Goal: Transaction & Acquisition: Purchase product/service

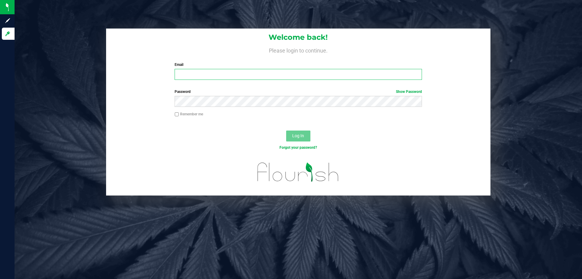
click at [242, 72] on input "Email" at bounding box center [298, 74] width 247 height 11
type input "[EMAIL_ADDRESS][DOMAIN_NAME]"
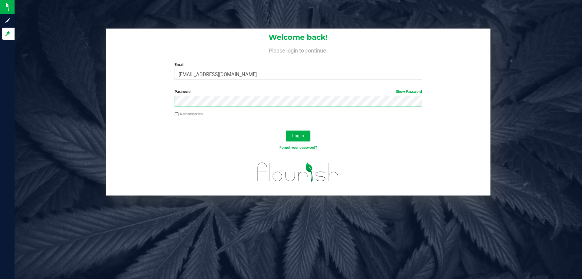
click at [286, 130] on button "Log In" at bounding box center [298, 135] width 24 height 11
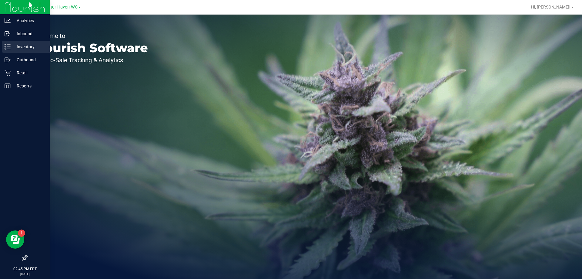
click at [22, 48] on p "Inventory" at bounding box center [29, 46] width 36 height 7
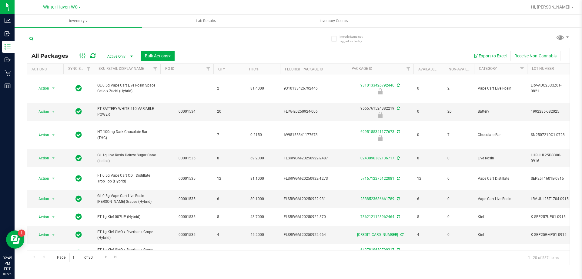
click at [126, 36] on input "text" at bounding box center [151, 38] width 248 height 9
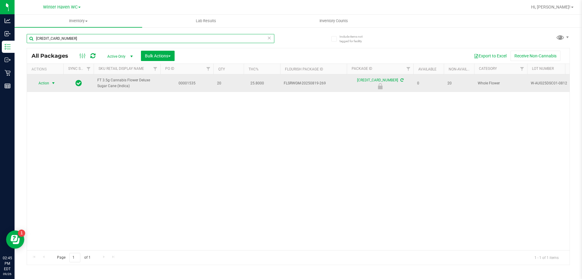
type input "[CREDIT_CARD_NUMBER]"
click at [52, 84] on span "select" at bounding box center [53, 83] width 5 height 5
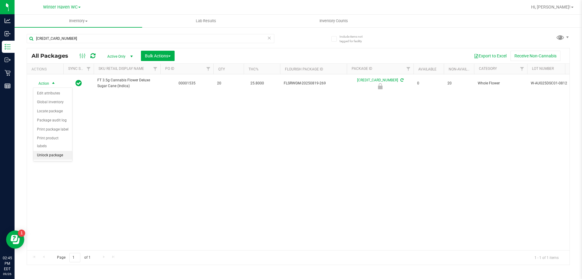
click at [61, 151] on li "Unlock package" at bounding box center [52, 155] width 39 height 9
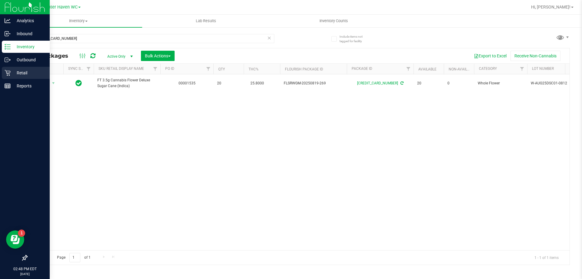
click at [12, 75] on p "Retail" at bounding box center [29, 72] width 36 height 7
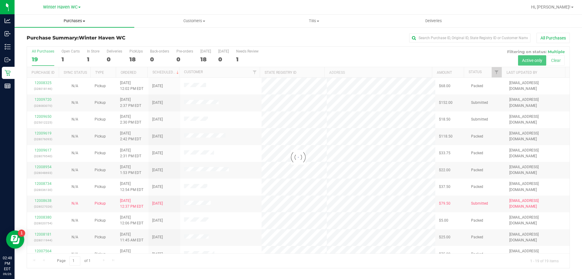
click at [74, 22] on span "Purchases" at bounding box center [75, 20] width 120 height 5
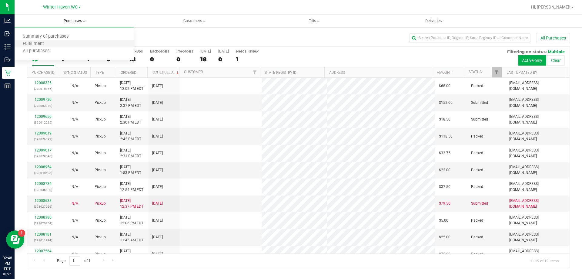
click at [52, 45] on li "Fulfillment" at bounding box center [75, 43] width 120 height 7
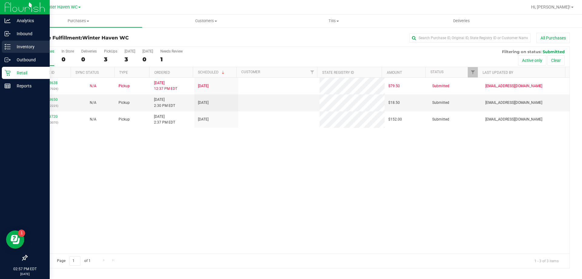
click at [10, 47] on line at bounding box center [8, 47] width 3 height 0
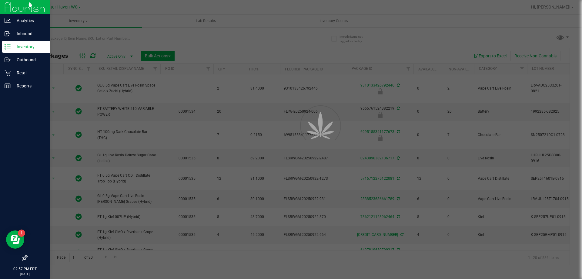
click at [106, 37] on div at bounding box center [291, 139] width 582 height 279
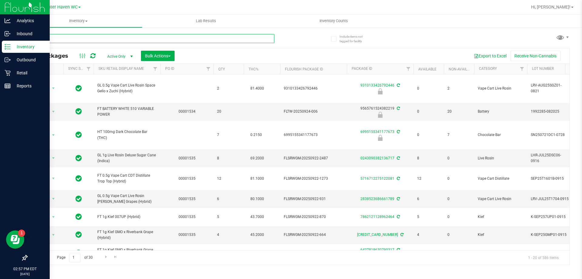
click at [106, 37] on input "text" at bounding box center [151, 38] width 248 height 9
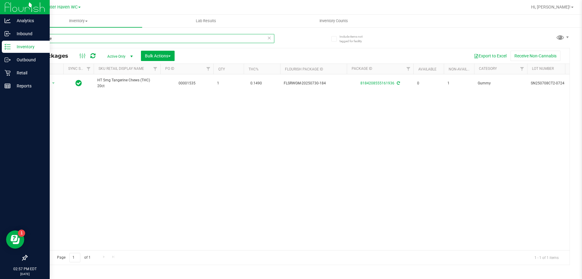
type input "tangerine"
click at [11, 69] on p "Retail" at bounding box center [29, 72] width 36 height 7
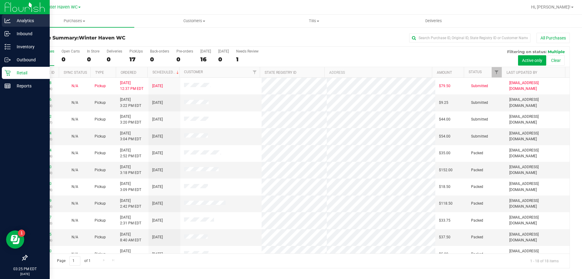
click at [23, 22] on p "Analytics" at bounding box center [29, 20] width 36 height 7
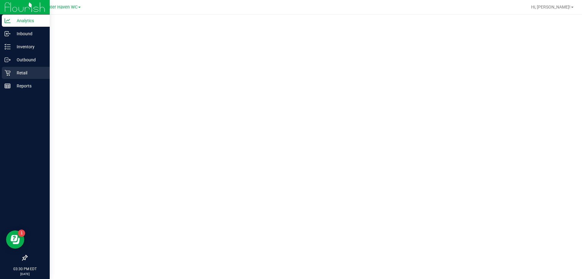
click at [25, 69] on p "Retail" at bounding box center [29, 72] width 36 height 7
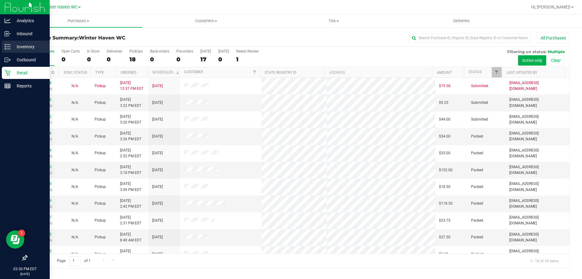
click at [11, 51] on div "Inventory" at bounding box center [26, 47] width 48 height 12
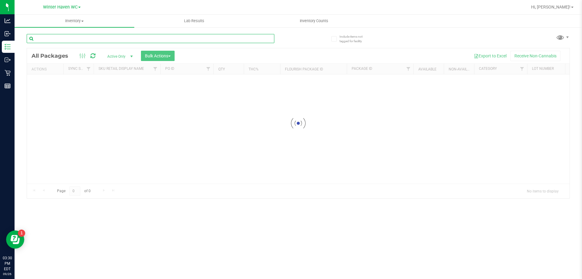
click at [94, 40] on input "text" at bounding box center [151, 38] width 248 height 9
type input "8665704213842579"
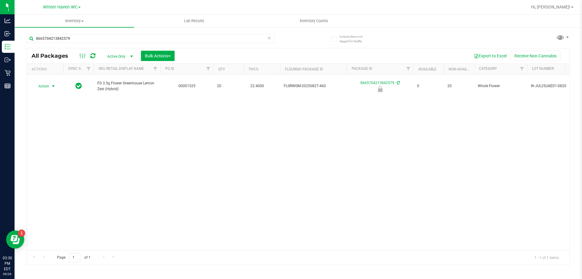
click at [47, 85] on span "Action" at bounding box center [41, 86] width 16 height 8
click at [60, 151] on li "Unlock package" at bounding box center [52, 155] width 39 height 9
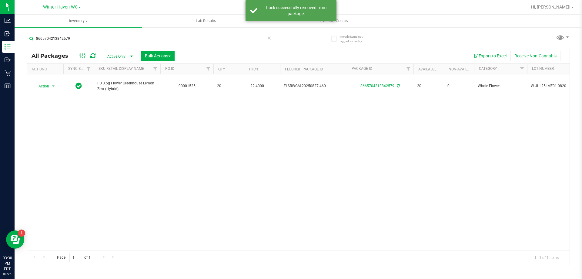
click at [178, 38] on input "8665704213842579" at bounding box center [151, 38] width 248 height 9
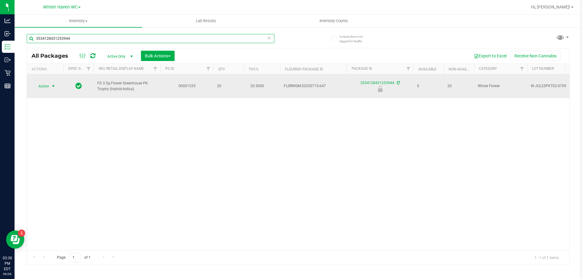
type input "3534128431253944"
click at [49, 86] on span "Action" at bounding box center [41, 86] width 16 height 8
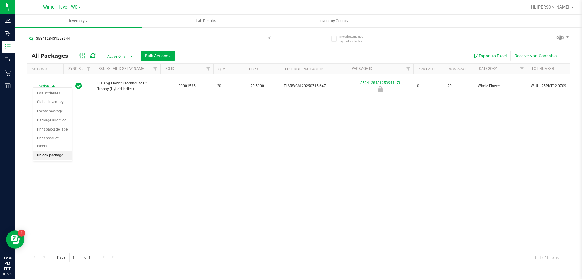
click at [50, 151] on li "Unlock package" at bounding box center [52, 155] width 39 height 9
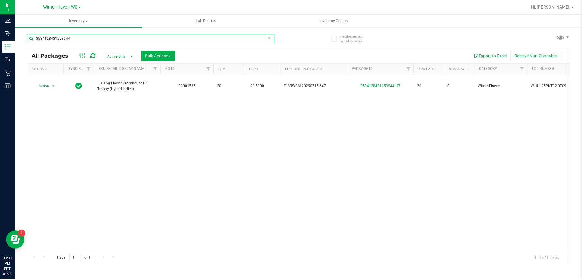
click at [183, 40] on input "3534128431253944" at bounding box center [151, 38] width 248 height 9
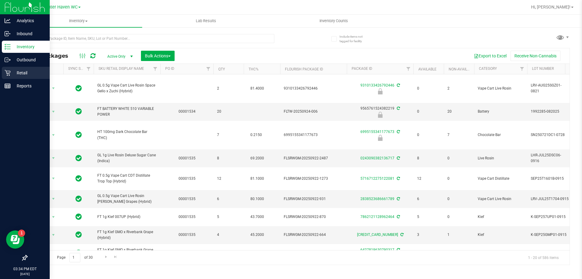
click at [8, 69] on div "Retail" at bounding box center [26, 73] width 48 height 12
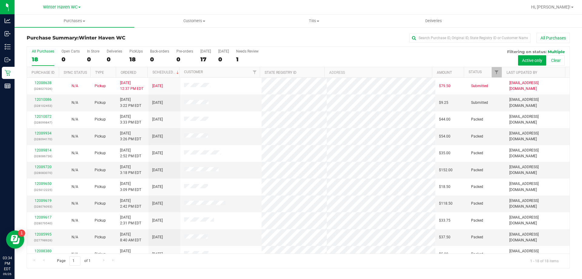
drag, startPoint x: 145, startPoint y: 34, endPoint x: 27, endPoint y: 35, distance: 117.7
click at [27, 35] on div "Purchase Summary: [GEOGRAPHIC_DATA] All Purchases" at bounding box center [299, 39] width 544 height 13
click at [306, 42] on div "All Purchases" at bounding box center [389, 38] width 362 height 10
click at [65, 18] on uib-tab-heading "Purchases Summary of purchases Fulfillment All purchases" at bounding box center [75, 21] width 120 height 13
click at [65, 45] on li "Fulfillment" at bounding box center [75, 43] width 120 height 7
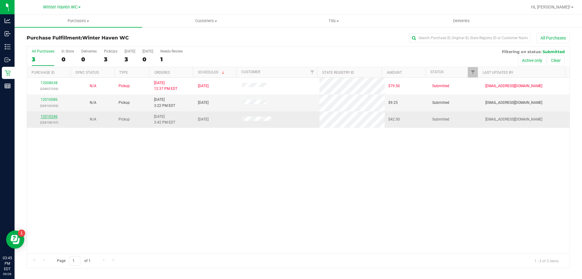
click at [52, 116] on link "12010246" at bounding box center [49, 116] width 17 height 4
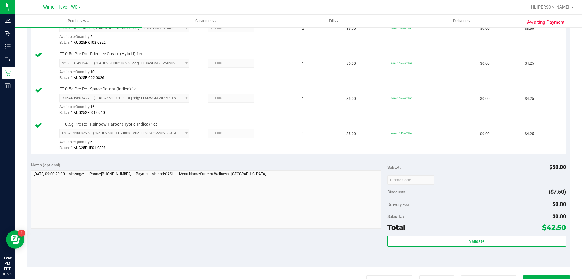
scroll to position [334, 0]
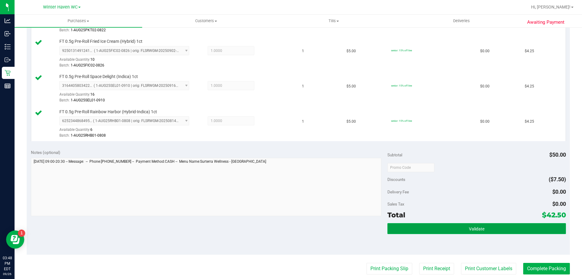
click at [453, 227] on button "Validate" at bounding box center [477, 228] width 178 height 11
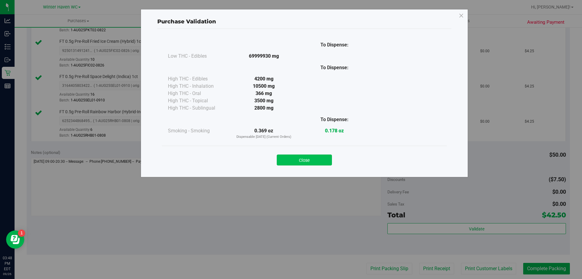
click at [315, 161] on button "Close" at bounding box center [304, 159] width 55 height 11
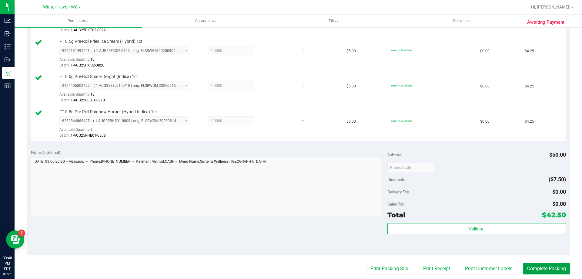
click at [535, 274] on button "Complete Packing" at bounding box center [547, 269] width 47 height 12
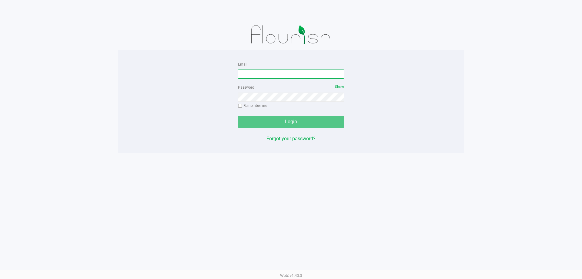
click at [270, 75] on input "Email" at bounding box center [291, 73] width 106 height 9
type input "[EMAIL_ADDRESS][DOMAIN_NAME]"
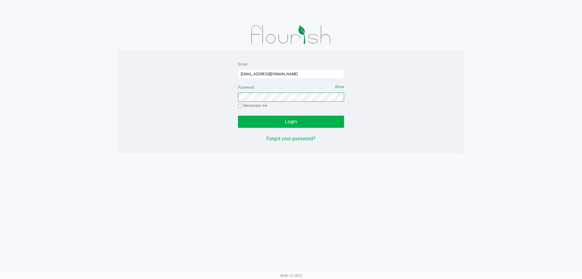
click at [238, 116] on button "Login" at bounding box center [291, 122] width 106 height 12
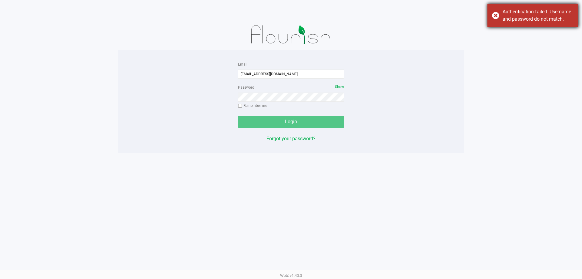
click at [495, 15] on div "Authentication failed. Username and password do not match." at bounding box center [533, 16] width 91 height 24
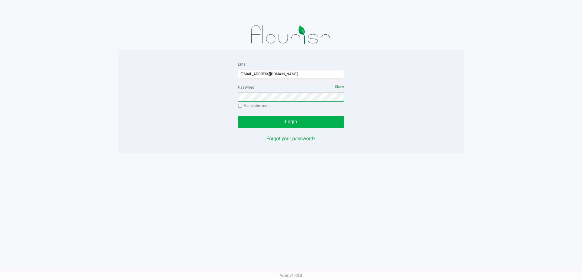
click at [238, 116] on button "Login" at bounding box center [291, 122] width 106 height 12
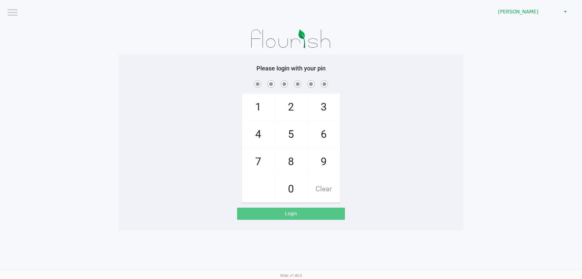
click at [449, 81] on span at bounding box center [291, 83] width 337 height 9
click at [507, 15] on span "[PERSON_NAME]" at bounding box center [527, 11] width 59 height 7
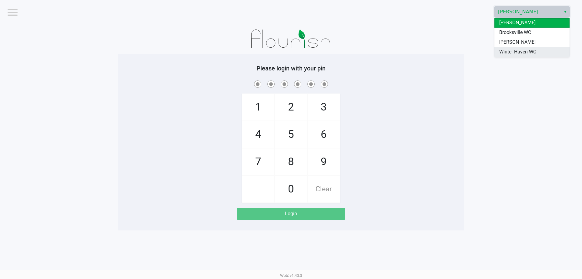
click at [505, 54] on span "Winter Haven WC" at bounding box center [518, 51] width 37 height 7
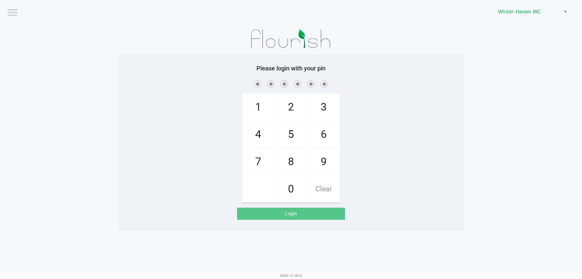
click at [504, 71] on app-pos-login-wrapper "Logout Winter Haven WC Please login with your pin 1 4 7 2 5 8 0 3 6 9 Clear Log…" at bounding box center [291, 115] width 582 height 230
checkbox input "true"
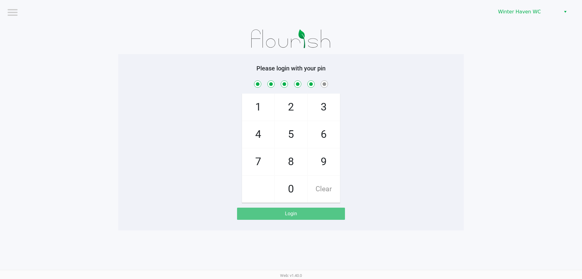
checkbox input "true"
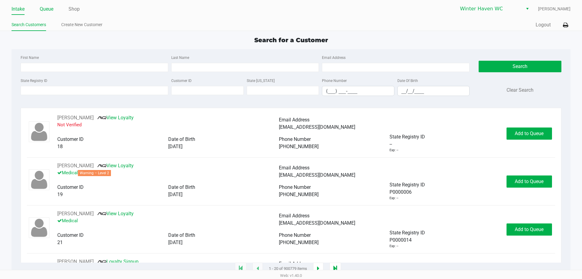
click at [49, 11] on link "Queue" at bounding box center [47, 9] width 14 height 8
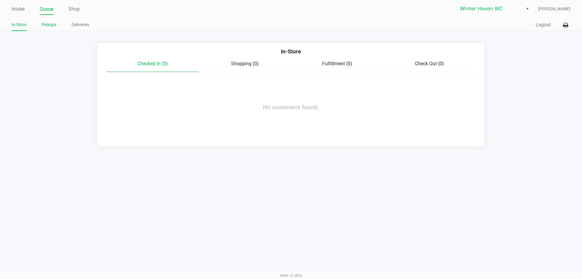
click at [54, 26] on link "Pickups" at bounding box center [49, 25] width 15 height 8
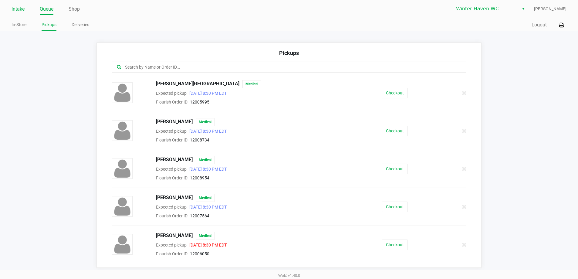
click at [20, 8] on link "Intake" at bounding box center [18, 9] width 13 height 8
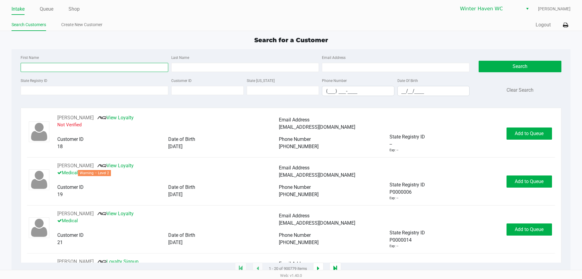
click at [90, 69] on input "First Name" at bounding box center [95, 67] width 148 height 9
type input "krishna"
click at [184, 71] on input "Last Name" at bounding box center [245, 67] width 148 height 9
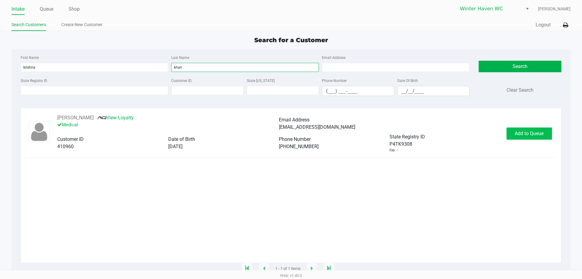
type input "khan"
click at [536, 133] on span "Add to Queue" at bounding box center [529, 133] width 29 height 6
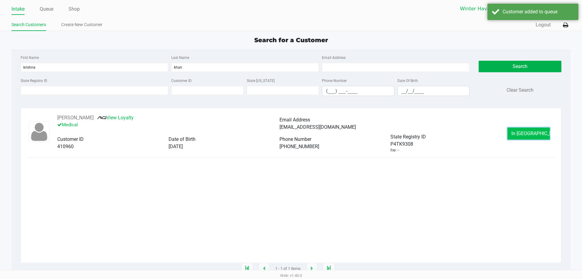
click at [537, 133] on span "In Queue" at bounding box center [537, 133] width 51 height 6
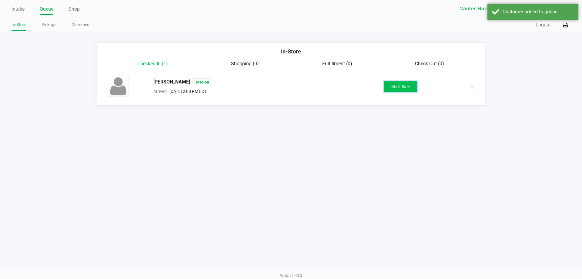
click at [396, 86] on button "Start Sale" at bounding box center [400, 86] width 33 height 11
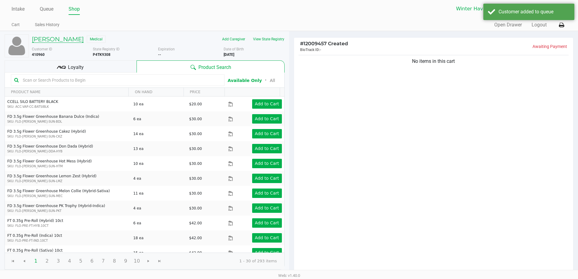
click at [66, 41] on h5 "KRISHNA KHAN" at bounding box center [58, 38] width 52 height 7
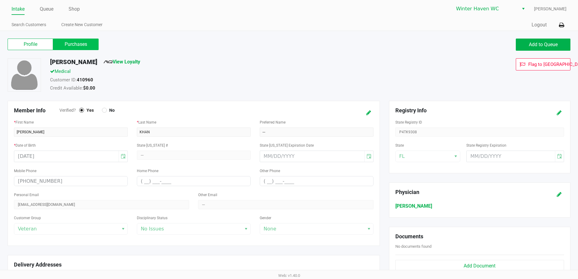
click at [76, 43] on label "Purchases" at bounding box center [75, 45] width 45 height 12
click at [0, 0] on 1 "Purchases" at bounding box center [0, 0] width 0 height 0
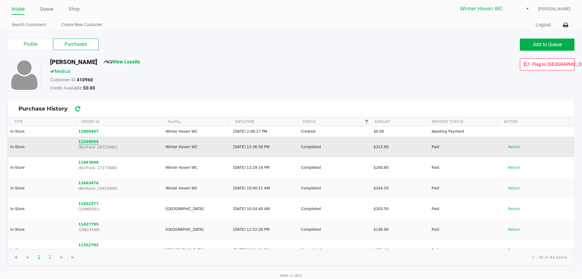
click at [87, 141] on button "11938954" at bounding box center [89, 141] width 20 height 5
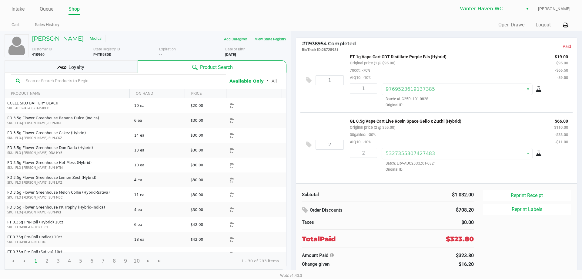
scroll to position [517, 0]
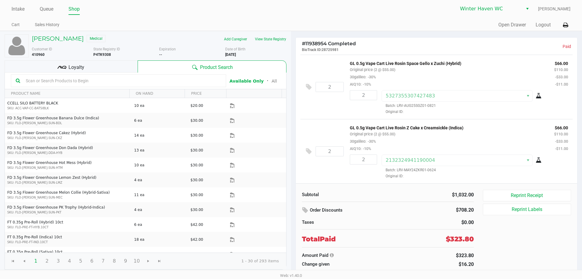
click at [490, 141] on div "GL 0.5g Vape Cart Live Rosin Z Cake x Creamsickle (Indica) Original price (2 @ …" at bounding box center [447, 138] width 204 height 28
click at [491, 136] on div "GL 0.5g Vape Cart Live Rosin Z Cake x Creamsickle (Indica) Original price (2 @ …" at bounding box center [447, 138] width 204 height 28
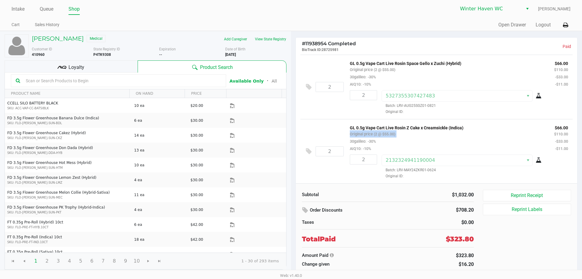
click at [491, 136] on div "GL 0.5g Vape Cart Live Rosin Z Cake x Creamsickle (Indica) Original price (2 @ …" at bounding box center [447, 138] width 204 height 28
click at [492, 136] on div "GL 0.5g Vape Cart Live Rosin Z Cake x Creamsickle (Indica) Original price (2 @ …" at bounding box center [447, 138] width 204 height 28
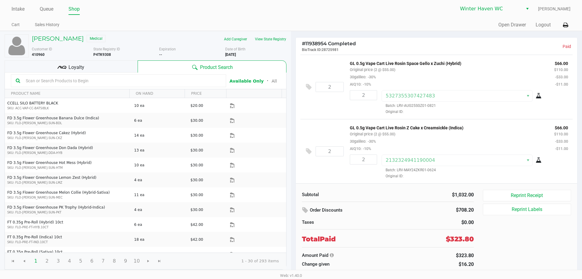
click at [493, 136] on div "GL 0.5g Vape Cart Live Rosin Z Cake x Creamsickle (Indica) Original price (2 @ …" at bounding box center [447, 138] width 204 height 28
click at [458, 142] on div "GL 0.5g Vape Cart Live Rosin Z Cake x Creamsickle (Indica) Original price (2 @ …" at bounding box center [447, 138] width 204 height 28
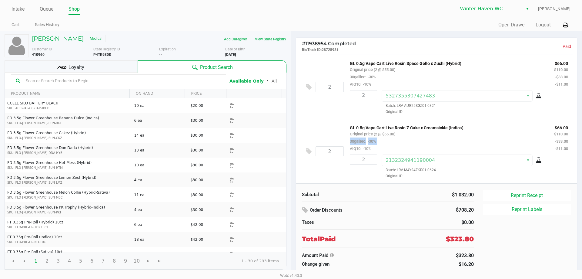
click at [458, 142] on div "GL 0.5g Vape Cart Live Rosin Z Cake x Creamsickle (Indica) Original price (2 @ …" at bounding box center [447, 138] width 204 height 28
click at [477, 142] on div "GL 0.5g Vape Cart Live Rosin Z Cake x Creamsickle (Indica) Original price (2 @ …" at bounding box center [447, 138] width 204 height 28
click at [484, 140] on div "GL 0.5g Vape Cart Live Rosin Z Cake x Creamsickle (Indica) Original price (2 @ …" at bounding box center [447, 138] width 204 height 28
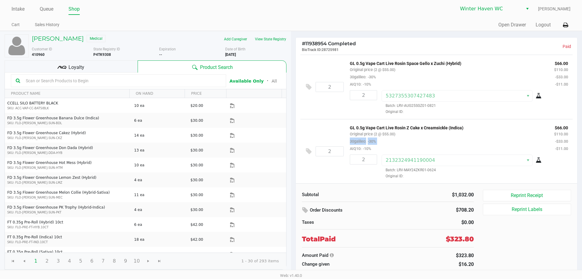
click at [485, 140] on div "GL 0.5g Vape Cart Live Rosin Z Cake x Creamsickle (Indica) Original price (2 @ …" at bounding box center [447, 138] width 204 height 28
click at [502, 141] on div "GL 0.5g Vape Cart Live Rosin Z Cake x Creamsickle (Indica) Original price (2 @ …" at bounding box center [447, 138] width 204 height 28
click at [501, 141] on div "GL 0.5g Vape Cart Live Rosin Z Cake x Creamsickle (Indica) Original price (2 @ …" at bounding box center [447, 138] width 204 height 28
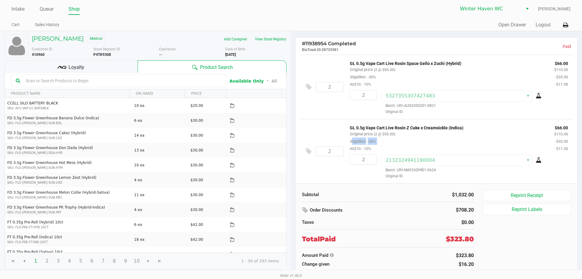
click at [501, 141] on div "GL 0.5g Vape Cart Live Rosin Z Cake x Creamsickle (Indica) Original price (2 @ …" at bounding box center [447, 138] width 204 height 28
click at [501, 140] on div "GL 0.5g Vape Cart Live Rosin Z Cake x Creamsickle (Indica) Original price (2 @ …" at bounding box center [447, 138] width 204 height 28
click at [505, 134] on div "GL 0.5g Vape Cart Live Rosin Z Cake x Creamsickle (Indica) Original price (2 @ …" at bounding box center [447, 138] width 204 height 28
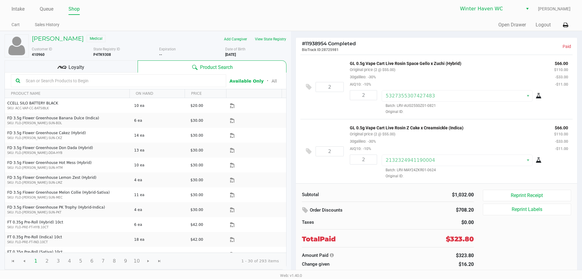
click at [493, 141] on div "GL 0.5g Vape Cart Live Rosin Z Cake x Creamsickle (Indica) Original price (2 @ …" at bounding box center [447, 138] width 204 height 28
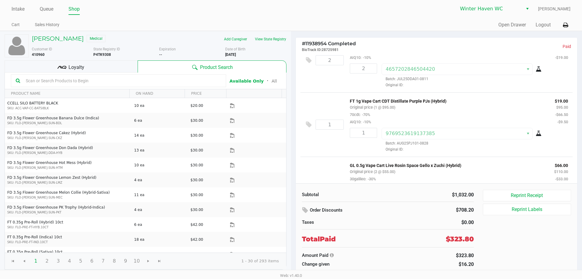
scroll to position [426, 0]
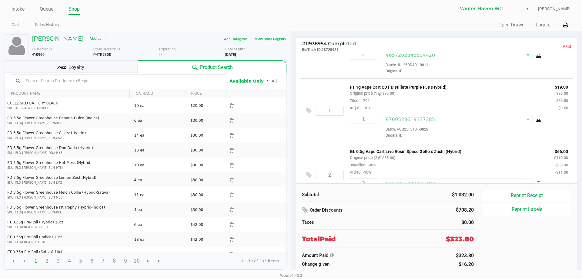
click at [59, 35] on h5 "KRISHNA KHAN" at bounding box center [58, 38] width 52 height 7
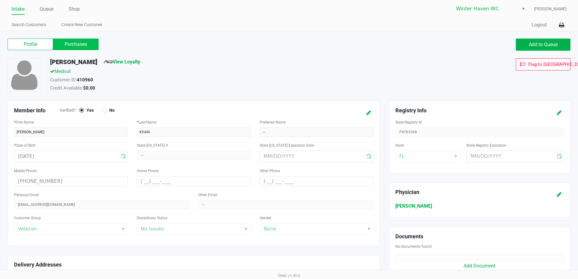
click at [88, 45] on label "Purchases" at bounding box center [75, 45] width 45 height 12
click at [0, 0] on 1 "Purchases" at bounding box center [0, 0] width 0 height 0
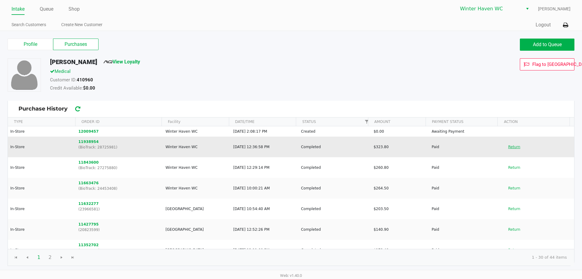
click at [505, 148] on button "Return" at bounding box center [514, 147] width 20 height 10
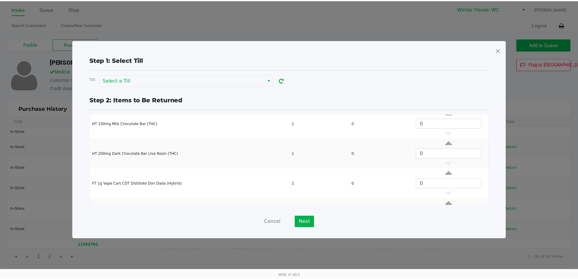
scroll to position [241, 0]
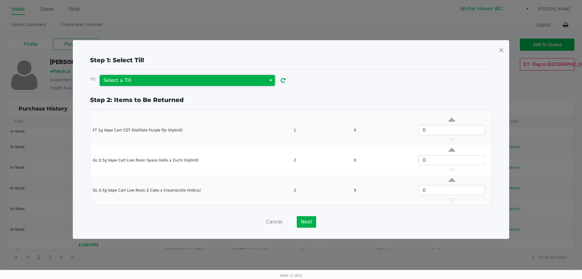
click at [237, 82] on span "Select a Till" at bounding box center [182, 80] width 159 height 7
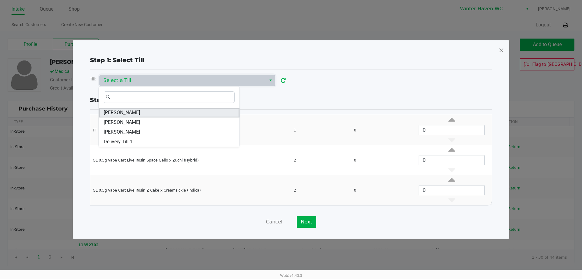
click at [160, 110] on li "JAMES-BROWN" at bounding box center [169, 113] width 141 height 10
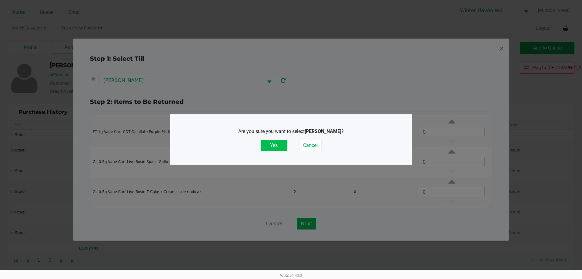
click at [278, 146] on button "Yes" at bounding box center [274, 146] width 26 height 12
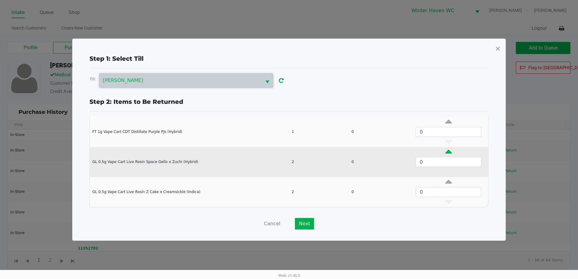
click at [445, 149] on icon "Data table" at bounding box center [448, 153] width 7 height 8
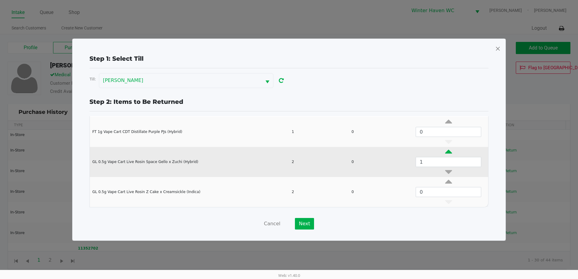
click at [445, 149] on icon "Data table" at bounding box center [448, 153] width 7 height 8
type input "2"
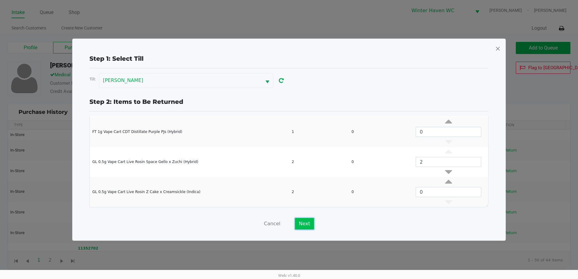
click at [302, 224] on button "Next" at bounding box center [304, 224] width 19 height 12
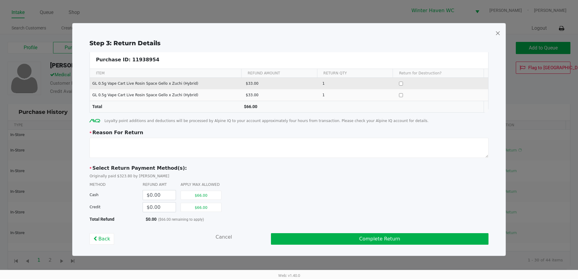
click at [399, 82] on input "Data table" at bounding box center [401, 84] width 4 height 4
checkbox input "true"
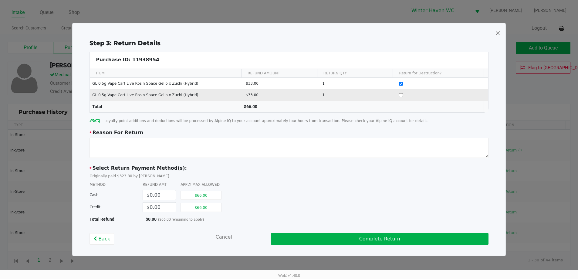
click at [399, 95] on input "Data table" at bounding box center [401, 95] width 4 height 4
checkbox input "true"
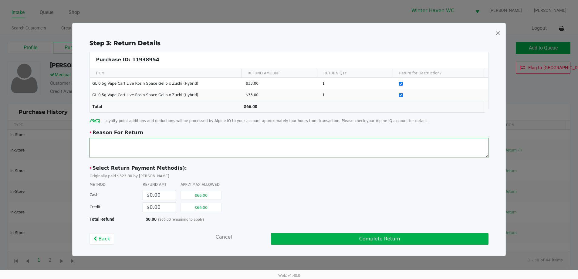
click at [333, 151] on textarea at bounding box center [288, 148] width 399 height 20
type textarea "Patient bought wrong cart, but did not open the package. So the carts are still…"
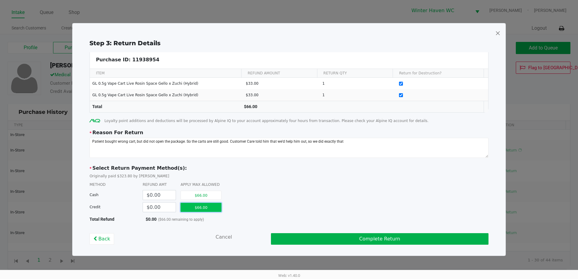
click at [213, 209] on button "$66.00" at bounding box center [200, 207] width 41 height 9
type input "$66.00"
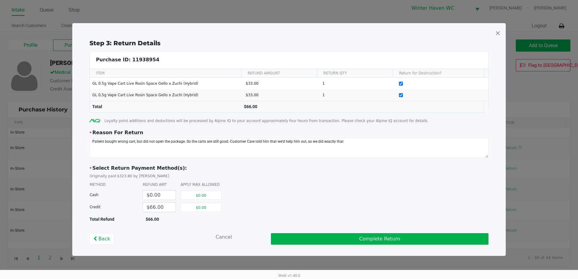
click at [265, 216] on div "Total Refund $66.00" at bounding box center [288, 219] width 399 height 6
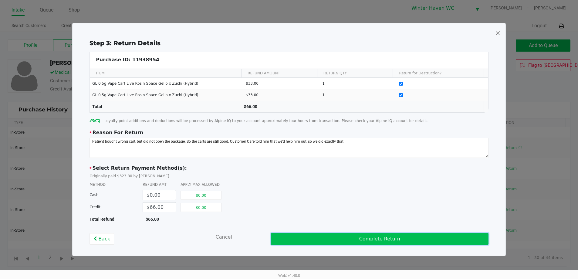
click at [386, 237] on button "Complete Return" at bounding box center [379, 239] width 217 height 12
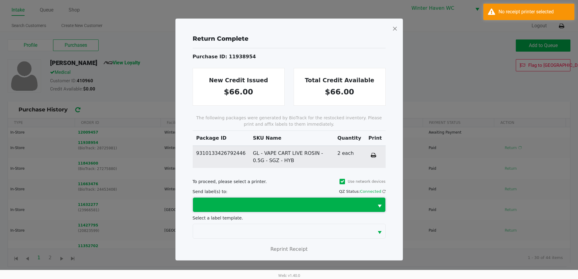
click at [295, 205] on span at bounding box center [283, 204] width 173 height 7
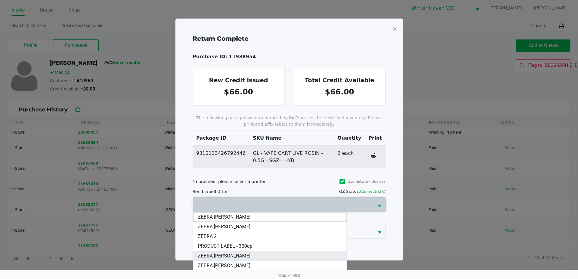
click at [251, 257] on li "ZEBRA-JAMES-BROWN" at bounding box center [270, 256] width 154 height 10
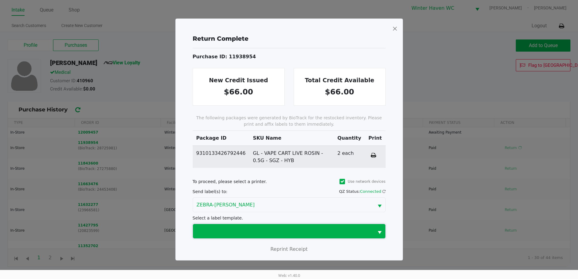
click at [253, 232] on span at bounding box center [283, 230] width 173 height 7
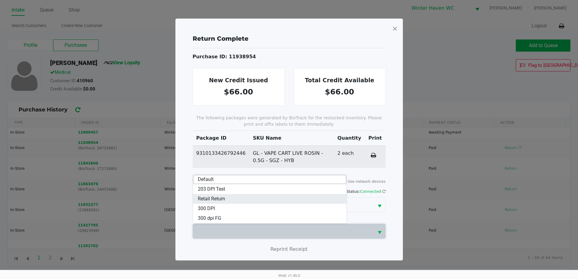
click at [262, 197] on li "Retail Return" at bounding box center [270, 199] width 154 height 10
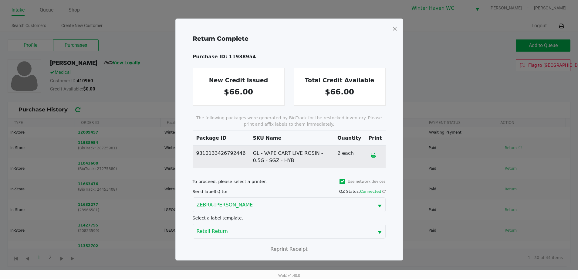
click at [376, 155] on icon at bounding box center [373, 155] width 5 height 4
click at [376, 153] on icon at bounding box center [373, 155] width 5 height 4
click at [395, 29] on span at bounding box center [394, 29] width 5 height 10
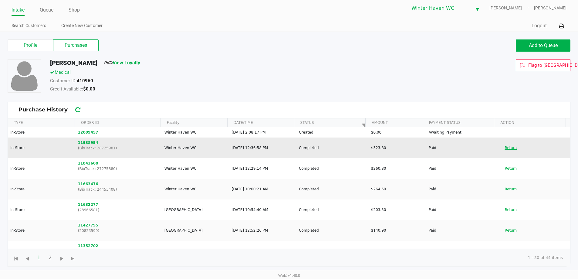
click at [500, 149] on button "Return" at bounding box center [510, 148] width 20 height 10
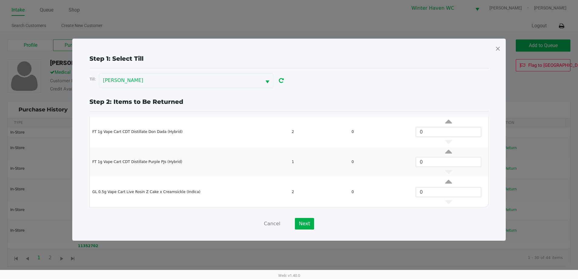
scroll to position [210, 0]
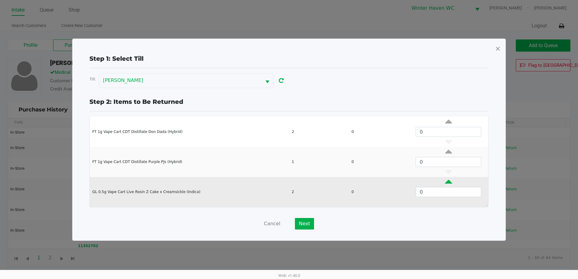
click at [445, 181] on icon "Data table" at bounding box center [448, 183] width 7 height 8
type input "2"
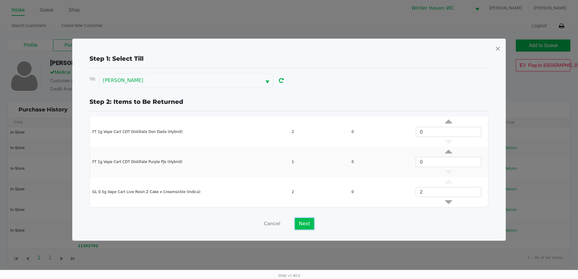
click at [305, 222] on button "Next" at bounding box center [304, 224] width 19 height 12
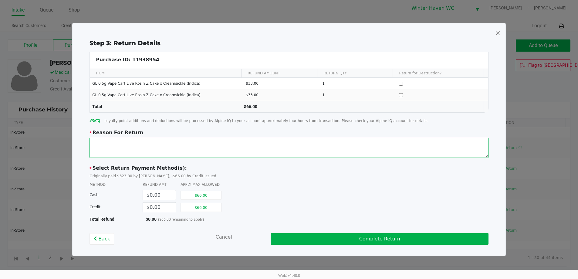
click at [289, 155] on textarea at bounding box center [288, 148] width 399 height 20
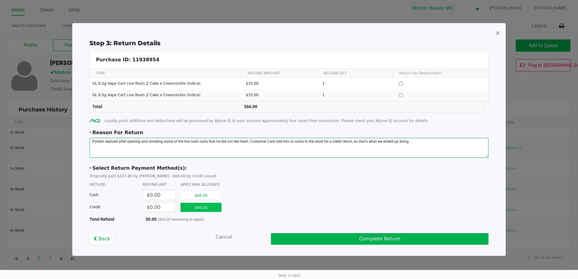
type textarea "Patient realized after opening and smoking some of the live rosin carts that he…"
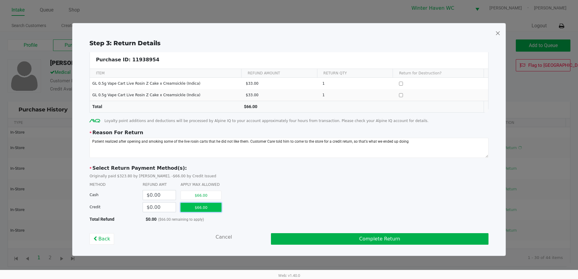
click at [195, 209] on button "$66.00" at bounding box center [200, 207] width 41 height 9
type input "$66.00"
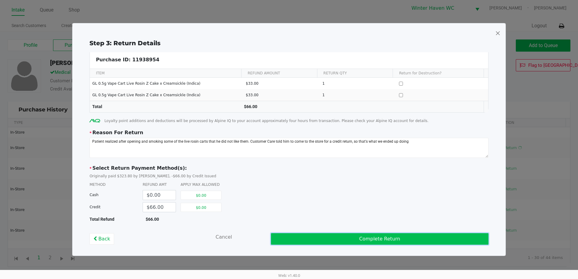
click at [337, 241] on button "Complete Return" at bounding box center [379, 239] width 217 height 12
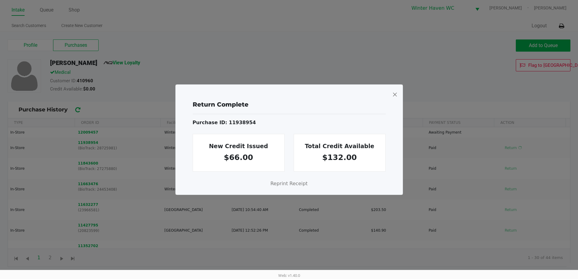
click at [396, 98] on span at bounding box center [394, 94] width 5 height 10
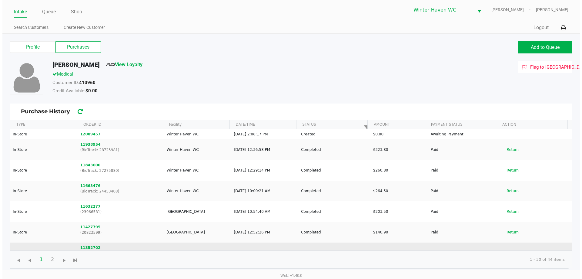
scroll to position [0, 0]
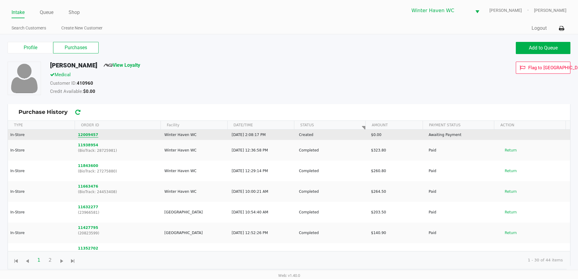
click at [82, 133] on button "12009457" at bounding box center [88, 134] width 20 height 5
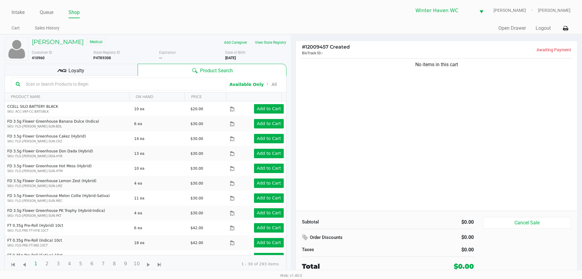
click at [116, 86] on input "text" at bounding box center [122, 83] width 198 height 9
click at [115, 82] on input "text" at bounding box center [122, 83] width 198 height 9
click at [87, 81] on input "text" at bounding box center [122, 83] width 198 height 9
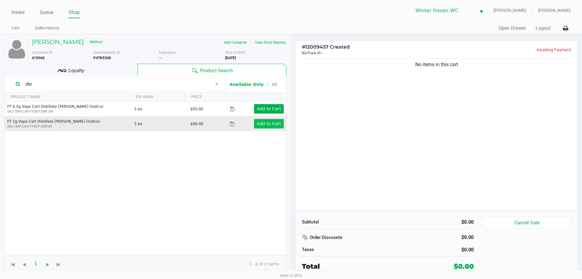
type input "dbr"
click at [261, 123] on app-button-loader "Add to Cart" at bounding box center [269, 123] width 24 height 5
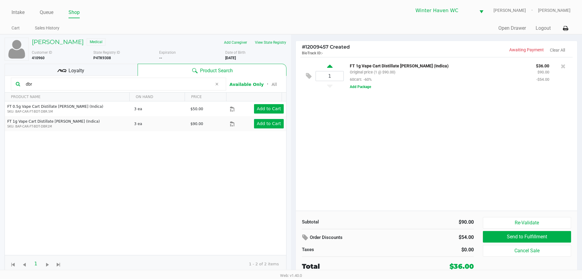
click at [328, 67] on icon at bounding box center [329, 67] width 5 height 8
type input "2"
click at [154, 82] on input "dbr" at bounding box center [117, 83] width 189 height 9
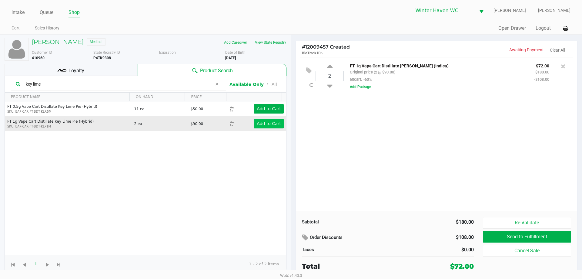
type input "key lime"
click at [256, 127] on button "Add to Cart" at bounding box center [269, 123] width 30 height 9
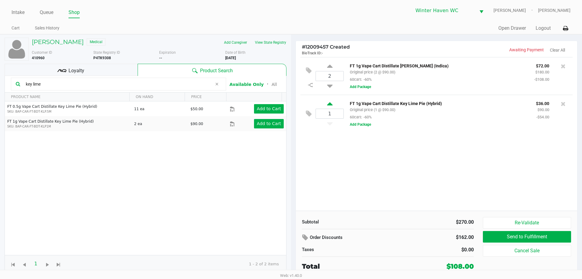
click at [330, 104] on icon at bounding box center [329, 105] width 5 height 8
type input "2"
click at [76, 82] on input "key lime" at bounding box center [117, 83] width 189 height 9
type input "k"
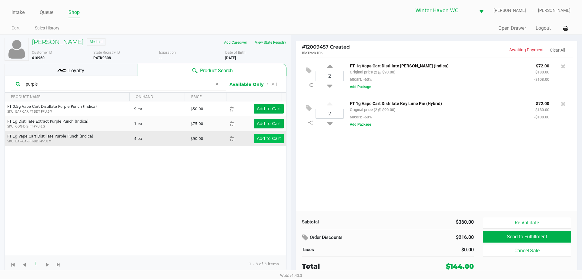
type input "purple"
click at [264, 138] on app-button-loader "Add to Cart" at bounding box center [269, 138] width 24 height 5
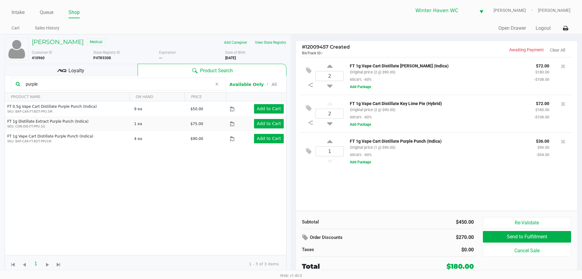
click at [327, 139] on div "1 FT 1g Vape Cart Distillate Purple Punch (Indica) Original price (1 @ $90.00) …" at bounding box center [437, 151] width 272 height 38
click at [328, 140] on icon at bounding box center [329, 143] width 5 height 8
type input "2"
click at [109, 84] on input "purple" at bounding box center [117, 83] width 189 height 9
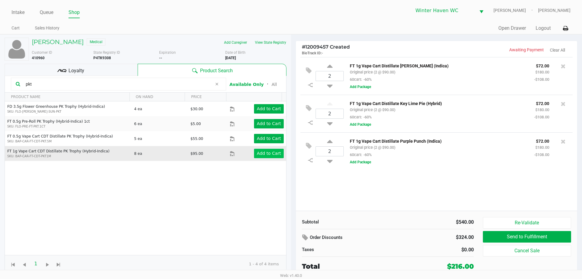
type input "pkt"
click at [267, 153] on app-button-loader "Add to Cart" at bounding box center [269, 153] width 24 height 5
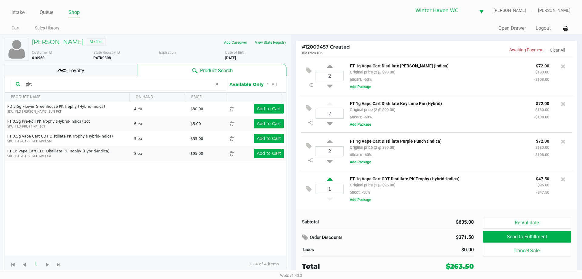
click at [328, 179] on icon at bounding box center [329, 180] width 5 height 8
type input "2"
click at [112, 83] on input "pkt" at bounding box center [117, 83] width 189 height 9
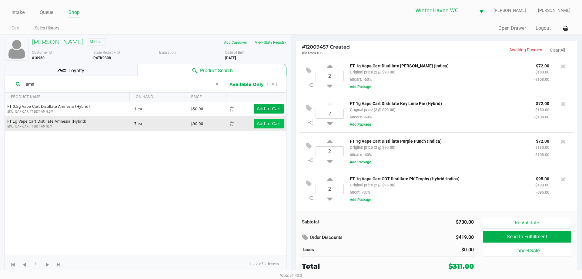
type input "amn"
click at [263, 119] on button "Add to Cart" at bounding box center [269, 123] width 30 height 9
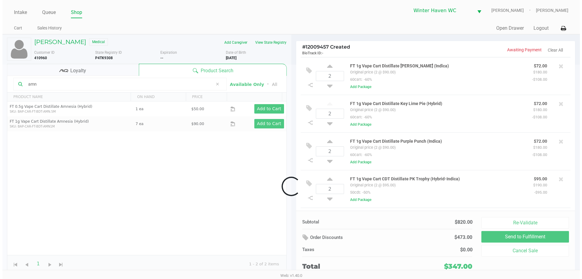
scroll to position [36, 0]
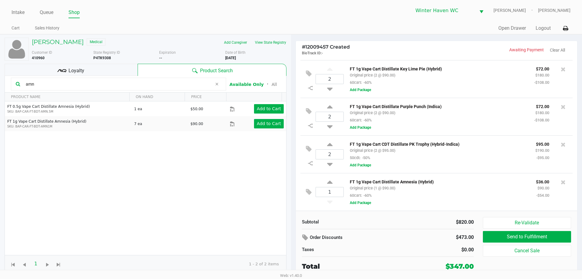
click at [333, 182] on div "1" at bounding box center [330, 191] width 28 height 25
click at [331, 181] on icon at bounding box center [329, 183] width 5 height 8
type input "2"
click at [119, 83] on input "amn" at bounding box center [117, 83] width 189 height 9
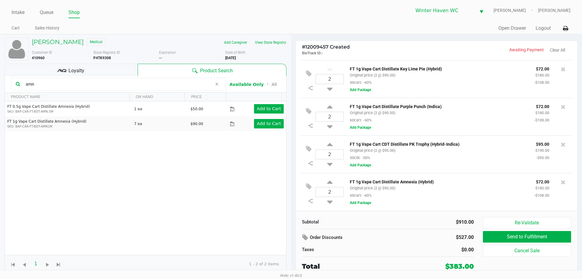
click at [119, 83] on input "amn" at bounding box center [117, 83] width 189 height 9
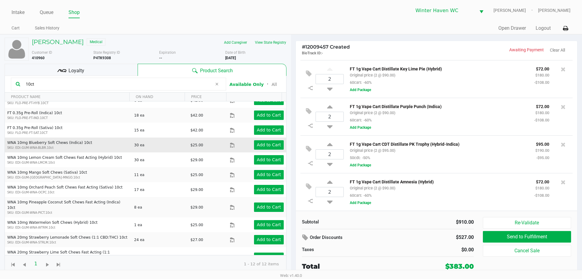
scroll to position [0, 0]
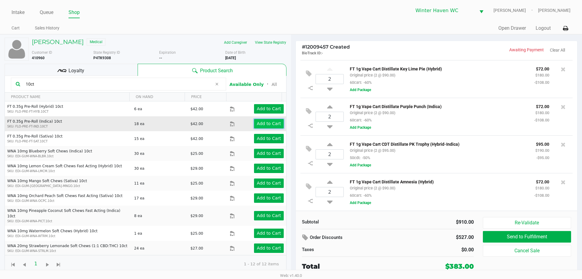
click at [273, 123] on app-button-loader "Add to Cart" at bounding box center [269, 123] width 24 height 5
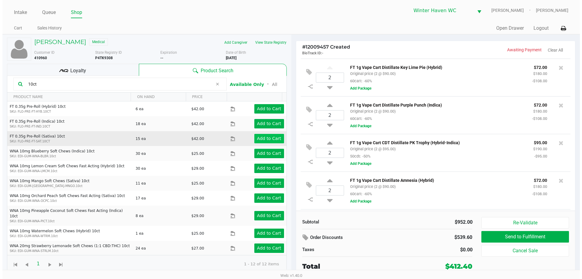
scroll to position [74, 0]
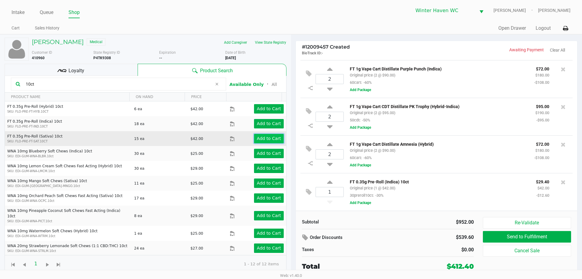
click at [267, 139] on app-button-loader "Add to Cart" at bounding box center [269, 138] width 24 height 5
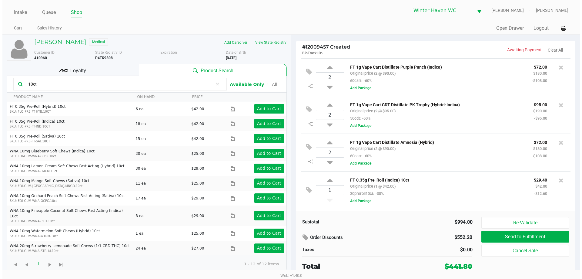
scroll to position [112, 0]
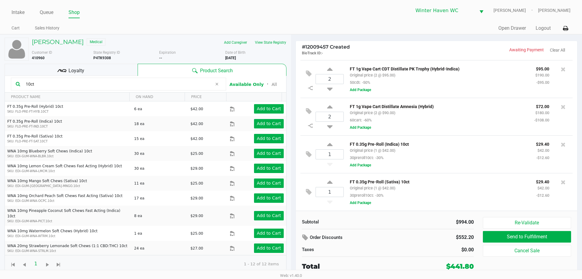
click at [73, 84] on input "10ct" at bounding box center [117, 83] width 189 height 9
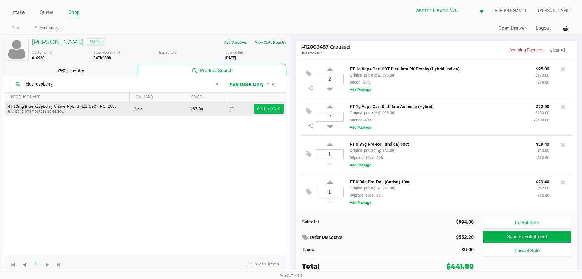
type input "blue raspberry"
click at [262, 110] on app-button-loader "Add to Cart" at bounding box center [269, 108] width 24 height 5
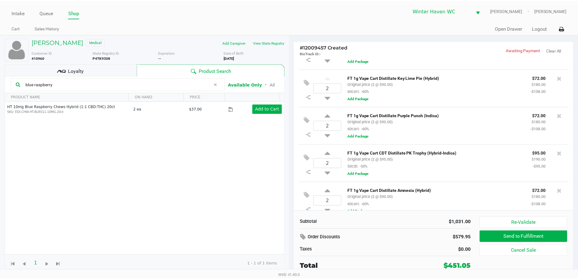
scroll to position [0, 0]
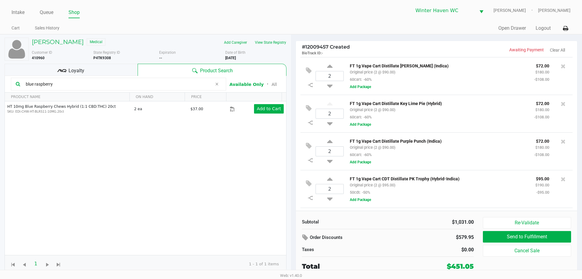
click at [478, 129] on div "2 FT 1g Vape Cart Distillate Key Lime Pie (Hybrid) Original price (2 @ $90.00) …" at bounding box center [437, 114] width 272 height 38
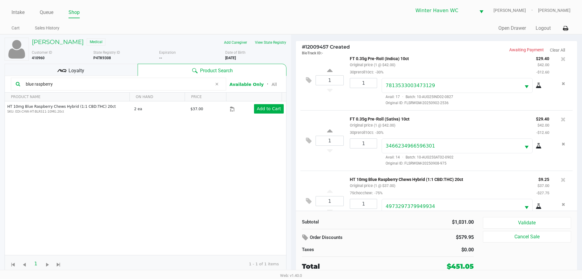
scroll to position [332, 0]
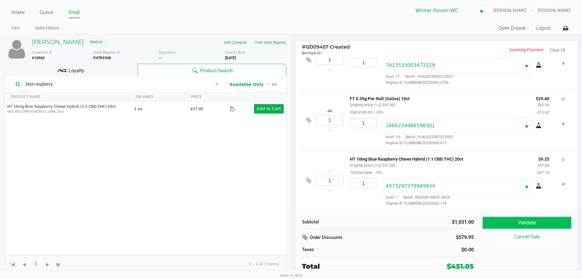
click at [523, 224] on button "Validate" at bounding box center [527, 223] width 88 height 12
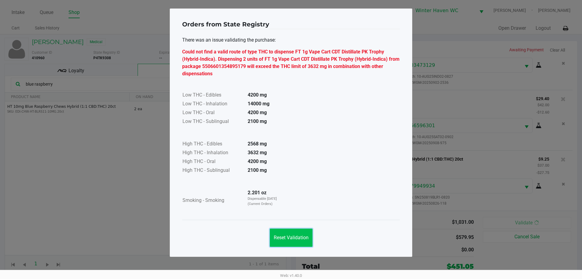
click at [301, 236] on span "Reset Validation" at bounding box center [291, 237] width 35 height 6
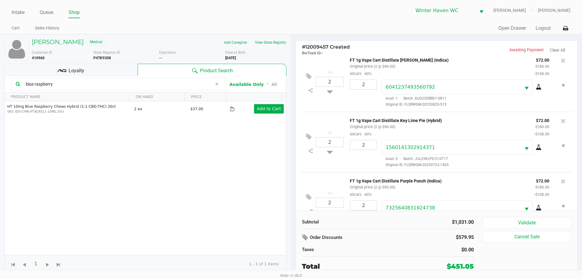
scroll to position [0, 0]
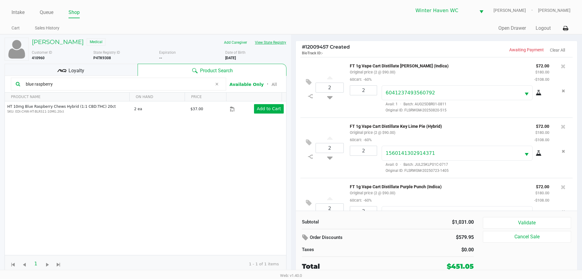
click at [277, 44] on button "View State Registry" at bounding box center [268, 43] width 35 height 10
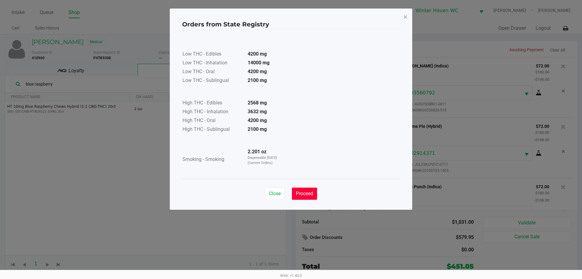
click at [305, 190] on button "Proceed" at bounding box center [304, 193] width 25 height 12
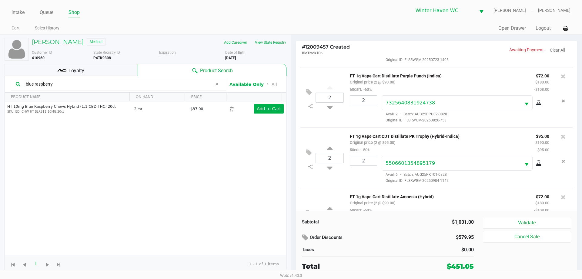
scroll to position [121, 0]
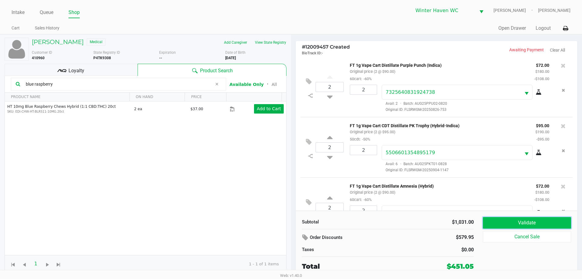
click at [530, 221] on button "Validate" at bounding box center [527, 223] width 88 height 12
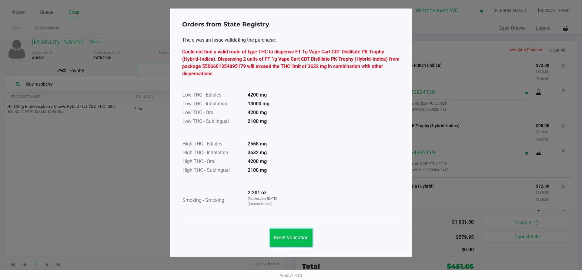
click at [301, 240] on span "Reset Validation" at bounding box center [291, 237] width 35 height 6
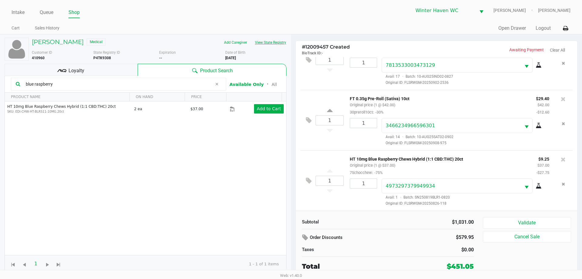
click at [273, 41] on button "View State Registry" at bounding box center [268, 43] width 35 height 10
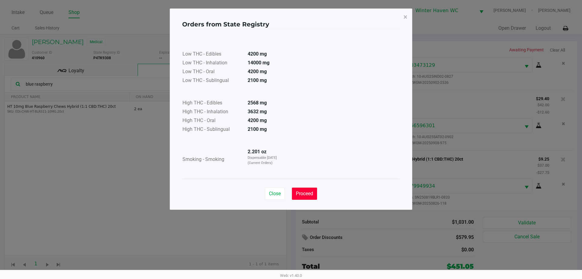
click at [311, 196] on button "Proceed" at bounding box center [304, 193] width 25 height 12
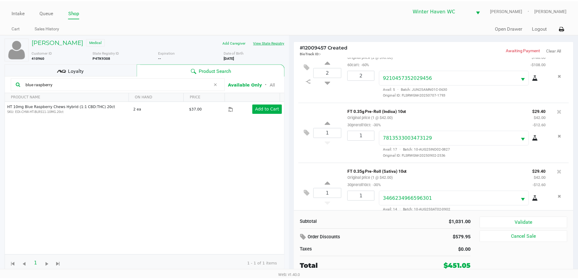
scroll to position [241, 0]
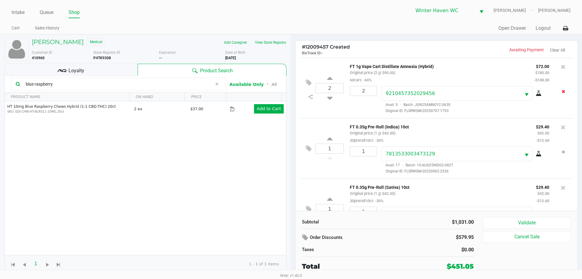
click at [562, 93] on icon "Remove the package from the orderLine" at bounding box center [563, 91] width 3 height 4
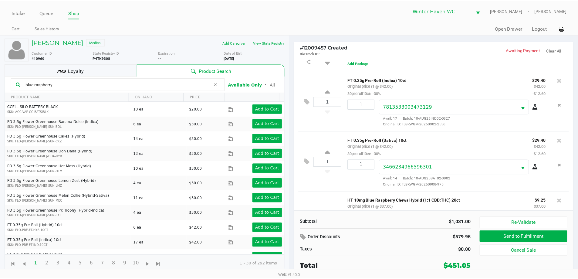
scroll to position [218, 0]
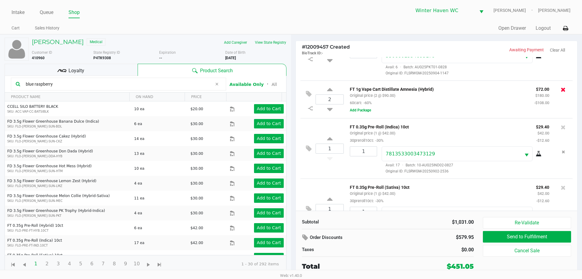
click at [561, 91] on icon at bounding box center [563, 89] width 5 height 6
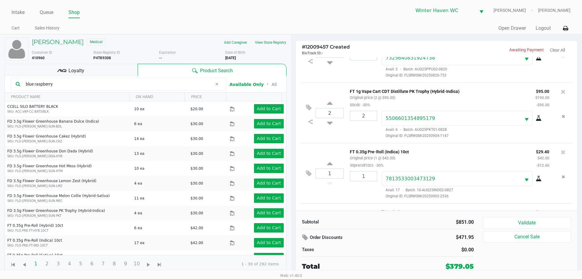
scroll to position [150, 0]
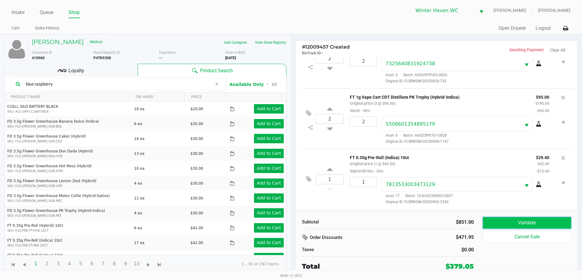
click at [515, 224] on button "Validate" at bounding box center [527, 223] width 88 height 12
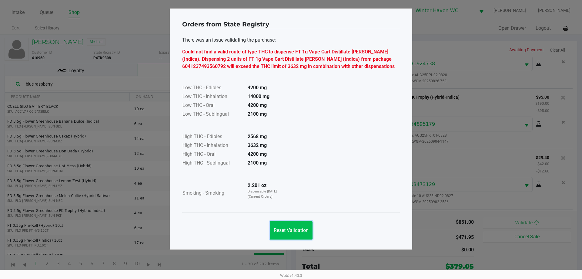
click at [303, 233] on button "Reset Validation" at bounding box center [291, 230] width 43 height 18
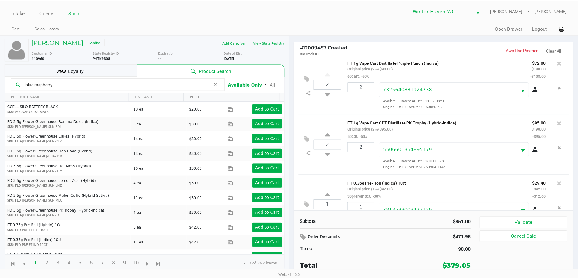
scroll to position [120, 0]
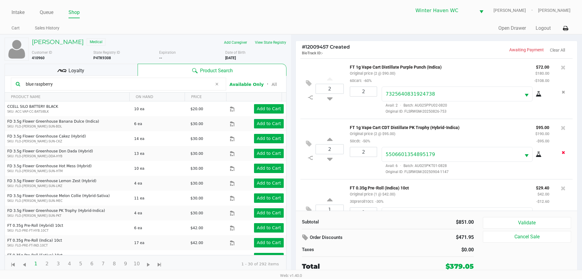
click at [560, 154] on button "Remove the package from the orderLine" at bounding box center [564, 152] width 8 height 11
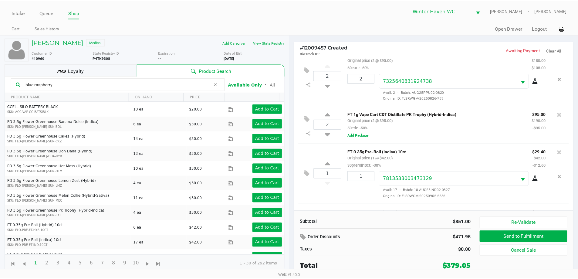
scroll to position [97, 0]
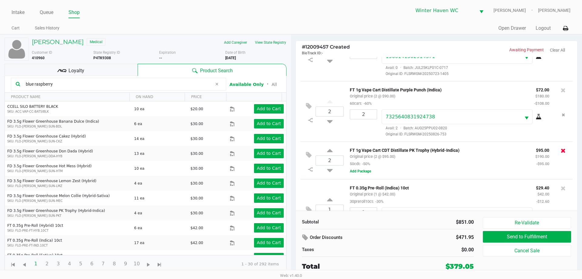
click at [561, 151] on icon at bounding box center [563, 150] width 5 height 6
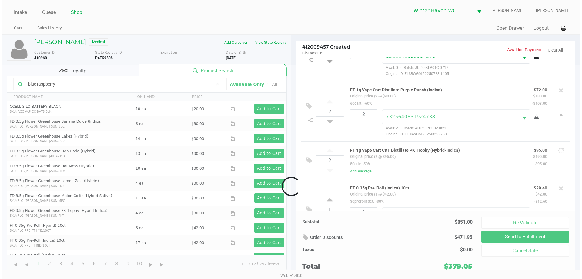
scroll to position [210, 0]
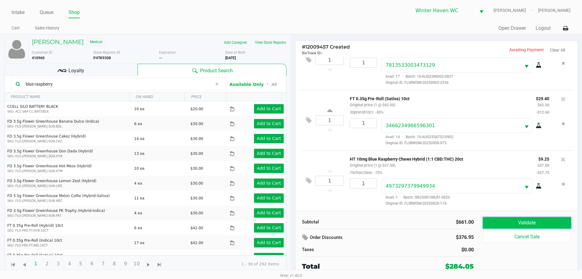
click at [520, 223] on button "Validate" at bounding box center [527, 223] width 88 height 12
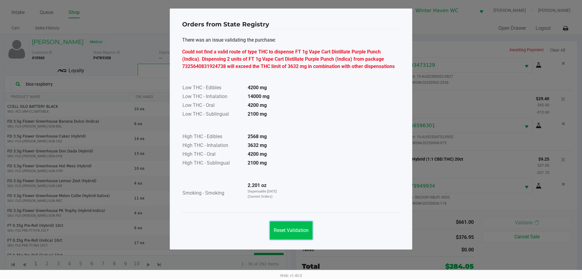
click at [301, 232] on span "Reset Validation" at bounding box center [291, 230] width 35 height 6
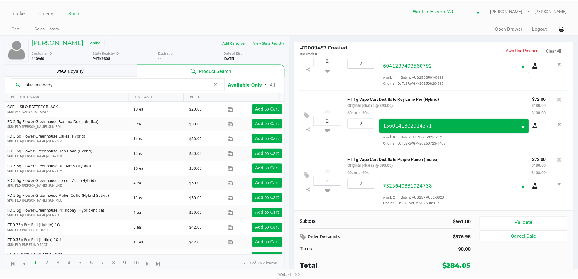
scroll to position [61, 0]
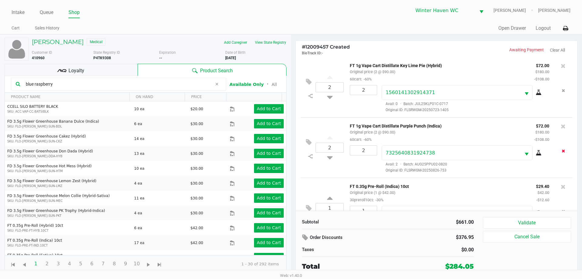
click at [562, 153] on icon "Remove the package from the orderLine" at bounding box center [563, 151] width 3 height 4
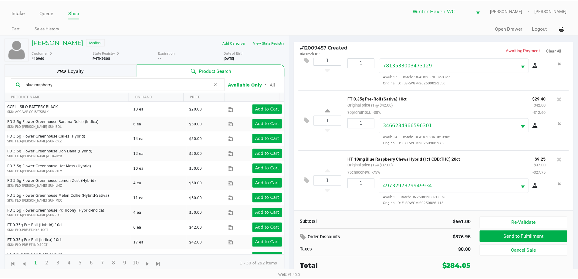
scroll to position [97, 0]
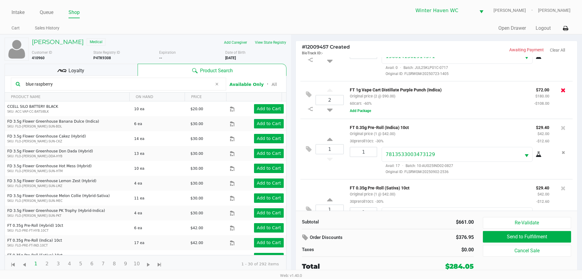
click at [561, 89] on icon at bounding box center [563, 90] width 5 height 6
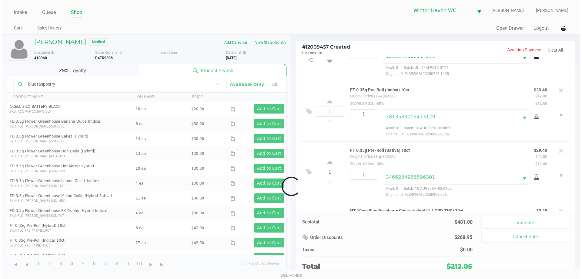
scroll to position [150, 0]
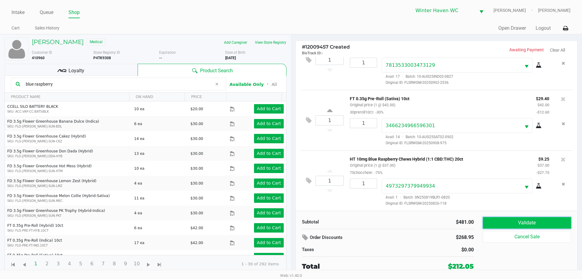
click at [516, 221] on button "Validate" at bounding box center [527, 223] width 88 height 12
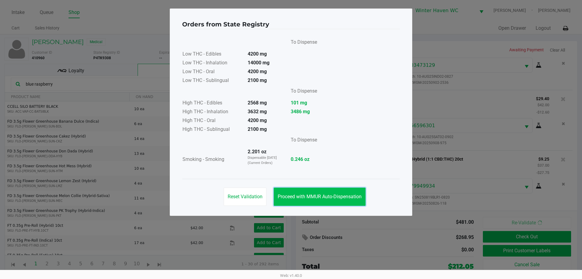
click at [334, 196] on span "Proceed with MMUR Auto-Dispensation" at bounding box center [320, 197] width 84 height 6
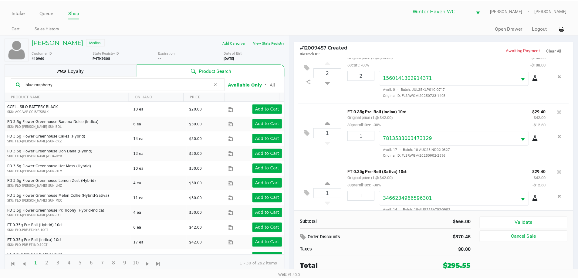
scroll to position [0, 0]
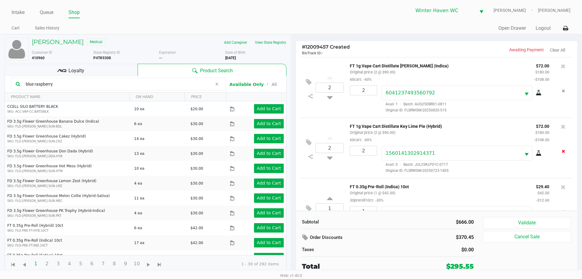
click at [562, 150] on icon "Remove the package from the orderLine" at bounding box center [563, 151] width 3 height 4
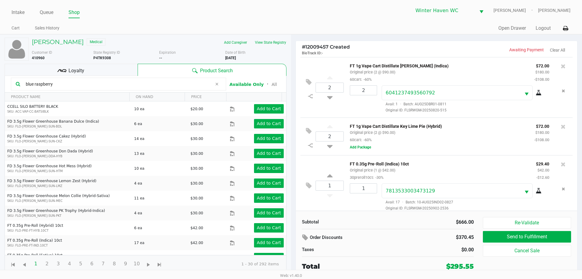
click at [329, 150] on div "2 FT 1g Vape Cart Distillate Key Lime Pie (Hybrid) Original price (2 @ $90.00) …" at bounding box center [437, 136] width 272 height 38
click at [329, 148] on icon at bounding box center [329, 145] width 5 height 8
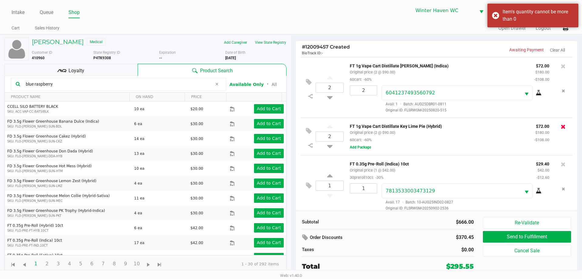
click at [561, 130] on icon at bounding box center [563, 126] width 5 height 6
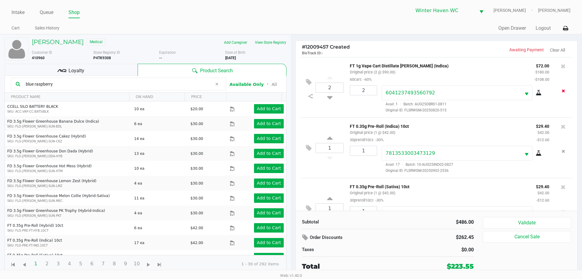
click at [562, 90] on icon "Remove the package from the orderLine" at bounding box center [563, 91] width 3 height 4
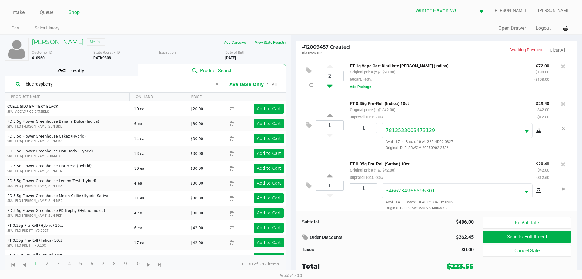
click at [330, 89] on icon at bounding box center [329, 85] width 5 height 8
type input "1"
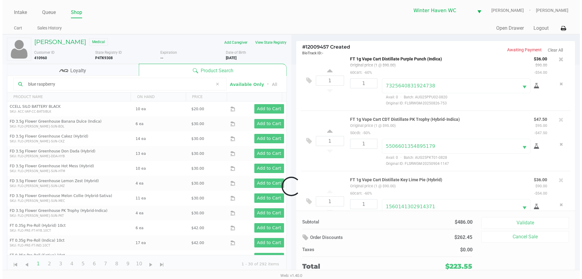
scroll to position [271, 0]
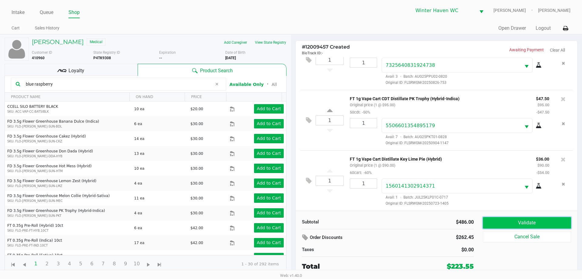
click at [546, 226] on button "Validate" at bounding box center [527, 223] width 88 height 12
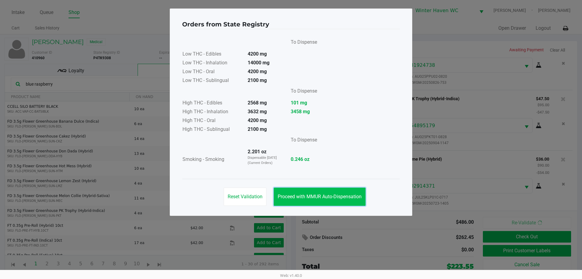
click at [309, 198] on span "Proceed with MMUR Auto-Dispensation" at bounding box center [320, 197] width 84 height 6
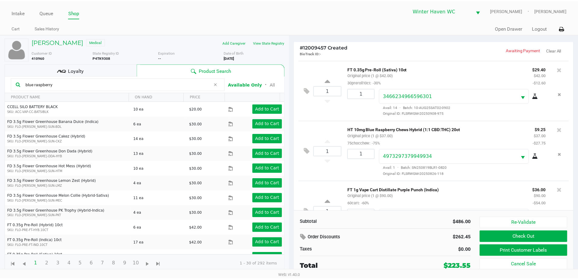
scroll to position [120, 0]
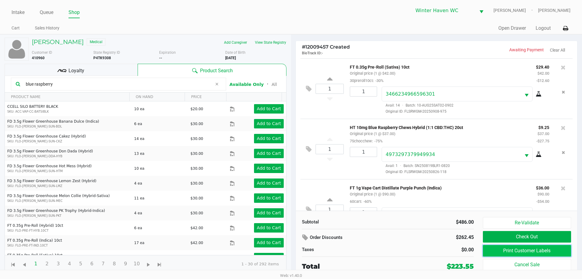
click at [523, 250] on button "Print Customer Labels" at bounding box center [527, 251] width 88 height 12
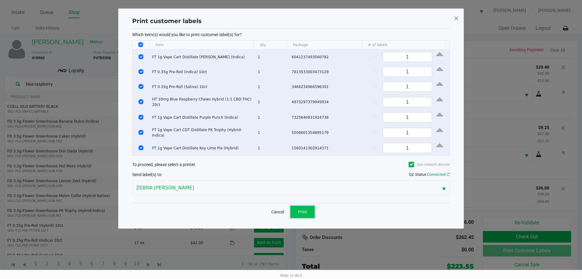
click at [297, 212] on button "Print" at bounding box center [303, 212] width 24 height 12
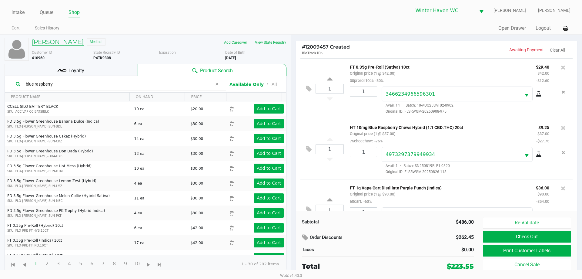
click at [59, 42] on h5 "KRISHNA KHAN" at bounding box center [58, 41] width 52 height 7
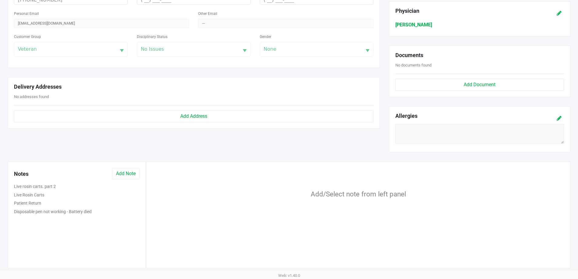
scroll to position [189, 0]
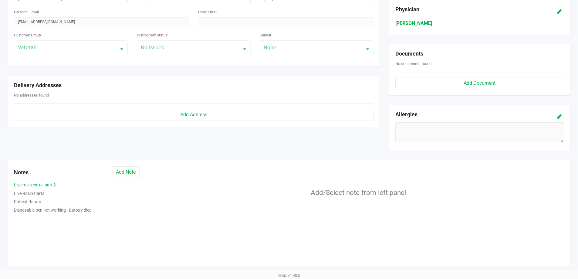
click at [46, 183] on button "Live rosin carts. part 2" at bounding box center [35, 185] width 42 height 6
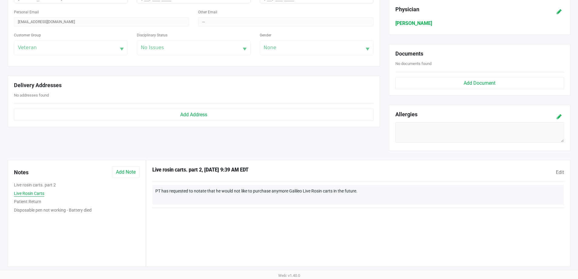
click at [39, 192] on button "Live Rosin Carts" at bounding box center [29, 193] width 30 height 6
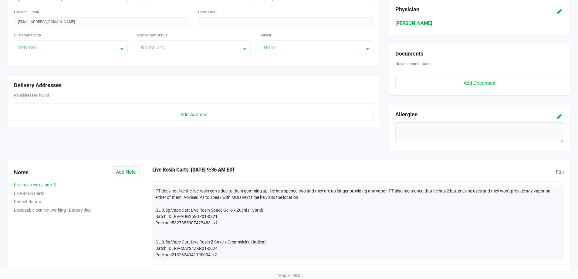
click at [53, 183] on button "Live rosin carts. part 2" at bounding box center [35, 185] width 42 height 6
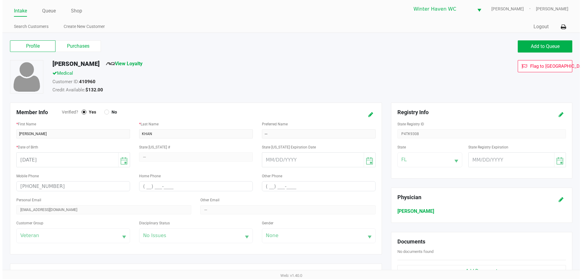
scroll to position [0, 0]
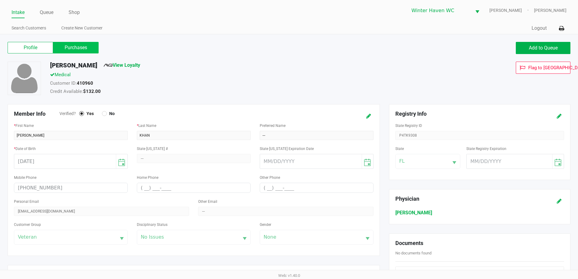
click at [88, 45] on label "Purchases" at bounding box center [75, 48] width 45 height 12
click at [0, 0] on 1 "Purchases" at bounding box center [0, 0] width 0 height 0
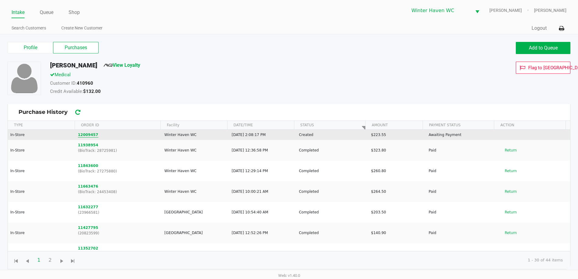
click at [82, 133] on button "12009457" at bounding box center [88, 134] width 20 height 5
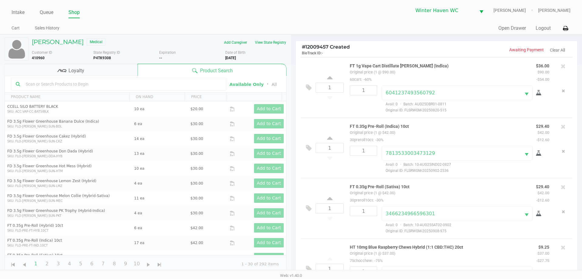
scroll to position [271, 0]
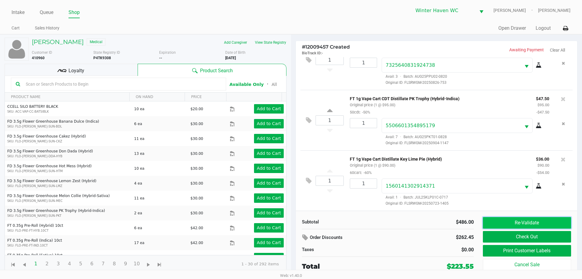
click at [494, 222] on button "Re-Validate" at bounding box center [527, 223] width 88 height 12
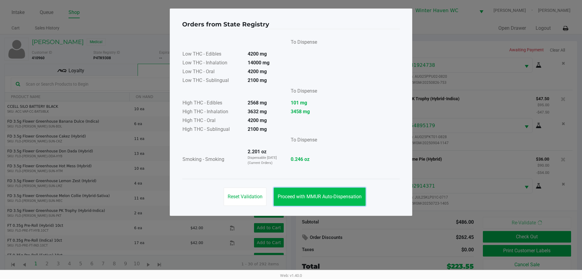
click at [325, 195] on span "Proceed with MMUR Auto-Dispensation" at bounding box center [320, 197] width 84 height 6
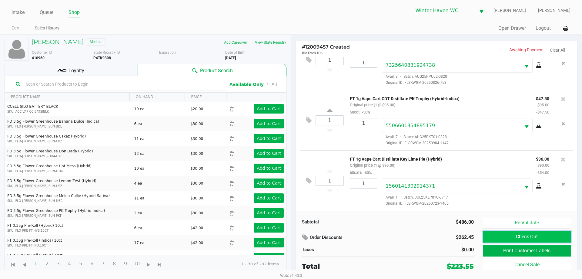
click at [505, 237] on button "Check Out" at bounding box center [527, 237] width 88 height 12
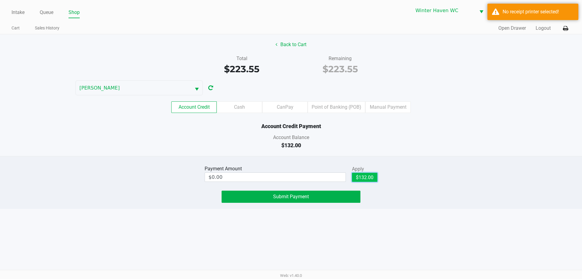
click at [360, 179] on button "$132.00" at bounding box center [364, 177] width 25 height 9
click at [530, 9] on div "No receipt printer selected!" at bounding box center [538, 11] width 71 height 7
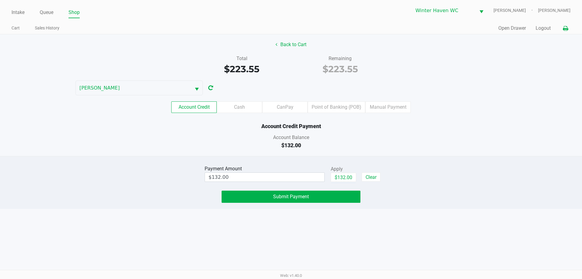
click at [567, 30] on icon at bounding box center [565, 28] width 5 height 4
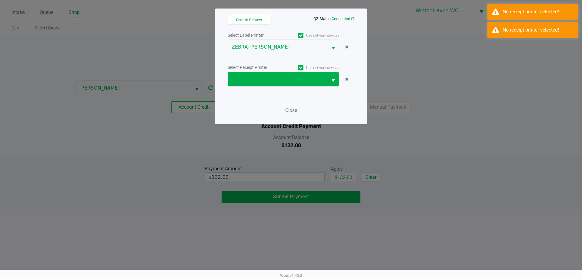
click at [258, 72] on div "Select Receipt Printer Use network devices" at bounding box center [291, 74] width 127 height 23
click at [256, 79] on span at bounding box center [278, 79] width 92 height 7
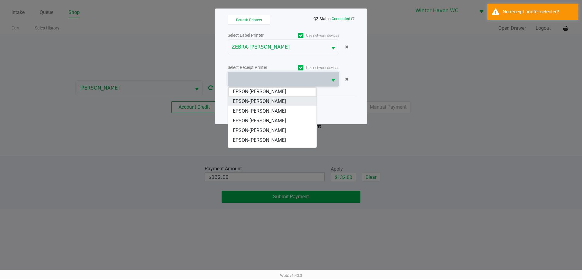
click at [273, 102] on span "EPSON-JAMES-BROWN" at bounding box center [259, 101] width 53 height 7
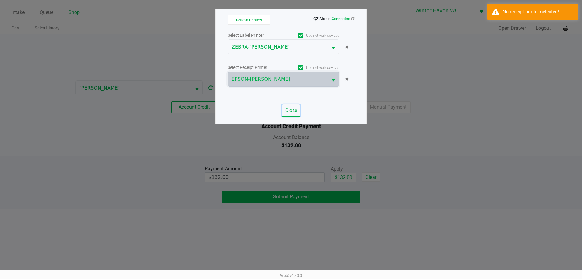
click at [291, 111] on span "Close" at bounding box center [291, 110] width 12 height 6
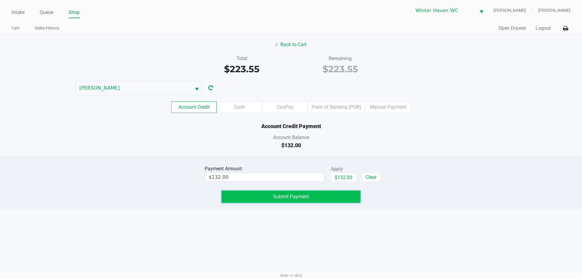
click at [298, 198] on span "Submit Payment" at bounding box center [291, 197] width 36 height 6
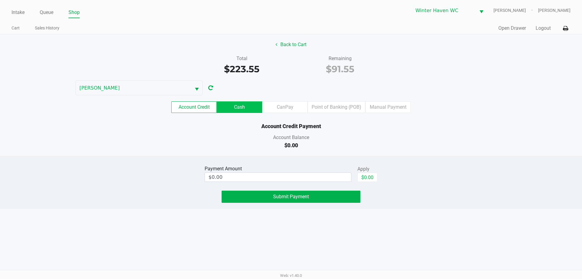
click at [246, 112] on label "Cash" at bounding box center [239, 107] width 45 height 12
click at [0, 0] on 1 "Cash" at bounding box center [0, 0] width 0 height 0
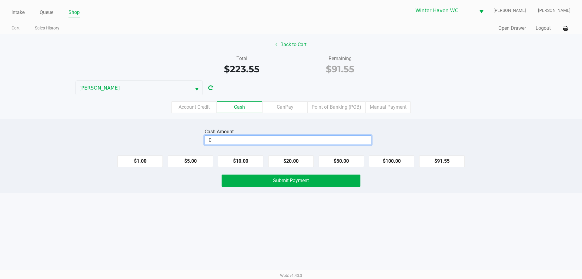
click at [338, 141] on input "0" at bounding box center [288, 140] width 166 height 9
click at [382, 160] on button "$100.00" at bounding box center [391, 161] width 45 height 12
type input "$100.00"
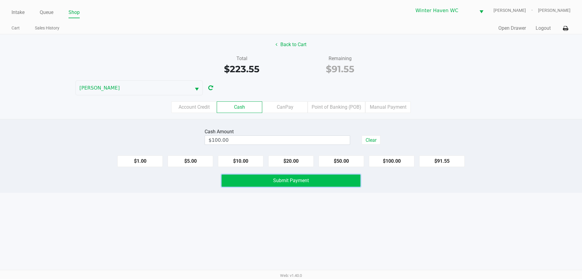
click at [329, 180] on button "Submit Payment" at bounding box center [291, 180] width 139 height 12
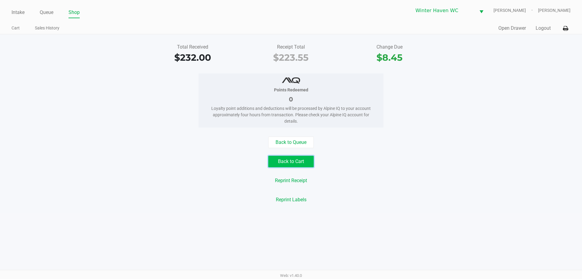
click at [296, 163] on button "Back to Cart" at bounding box center [290, 162] width 45 height 12
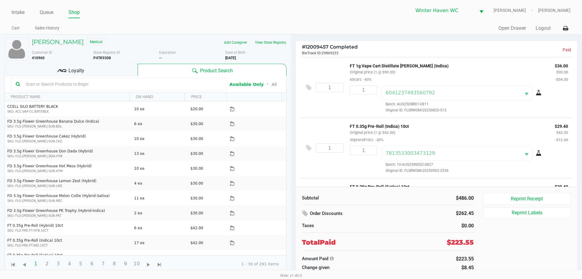
drag, startPoint x: 45, startPoint y: 55, endPoint x: 32, endPoint y: 58, distance: 12.4
click at [32, 58] on div "Customer ID 410960" at bounding box center [60, 55] width 66 height 11
copy b "410960"
click at [59, 39] on h5 "KRISHNA KHAN" at bounding box center [58, 41] width 52 height 7
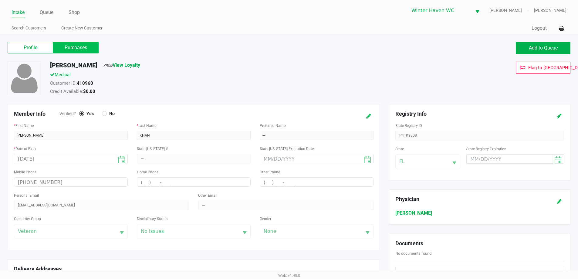
click at [86, 47] on label "Purchases" at bounding box center [75, 48] width 45 height 12
click at [0, 0] on 1 "Purchases" at bounding box center [0, 0] width 0 height 0
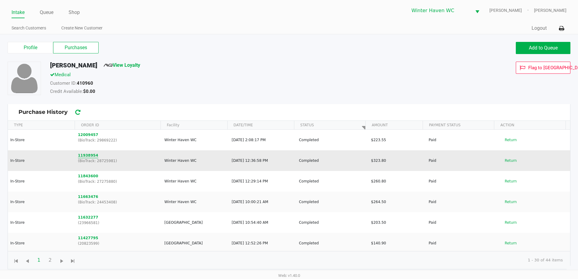
click at [91, 154] on button "11938954" at bounding box center [88, 155] width 20 height 5
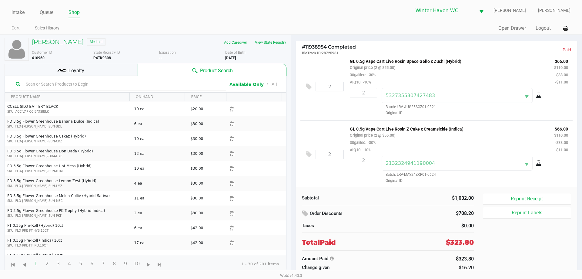
scroll to position [550, 0]
drag, startPoint x: 442, startPoint y: 104, endPoint x: 398, endPoint y: 108, distance: 44.1
click at [398, 108] on div "5327355307427483 Batch: LRV-AUG25SGZ01-0821 Original ID:" at bounding box center [465, 101] width 177 height 28
copy span "LRV-AUG25SGZ01-0821"
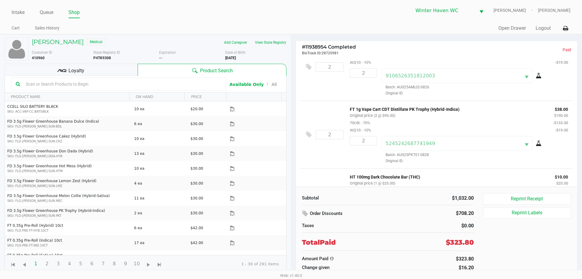
scroll to position [0, 0]
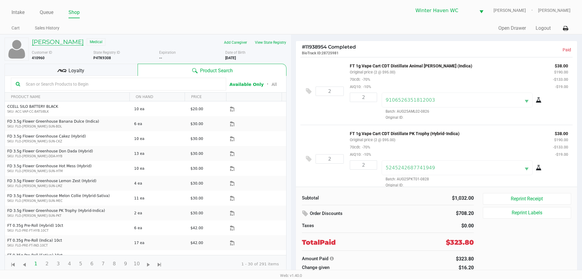
click at [70, 43] on h5 "KRISHNA KHAN" at bounding box center [58, 41] width 52 height 7
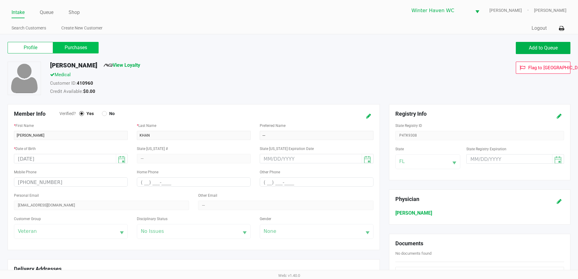
click at [94, 48] on label "Purchases" at bounding box center [75, 48] width 45 height 12
click at [0, 0] on 1 "Purchases" at bounding box center [0, 0] width 0 height 0
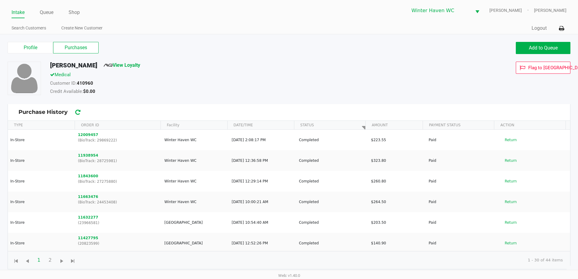
drag, startPoint x: 93, startPoint y: 81, endPoint x: 77, endPoint y: 83, distance: 15.8
click at [77, 83] on div "Customer ID: 410960" at bounding box center [221, 84] width 353 height 8
copy strong "410960"
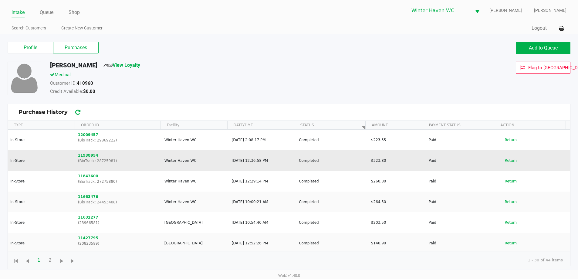
click at [88, 157] on button "11938954" at bounding box center [88, 155] width 20 height 5
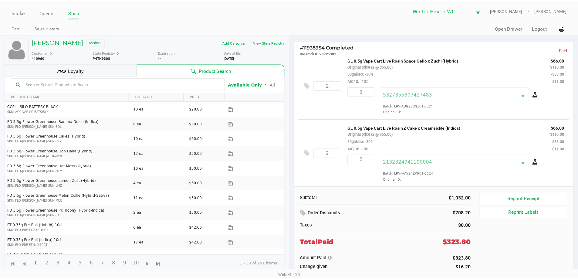
scroll to position [550, 0]
click at [397, 174] on span "Batch: LRV-MAY24ZKR01-0624" at bounding box center [409, 173] width 54 height 4
drag, startPoint x: 397, startPoint y: 174, endPoint x: 434, endPoint y: 175, distance: 36.7
click at [434, 175] on span "Batch: LRV-MAY24ZKR01-0624" at bounding box center [409, 173] width 54 height 4
copy span "LRV-MAY24ZKR01-0624"
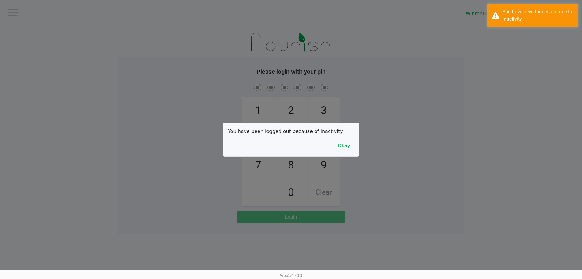
click at [346, 140] on div "You have been logged out because of inactivity. Okay" at bounding box center [291, 139] width 136 height 33
click at [346, 146] on button "Okay" at bounding box center [344, 146] width 20 height 12
click at [376, 153] on div "1 4 7 2 5 8 0 3 6 9 Clear" at bounding box center [291, 143] width 346 height 123
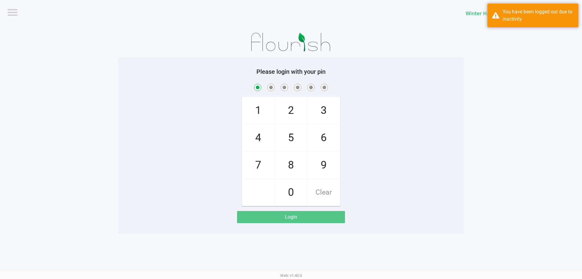
checkbox input "true"
checkbox input "false"
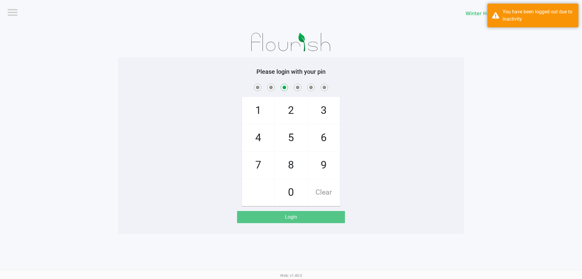
checkbox input "false"
checkbox input "true"
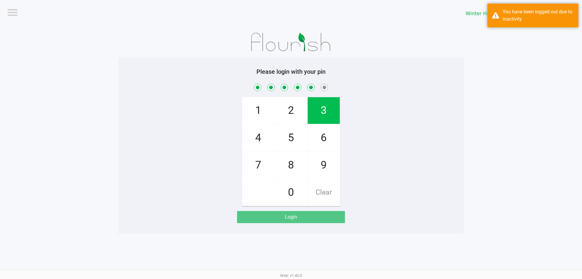
checkbox input "true"
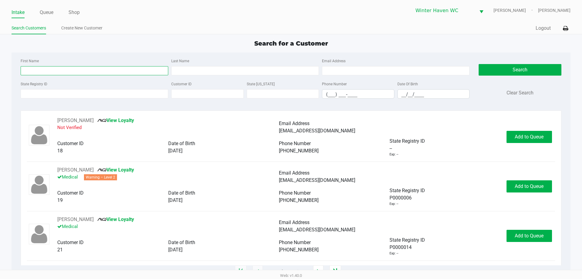
click at [94, 68] on input "First Name" at bounding box center [95, 70] width 148 height 9
type input "troy"
click at [180, 71] on input "Last Name" at bounding box center [245, 70] width 148 height 9
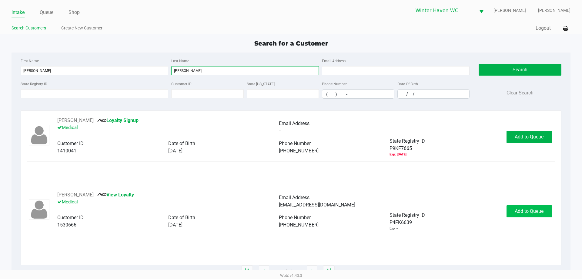
type input "adams"
click at [530, 213] on span "Add to Queue" at bounding box center [529, 211] width 29 height 6
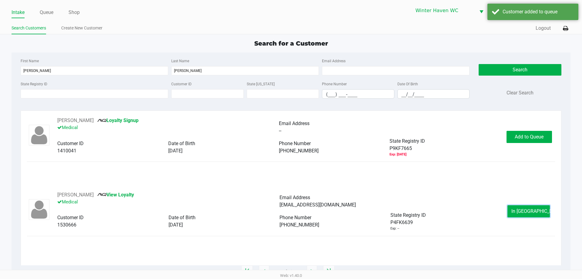
click at [531, 213] on span "In Queue" at bounding box center [537, 211] width 51 height 6
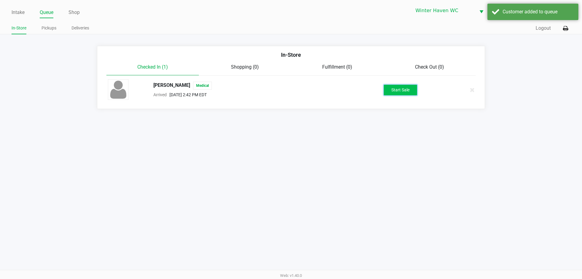
click at [402, 89] on button "Start Sale" at bounding box center [400, 90] width 33 height 11
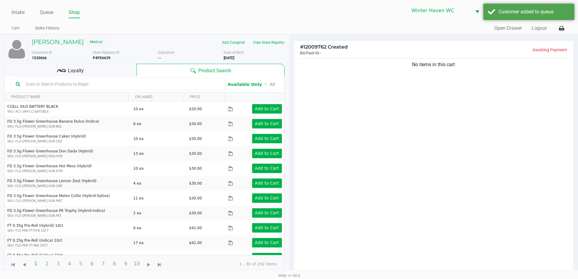
click at [131, 84] on input "text" at bounding box center [121, 83] width 196 height 9
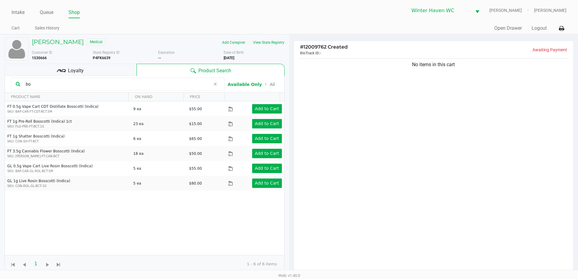
type input "b"
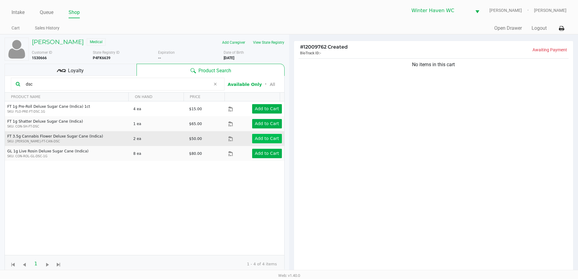
type input "dsc"
click at [268, 141] on app-button-loader "Add to Cart" at bounding box center [267, 138] width 24 height 5
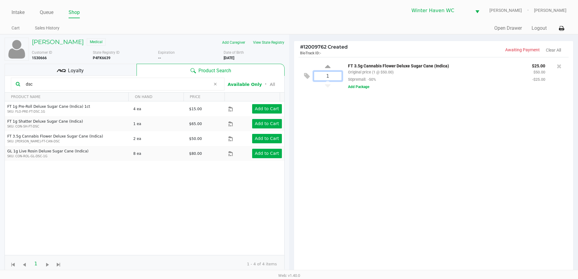
click at [334, 75] on input "1" at bounding box center [328, 76] width 28 height 9
type input "2"
click at [379, 154] on div "TROY ADAMS Medical Add Caregiver View State Registry Customer ID 1530666 State …" at bounding box center [289, 189] width 578 height 310
click at [174, 80] on input "dsc" at bounding box center [116, 83] width 187 height 9
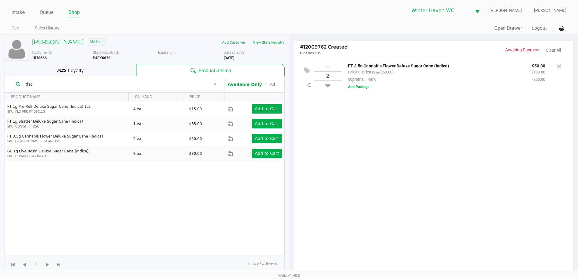
click at [174, 80] on input "dsc" at bounding box center [116, 83] width 187 height 9
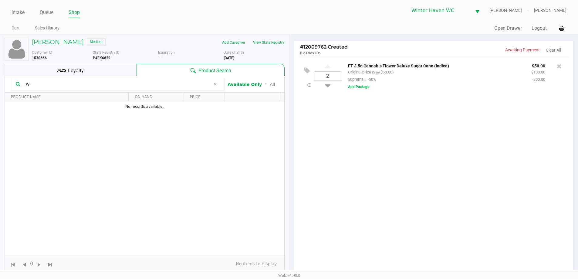
type input "W"
click at [330, 164] on div "2 FT 3.5g Cannabis Flower Deluxe Sugar Cane (Indica) Original price (2 @ $50.00…" at bounding box center [433, 167] width 279 height 220
click at [172, 85] on input "W-AUG25DSC03-0822W-AUG25DSC03-0822" at bounding box center [116, 83] width 187 height 9
type input "W"
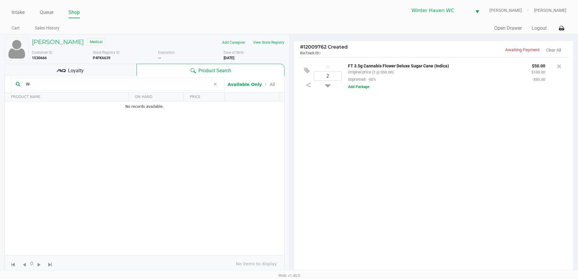
type input "W"
click at [493, 196] on div "2 FT 3.5g Cannabis Flower Deluxe Sugar Cane (Indica) Original price (2 @ $50.00…" at bounding box center [433, 167] width 279 height 220
click at [471, 204] on div "2 FT 3.5g Cannabis Flower Deluxe Sugar Cane (Indica) Original price (2 @ $50.00…" at bounding box center [433, 167] width 279 height 220
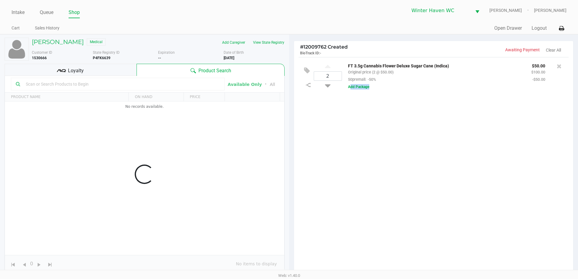
click at [471, 204] on div "2 FT 3.5g Cannabis Flower Deluxe Sugar Cane (Indica) Original price (2 @ $50.00…" at bounding box center [433, 167] width 279 height 220
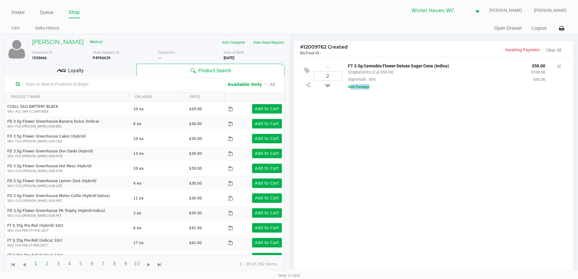
click at [471, 203] on div "2 FT 3.5g Cannabis Flower Deluxe Sugar Cane (Indica) Original price (2 @ $50.00…" at bounding box center [433, 167] width 279 height 220
click at [385, 173] on div "2 FT 3.5g Cannabis Flower Deluxe Sugar Cane (Indica) Original price (2 @ $50.00…" at bounding box center [433, 167] width 279 height 220
click at [384, 172] on div "2 FT 3.5g Cannabis Flower Deluxe Sugar Cane (Indica) Original price (2 @ $50.00…" at bounding box center [433, 167] width 279 height 220
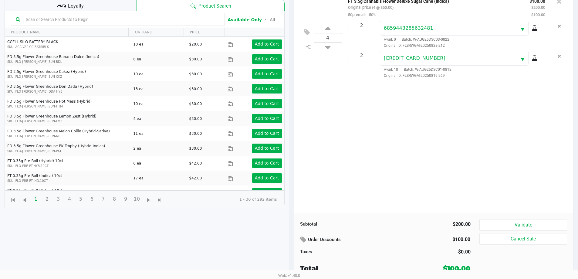
scroll to position [66, 0]
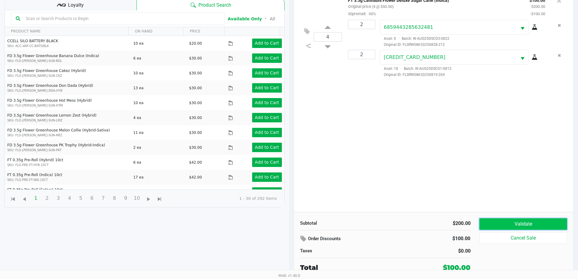
click at [531, 224] on button "Validate" at bounding box center [522, 224] width 87 height 12
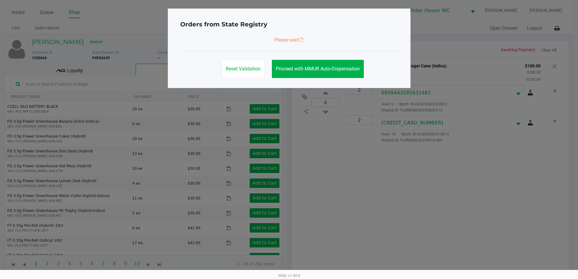
scroll to position [0, 0]
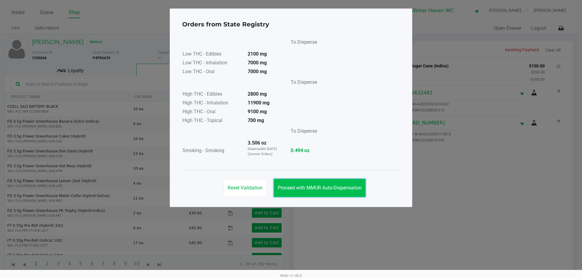
click at [328, 187] on span "Proceed with MMUR Auto-Dispensation" at bounding box center [320, 188] width 84 height 6
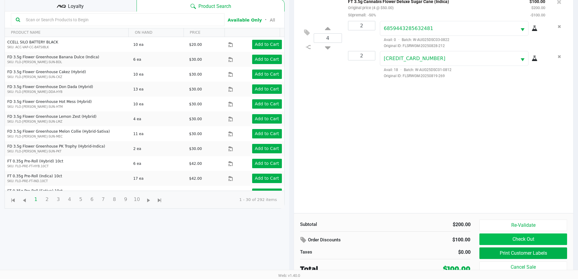
scroll to position [66, 0]
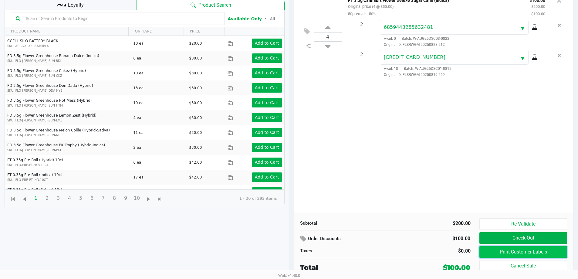
click at [514, 249] on button "Print Customer Labels" at bounding box center [522, 252] width 87 height 12
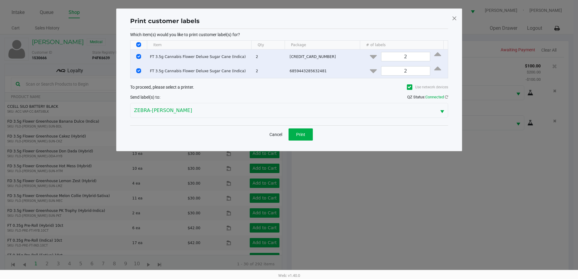
scroll to position [0, 0]
click at [300, 137] on button "Print" at bounding box center [303, 134] width 24 height 12
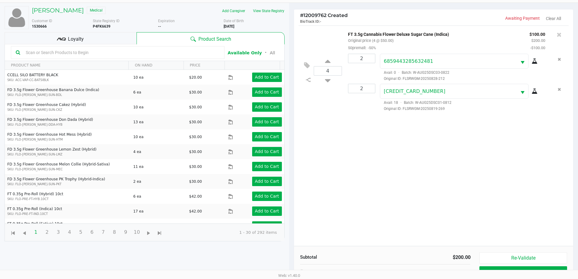
scroll to position [66, 0]
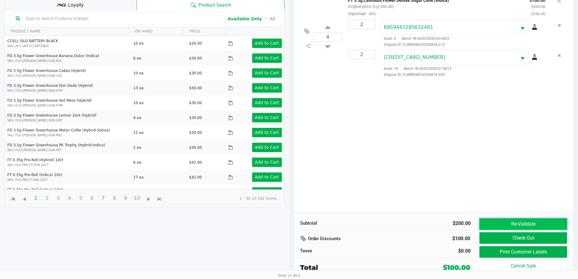
click at [529, 219] on button "Re-Validate" at bounding box center [522, 224] width 87 height 12
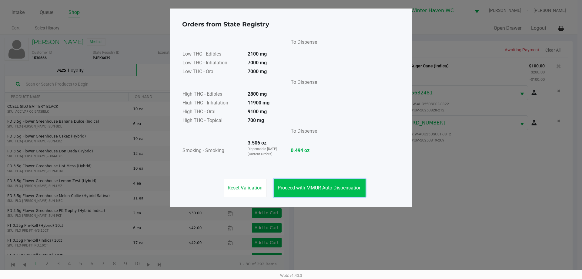
click at [355, 192] on button "Proceed with MMUR Auto-Dispensation" at bounding box center [320, 188] width 92 height 18
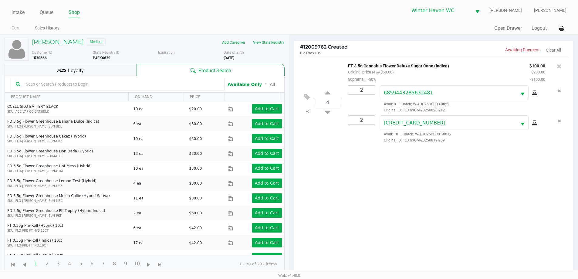
click at [436, 181] on div "4 FT 3.5g Cannabis Flower Deluxe Sugar Cane (Indica) Original price (4 @ $50.00…" at bounding box center [433, 167] width 279 height 220
click at [109, 70] on div "Loyalty" at bounding box center [71, 70] width 132 height 12
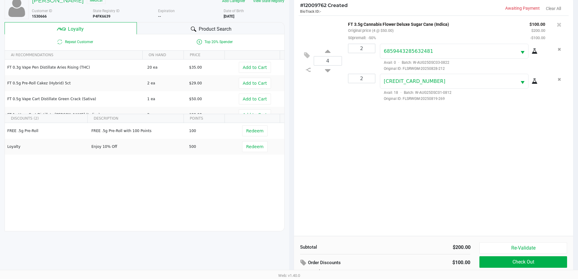
scroll to position [73, 0]
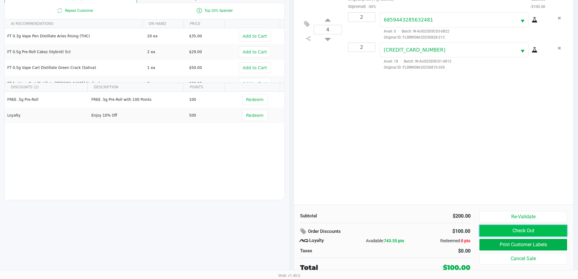
click at [545, 230] on button "Check Out" at bounding box center [522, 231] width 87 height 12
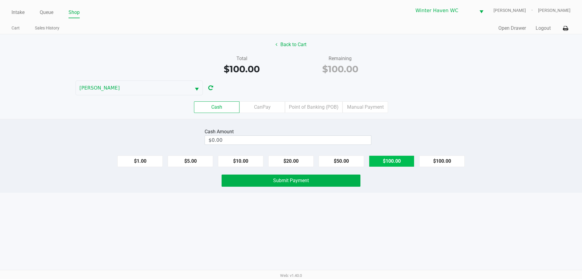
click at [402, 160] on button "$100.00" at bounding box center [391, 161] width 45 height 12
type input "$100.00"
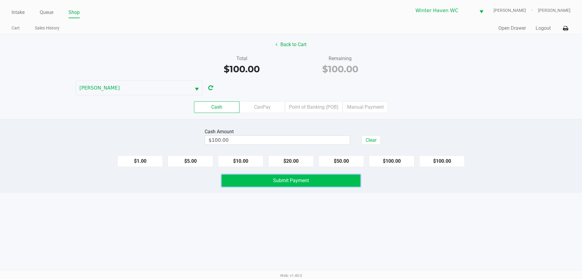
click at [295, 177] on span "Submit Payment" at bounding box center [291, 180] width 36 height 6
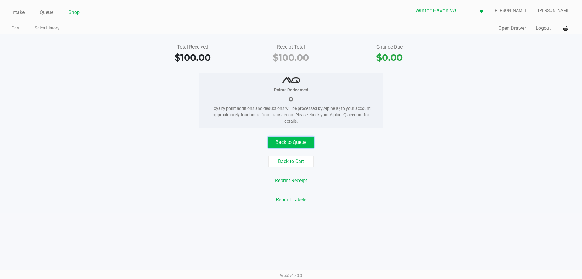
click at [298, 145] on button "Back to Queue" at bounding box center [290, 142] width 45 height 12
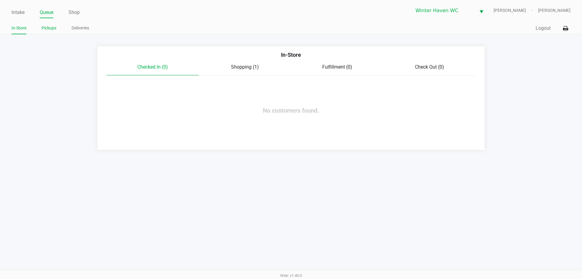
click at [56, 31] on link "Pickups" at bounding box center [49, 28] width 15 height 8
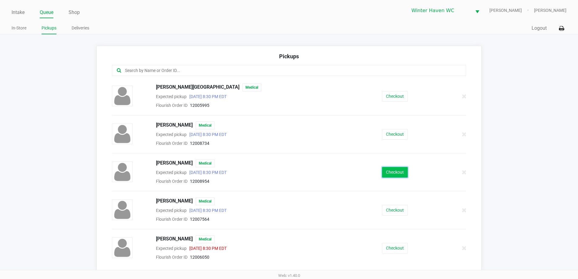
click at [400, 174] on button "Checkout" at bounding box center [395, 172] width 26 height 11
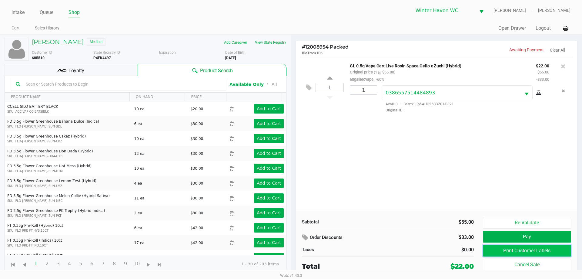
click at [503, 253] on button "Print Customer Labels" at bounding box center [527, 251] width 88 height 12
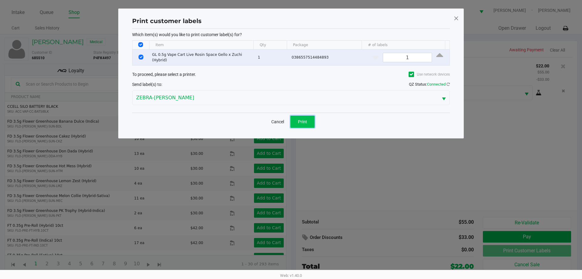
click at [299, 119] on span "Print" at bounding box center [302, 121] width 9 height 5
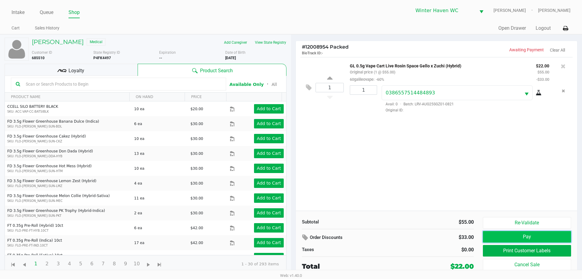
click at [519, 233] on button "Pay" at bounding box center [527, 237] width 88 height 12
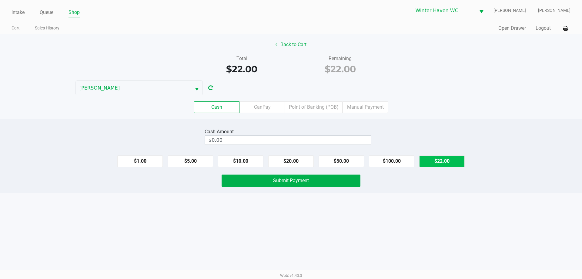
click at [453, 157] on button "$22.00" at bounding box center [441, 161] width 45 height 12
type input "$22.00"
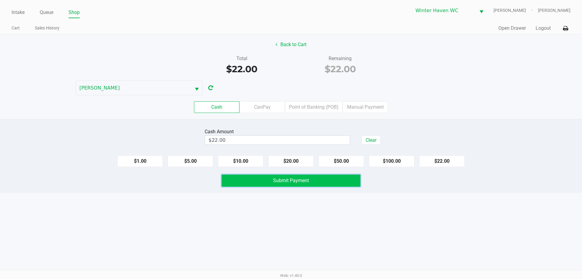
click at [320, 177] on button "Submit Payment" at bounding box center [291, 180] width 139 height 12
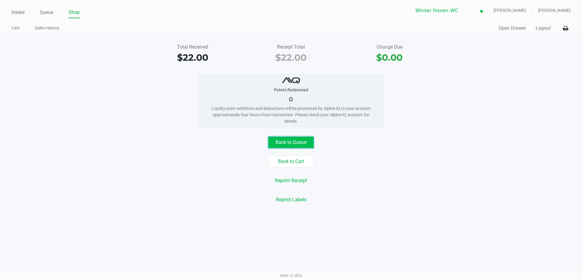
click at [303, 146] on button "Back to Queue" at bounding box center [290, 142] width 45 height 12
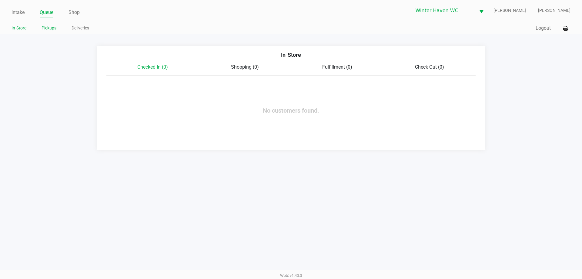
click at [49, 29] on link "Pickups" at bounding box center [49, 28] width 15 height 8
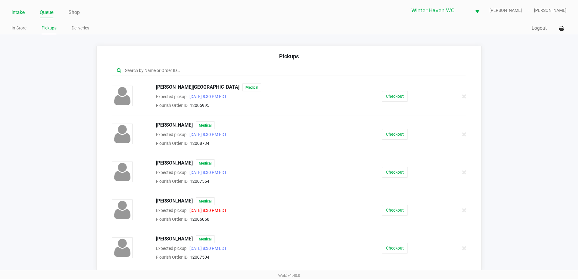
click at [17, 14] on link "Intake" at bounding box center [18, 12] width 13 height 8
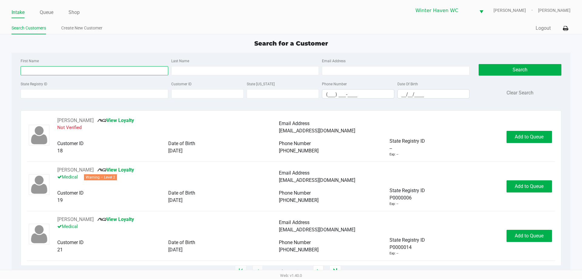
click at [91, 67] on input "First Name" at bounding box center [95, 70] width 148 height 9
type input "Porscha"
click at [186, 72] on input "Last Name" at bounding box center [245, 70] width 148 height 9
type input "Figueroa"
click at [31, 71] on input "Porscha" at bounding box center [95, 70] width 148 height 9
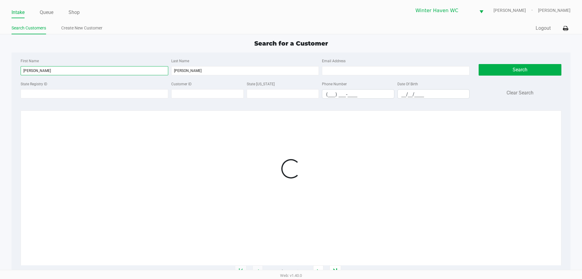
click at [41, 69] on input "Porcha" at bounding box center [95, 70] width 148 height 9
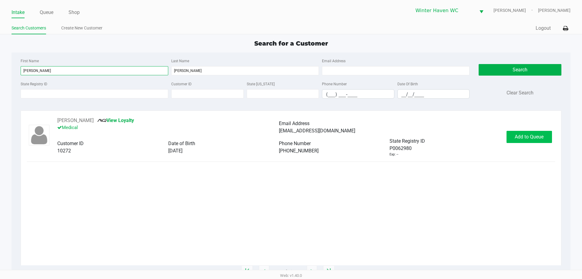
type input "Porsha"
click at [508, 140] on button "Add to Queue" at bounding box center [529, 137] width 45 height 12
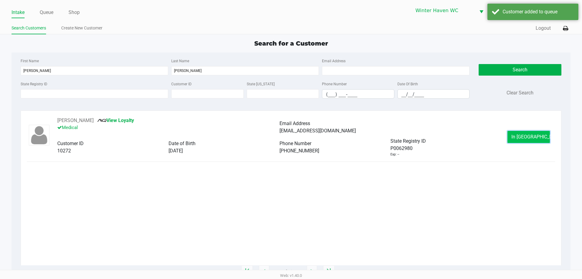
click at [514, 138] on button "In Queue" at bounding box center [529, 137] width 42 height 12
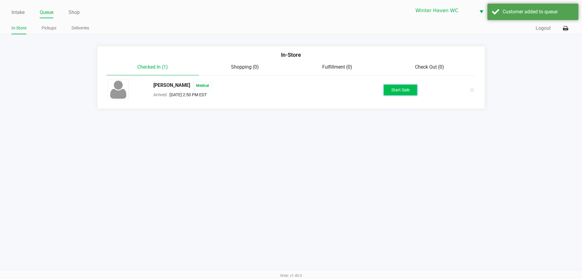
click at [395, 89] on button "Start Sale" at bounding box center [400, 90] width 33 height 11
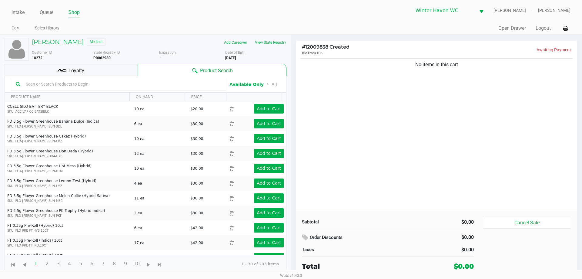
click at [146, 82] on input "text" at bounding box center [122, 83] width 198 height 9
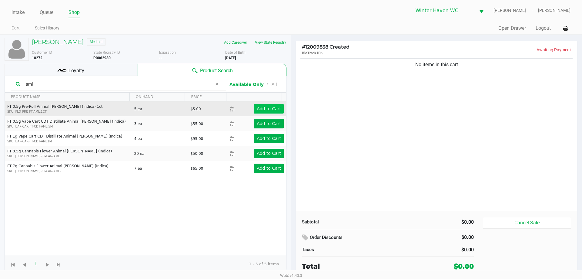
type input "aml"
click at [261, 109] on app-button-loader "Add to Cart" at bounding box center [269, 108] width 24 height 5
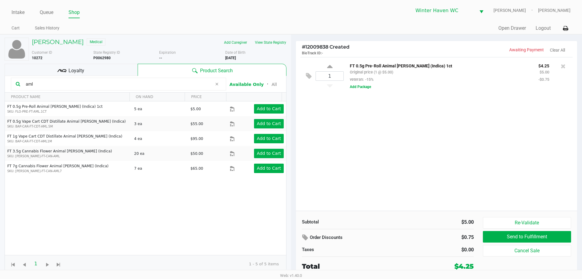
click at [93, 70] on div "Loyalty" at bounding box center [71, 70] width 133 height 12
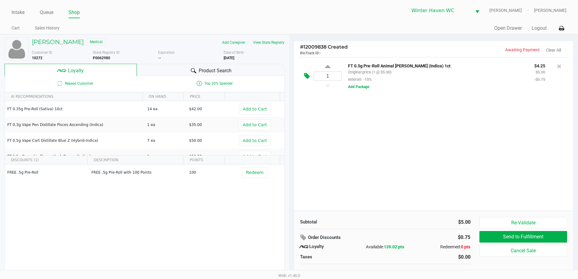
click at [308, 75] on icon at bounding box center [307, 75] width 6 height 7
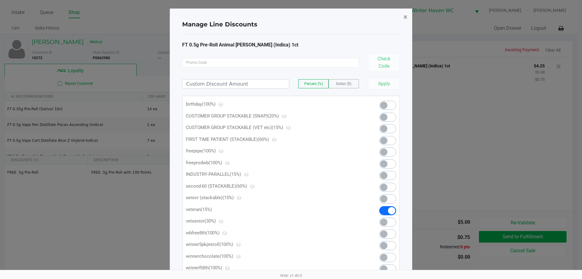
click at [403, 19] on button "×" at bounding box center [406, 16] width 14 height 17
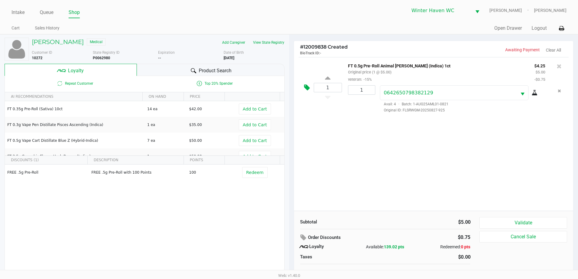
click at [306, 88] on icon at bounding box center [307, 87] width 6 height 7
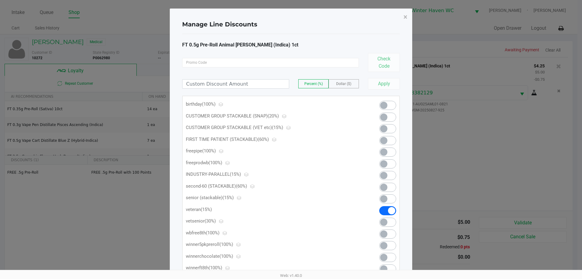
click at [339, 85] on span "Dollar ($)" at bounding box center [343, 84] width 15 height 4
click at [233, 87] on input at bounding box center [236, 83] width 106 height 9
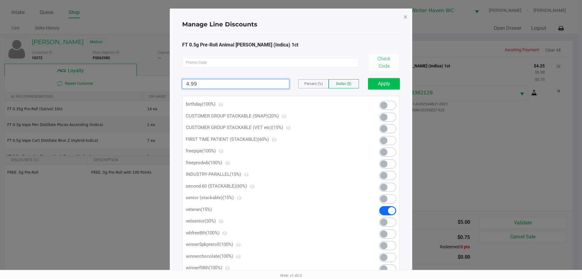
type input "4.99"
click at [384, 86] on button "Apply" at bounding box center [384, 84] width 32 height 12
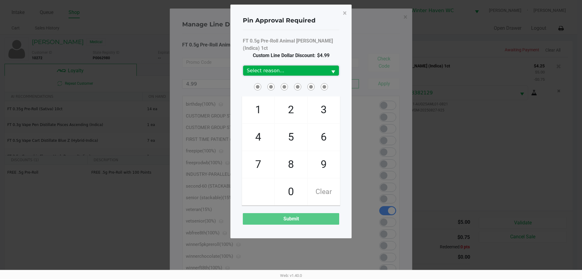
click at [288, 67] on span "Select reason..." at bounding box center [285, 70] width 77 height 7
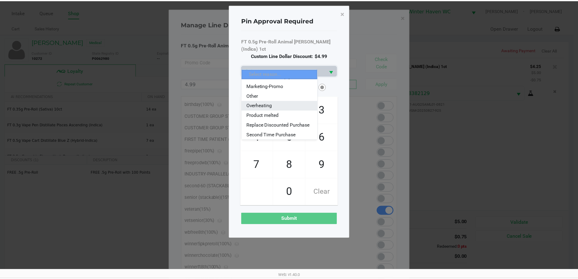
scroll to position [42, 0]
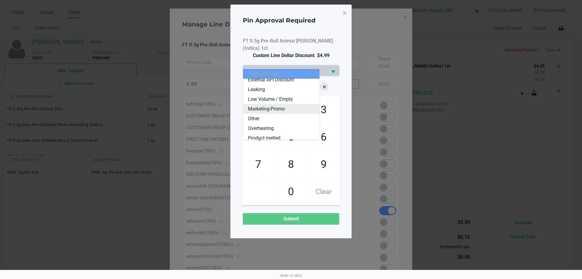
click at [281, 110] on span "Marketing-Promo" at bounding box center [266, 108] width 37 height 7
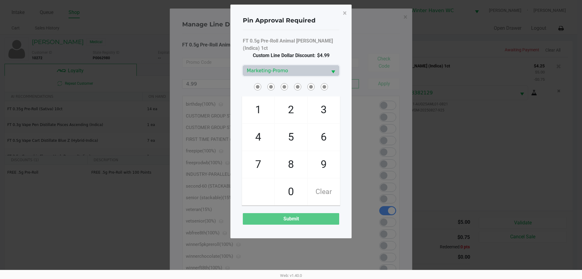
click at [334, 82] on span at bounding box center [291, 86] width 96 height 9
checkbox input "true"
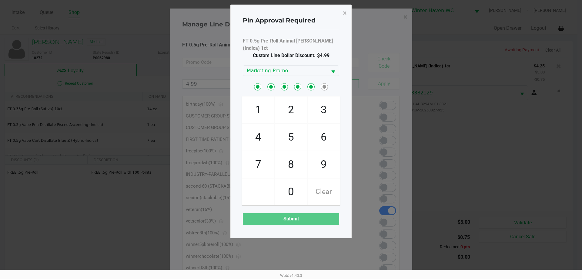
checkbox input "true"
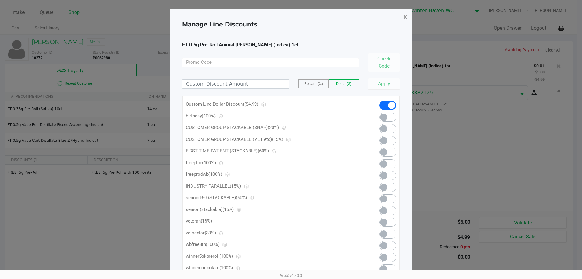
click at [407, 18] on span "×" at bounding box center [406, 17] width 4 height 8
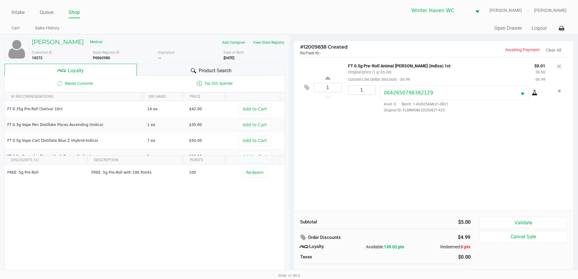
scroll to position [6, 0]
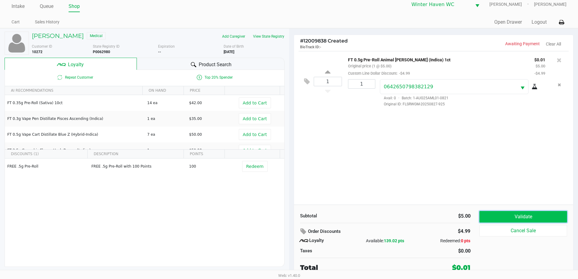
click at [527, 211] on button "Validate" at bounding box center [522, 217] width 87 height 12
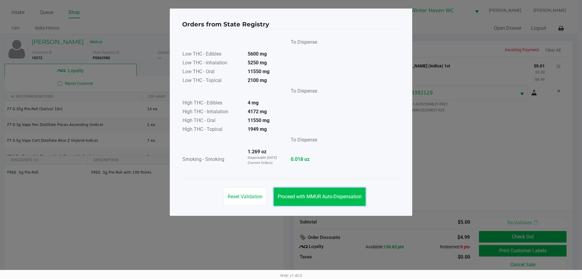
click at [335, 197] on span "Proceed with MMUR Auto-Dispensation" at bounding box center [320, 197] width 84 height 6
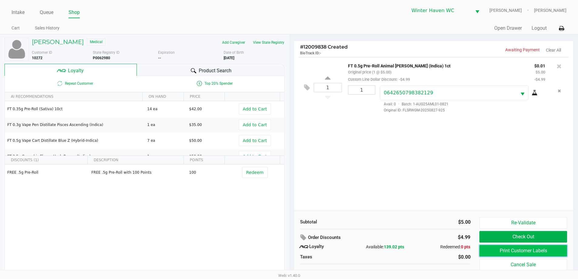
click at [532, 252] on button "Print Customer Labels" at bounding box center [522, 251] width 87 height 12
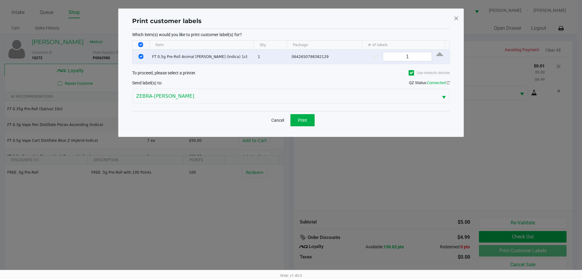
click at [308, 127] on div "Cancel Print" at bounding box center [291, 120] width 318 height 18
click at [306, 120] on span "Print" at bounding box center [302, 120] width 9 height 5
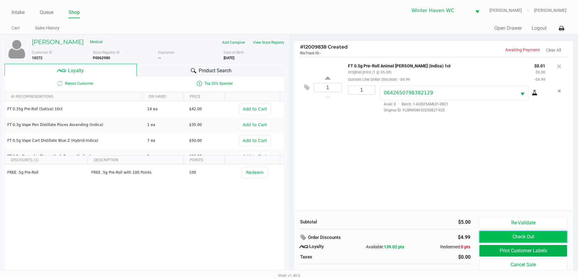
click at [520, 239] on button "Check Out" at bounding box center [522, 237] width 87 height 12
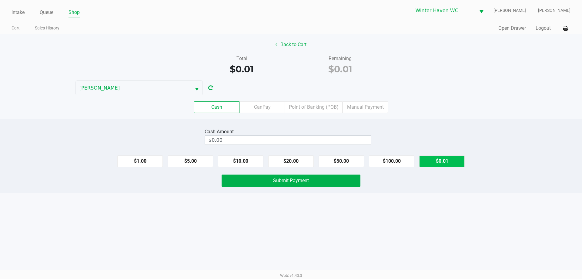
click at [434, 163] on button "$0.01" at bounding box center [441, 161] width 45 height 12
type input "$0.01"
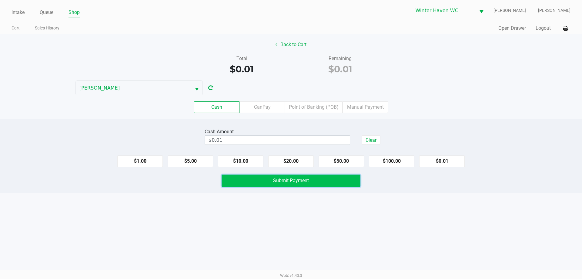
click at [293, 178] on span "Submit Payment" at bounding box center [291, 180] width 36 height 6
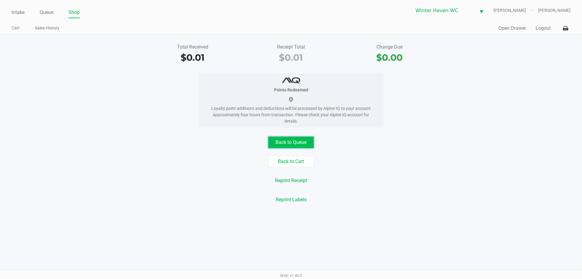
click at [290, 147] on button "Back to Queue" at bounding box center [290, 142] width 45 height 12
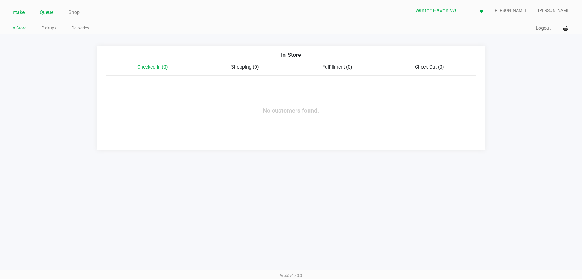
click at [17, 8] on link "Intake" at bounding box center [18, 12] width 13 height 8
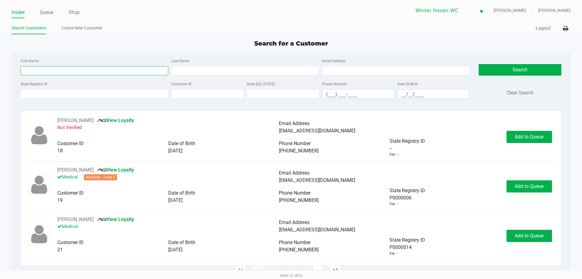
click at [96, 69] on input "First Name" at bounding box center [95, 70] width 148 height 9
type input "victor"
click at [236, 71] on input "Last Name" at bounding box center [245, 70] width 148 height 9
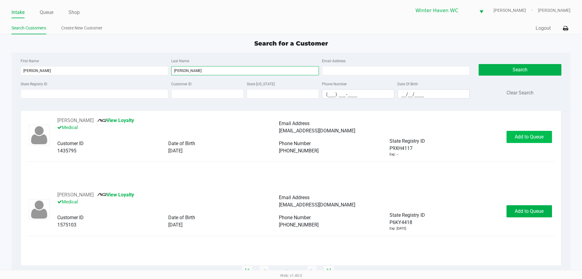
type input "cordell"
click at [515, 135] on span "Add to Queue" at bounding box center [529, 137] width 29 height 6
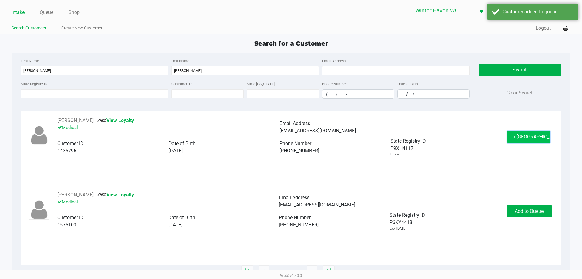
click at [524, 135] on span "In Queue" at bounding box center [537, 137] width 51 height 6
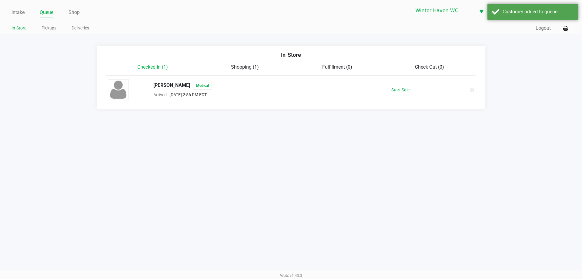
click at [415, 84] on div "VICTOR CORDELL Medical Arrived Sep 26, 2025 2:56 PM EDT Start Sale" at bounding box center [290, 89] width 375 height 21
click at [409, 84] on div "VICTOR CORDELL Medical Arrived Sep 26, 2025 2:56 PM EDT Start Sale" at bounding box center [290, 89] width 375 height 21
click at [408, 86] on button "Start Sale" at bounding box center [400, 90] width 33 height 11
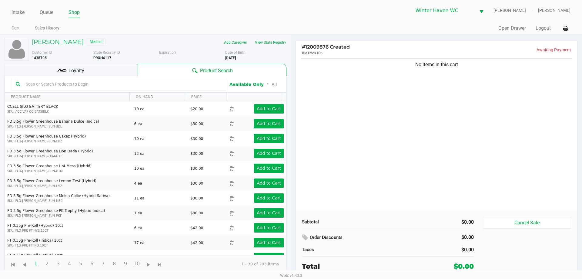
click at [101, 73] on div "Loyalty" at bounding box center [71, 70] width 133 height 12
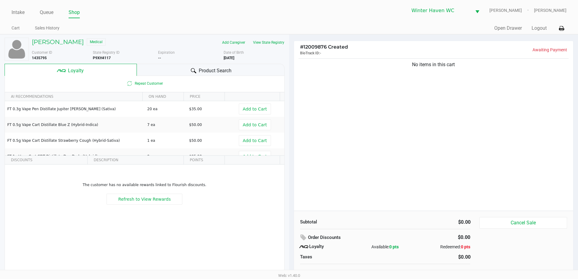
click at [185, 64] on div "Product Search" at bounding box center [211, 70] width 148 height 12
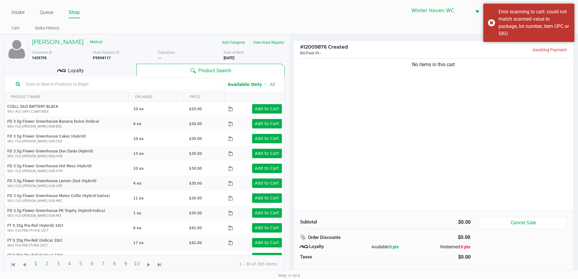
click at [177, 85] on input "text" at bounding box center [121, 83] width 196 height 9
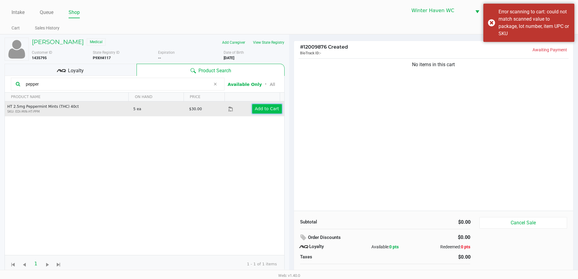
click at [262, 111] on app-button-loader "Add to Cart" at bounding box center [267, 108] width 24 height 5
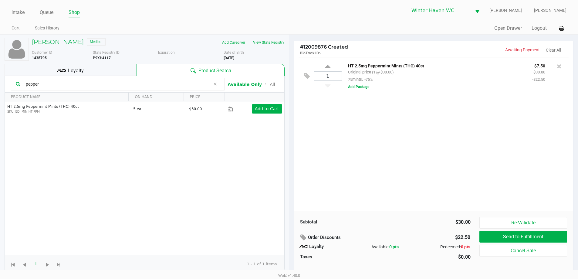
click at [80, 82] on input "pepper" at bounding box center [116, 83] width 187 height 9
type input "mixed berry"
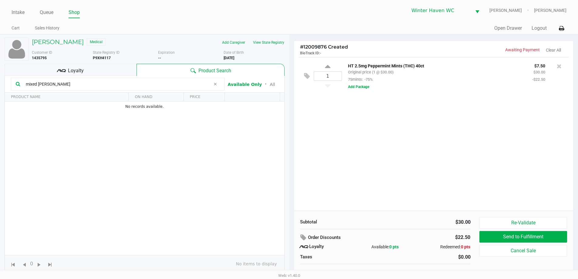
click at [105, 85] on input "mixed berry" at bounding box center [116, 83] width 187 height 9
type input "tangerine"
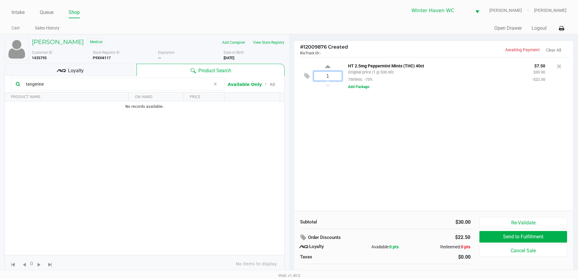
click at [336, 76] on input "1" at bounding box center [328, 76] width 28 height 9
type input "4"
click at [396, 173] on div "Loading VICTOR CORDELL Medical Add Caregiver View State Registry Customer ID 14…" at bounding box center [289, 159] width 578 height 251
click at [107, 85] on input "tangerine" at bounding box center [116, 83] width 187 height 9
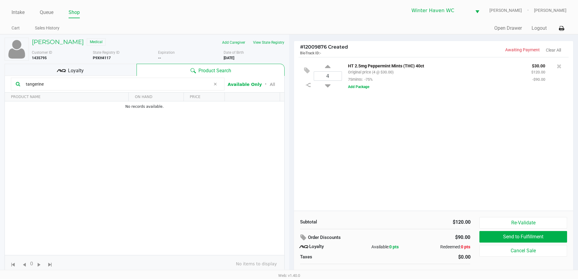
click at [107, 85] on input "tangerine" at bounding box center [116, 83] width 187 height 9
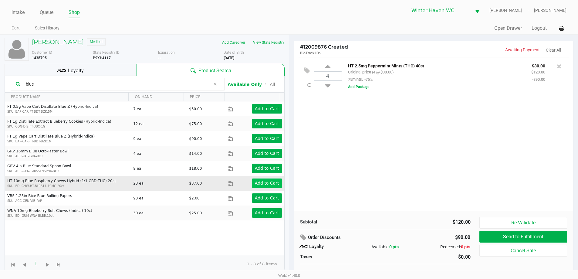
type input "blue"
click at [267, 183] on app-button-loader "Add to Cart" at bounding box center [267, 182] width 24 height 5
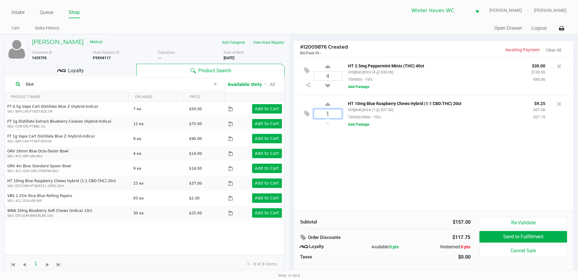
click at [334, 113] on input "1" at bounding box center [328, 113] width 28 height 9
type input "4"
click at [367, 163] on div "VICTOR CORDELL Medical Add Caregiver View State Registry Customer ID 1435795 St…" at bounding box center [289, 159] width 578 height 251
click at [79, 87] on input "blue" at bounding box center [116, 83] width 187 height 9
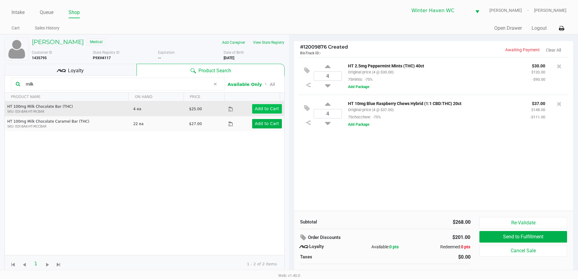
type input "milk"
click at [266, 106] on app-button-loader "Add to Cart" at bounding box center [267, 108] width 24 height 5
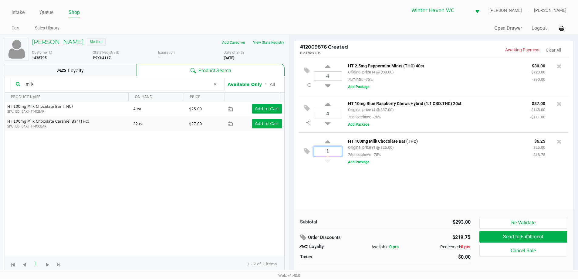
click at [335, 150] on input "1" at bounding box center [328, 151] width 28 height 9
type input "3"
click at [347, 187] on div "Loading VICTOR CORDELL Medical Add Caregiver View State Registry Customer ID 14…" at bounding box center [289, 159] width 578 height 251
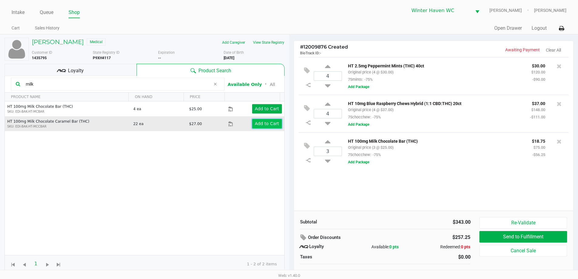
click at [265, 121] on app-button-loader "Add to Cart" at bounding box center [267, 123] width 24 height 5
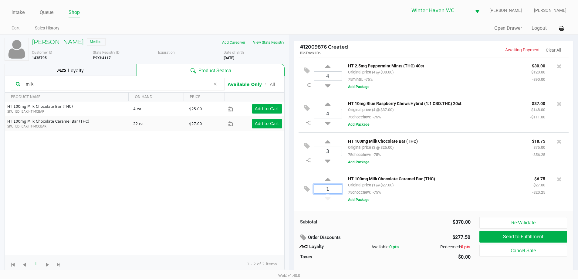
click at [333, 189] on input "1" at bounding box center [328, 188] width 28 height 9
type input "3"
click at [454, 153] on div "VICTOR CORDELL Medical Add Caregiver View State Registry Customer ID 1435795 St…" at bounding box center [289, 159] width 578 height 251
click at [328, 140] on icon at bounding box center [327, 143] width 5 height 8
type input "4"
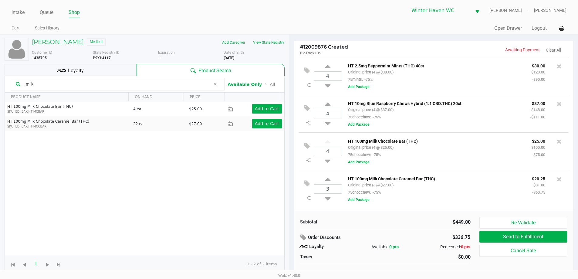
click at [329, 180] on icon at bounding box center [327, 181] width 5 height 8
type input "4"
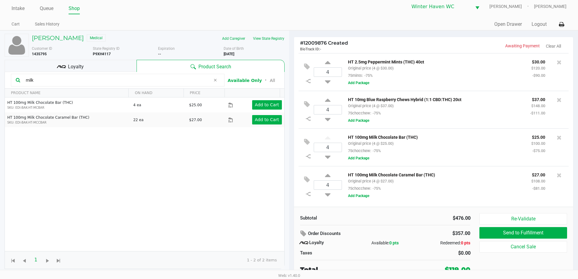
scroll to position [6, 0]
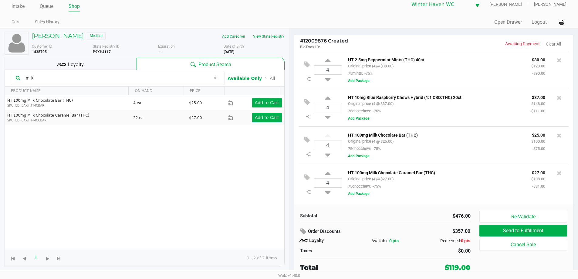
click at [364, 209] on div "Subtotal $476.00 Order Discounts $357.00 Loyalty Available: 0 pts Redeemed: 0 p…" at bounding box center [433, 241] width 279 height 74
click at [364, 208] on div "Subtotal $476.00 Order Discounts $357.00 Loyalty Available: 0 pts Redeemed: 0 p…" at bounding box center [433, 241] width 279 height 74
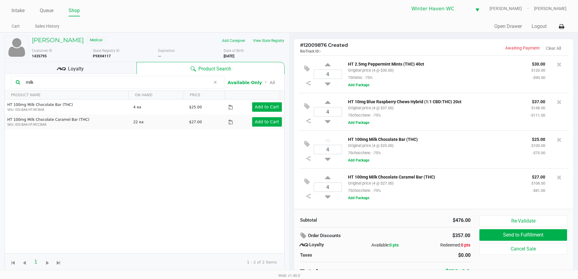
scroll to position [0, 0]
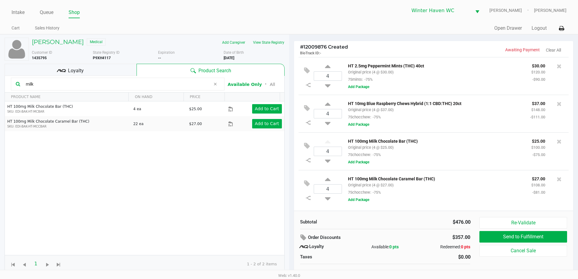
click at [480, 75] on div "HT 2.5mg Peppermint Mints (THC) 40ct Original price (4 @ $30.00) 75mints: -75%" at bounding box center [434, 72] width 183 height 21
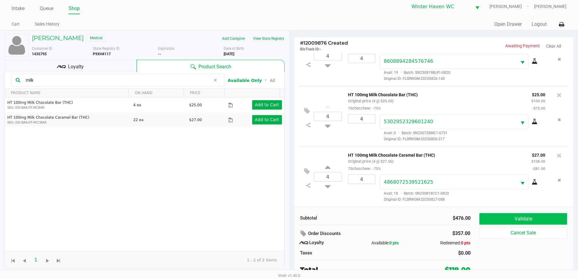
scroll to position [6, 0]
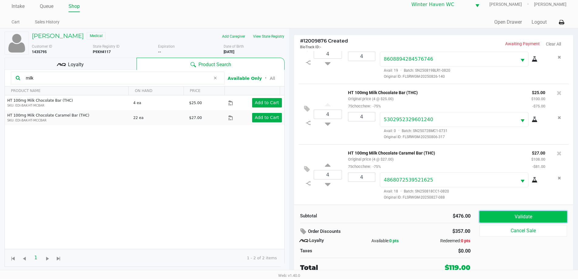
click at [520, 214] on button "Validate" at bounding box center [522, 217] width 87 height 12
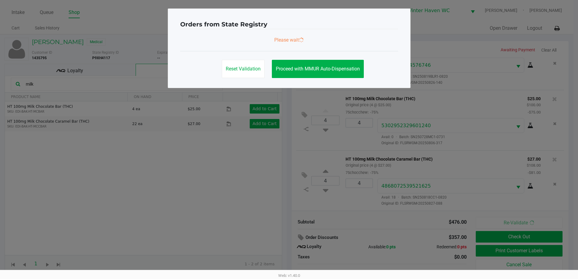
scroll to position [0, 0]
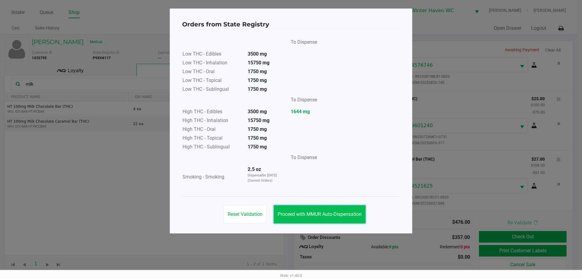
click at [355, 220] on button "Proceed with MMUR Auto-Dispensation" at bounding box center [320, 214] width 92 height 18
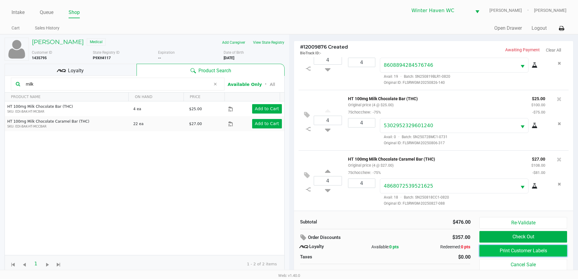
click at [555, 253] on button "Print Customer Labels" at bounding box center [522, 251] width 87 height 12
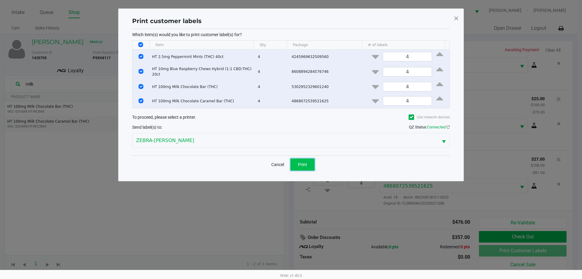
click at [308, 162] on button "Print" at bounding box center [303, 164] width 24 height 12
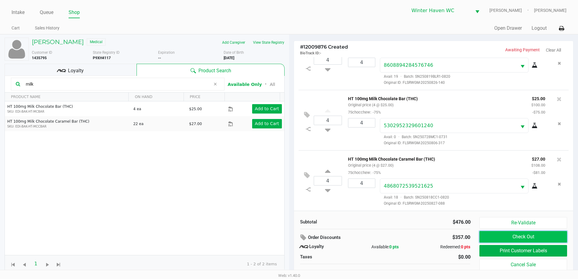
click at [506, 237] on button "Check Out" at bounding box center [522, 237] width 87 height 12
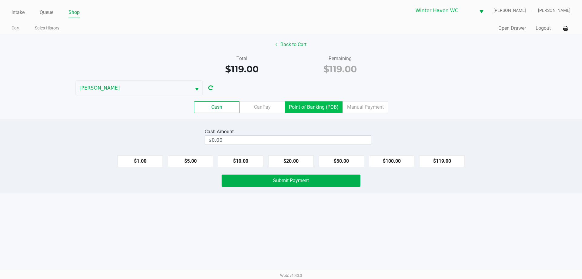
click at [322, 106] on label "Point of Banking (POB)" at bounding box center [314, 107] width 58 height 12
click at [0, 0] on 7 "Point of Banking (POB)" at bounding box center [0, 0] width 0 height 0
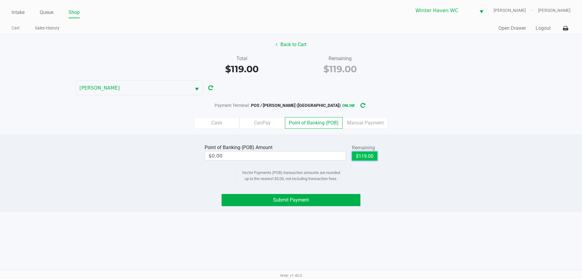
click at [366, 159] on button "$119.00" at bounding box center [364, 155] width 25 height 9
type input "$119.00"
click at [304, 205] on button "Submit Payment" at bounding box center [291, 200] width 139 height 12
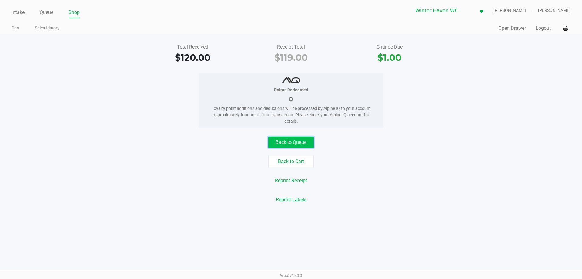
click at [302, 146] on button "Back to Queue" at bounding box center [290, 142] width 45 height 12
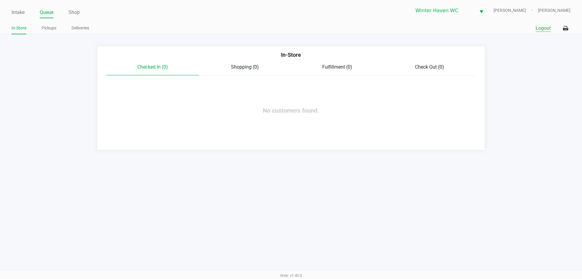
click at [538, 25] on button "Logout" at bounding box center [543, 28] width 15 height 7
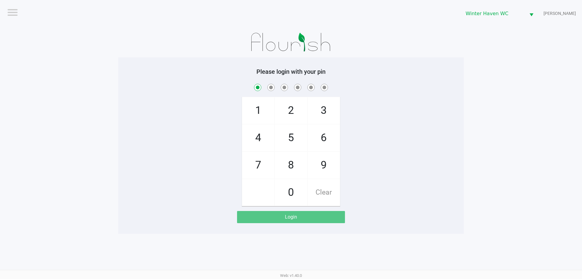
checkbox input "true"
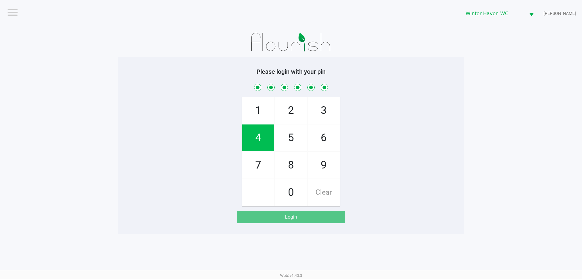
checkbox input "true"
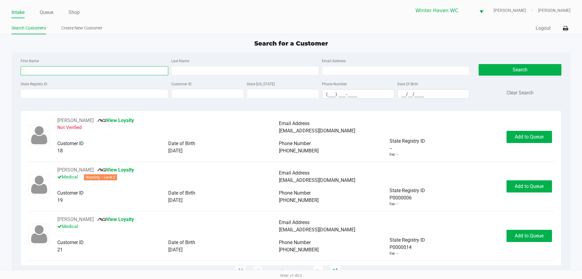
click at [83, 74] on input "First Name" at bounding box center [95, 70] width 148 height 9
type input "jillian"
click at [226, 74] on input "Last Name" at bounding box center [245, 70] width 148 height 9
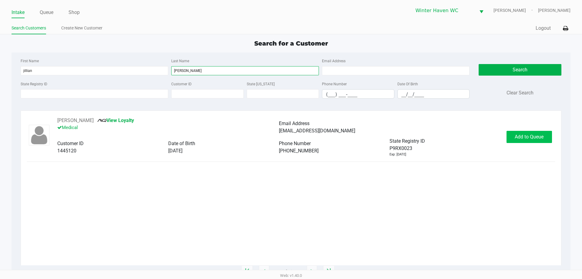
type input "copeland"
click at [521, 136] on span "Add to Queue" at bounding box center [529, 137] width 29 height 6
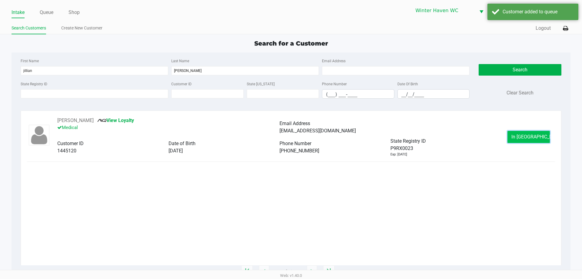
click at [521, 137] on span "In Queue" at bounding box center [537, 137] width 51 height 6
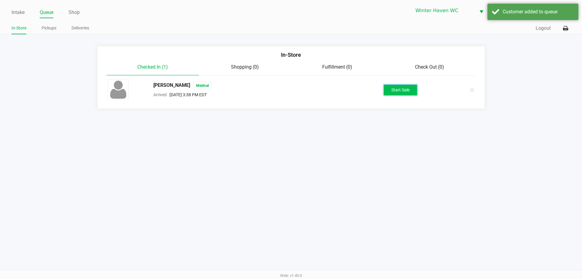
click at [406, 90] on button "Start Sale" at bounding box center [400, 90] width 33 height 11
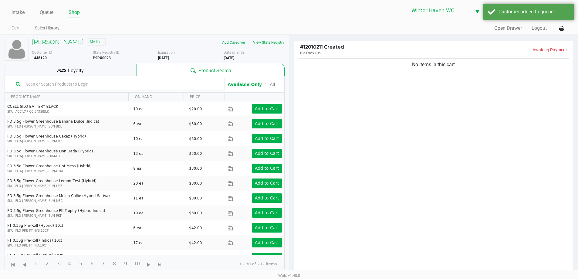
click at [75, 73] on span "Loyalty" at bounding box center [76, 70] width 16 height 7
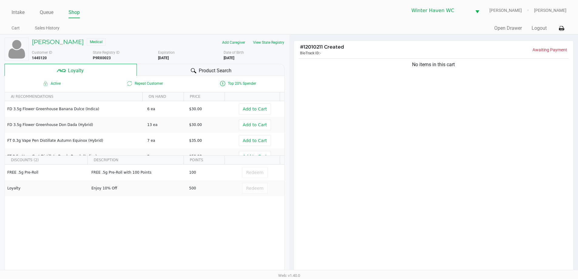
click at [169, 71] on div "Product Search" at bounding box center [211, 70] width 148 height 12
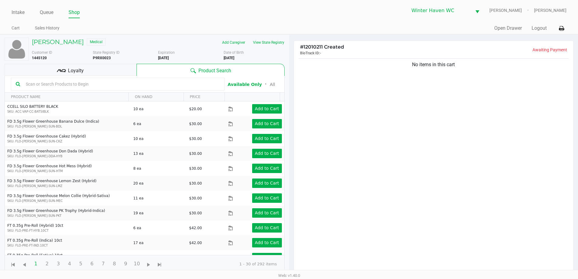
click at [133, 86] on input "text" at bounding box center [121, 83] width 196 height 9
click at [133, 85] on input "text" at bounding box center [121, 83] width 196 height 9
click at [141, 84] on input "text" at bounding box center [121, 83] width 196 height 9
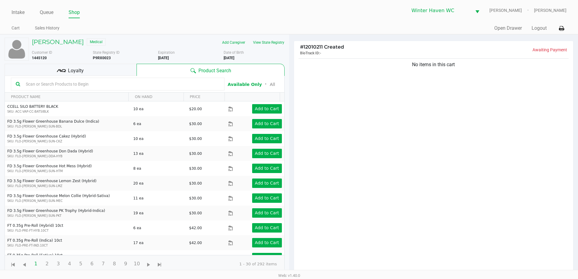
click at [143, 83] on input "text" at bounding box center [121, 83] width 196 height 9
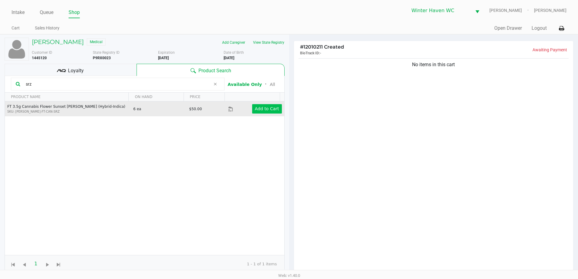
type input "srz"
click at [263, 109] on app-button-loader "Add to Cart" at bounding box center [267, 108] width 24 height 5
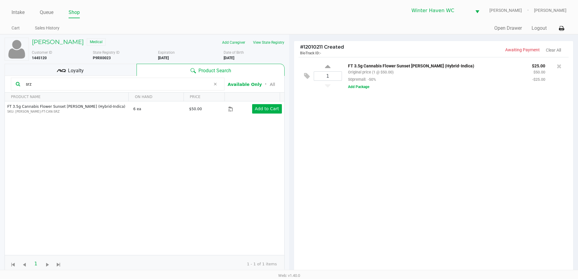
click at [126, 84] on input "srz" at bounding box center [116, 83] width 187 height 9
type input "s"
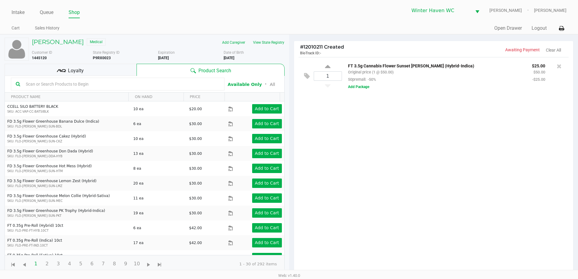
click at [120, 67] on div "Loyalty" at bounding box center [71, 70] width 132 height 12
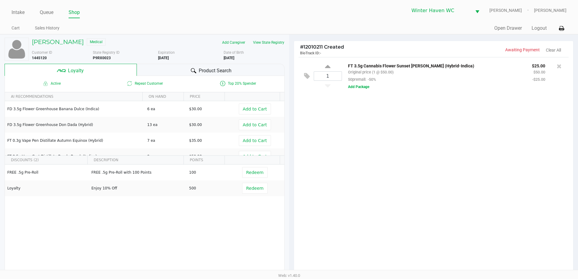
click at [178, 69] on div "Product Search" at bounding box center [211, 70] width 148 height 12
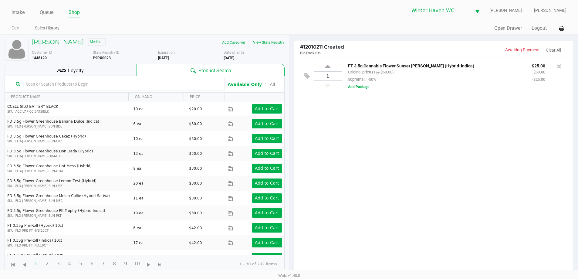
click at [154, 82] on input "text" at bounding box center [121, 83] width 196 height 9
type input "b"
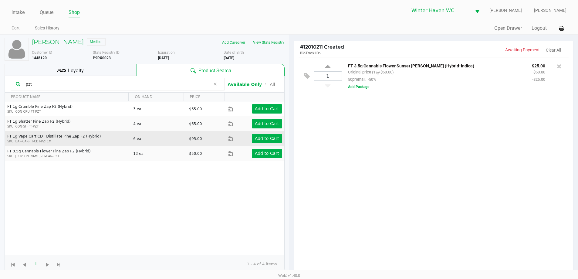
type input "pzt"
drag, startPoint x: 278, startPoint y: 140, endPoint x: 274, endPoint y: 139, distance: 4.0
click at [278, 140] on div "Add to Cart" at bounding box center [261, 138] width 50 height 9
click at [274, 139] on app-button-loader "Add to Cart" at bounding box center [267, 138] width 24 height 5
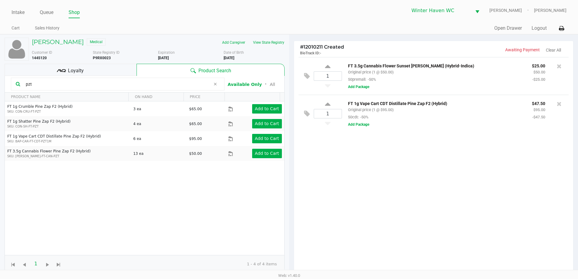
click at [92, 71] on div "Loyalty" at bounding box center [71, 70] width 132 height 12
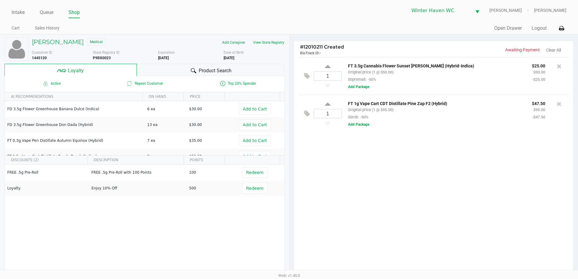
click at [207, 71] on span "Product Search" at bounding box center [215, 70] width 33 height 7
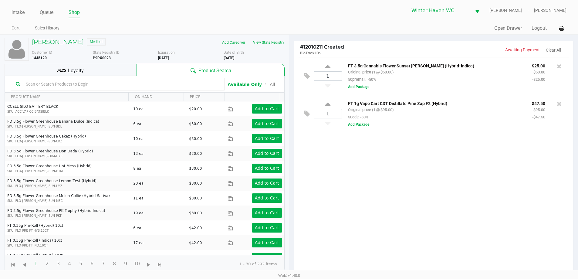
click at [73, 86] on input "text" at bounding box center [121, 83] width 196 height 9
type input "bdt"
click at [103, 83] on input "bdt" at bounding box center [116, 83] width 187 height 9
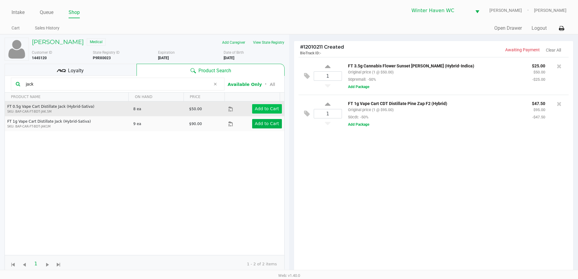
type input "jack"
click at [266, 111] on app-button-loader "Add to Cart" at bounding box center [267, 108] width 24 height 5
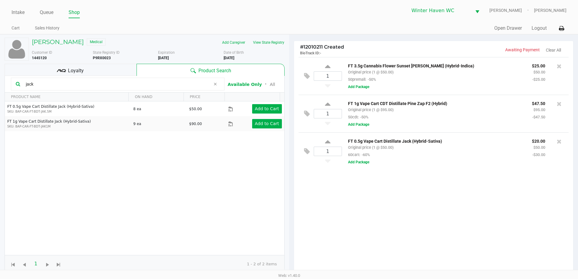
click at [436, 177] on div "1 FT 3.5g Cannabis Flower Sunset Runtz (Hybrid-Indica) Original price (1 @ $50.…" at bounding box center [433, 167] width 279 height 220
click at [442, 207] on div "1 FT 3.5g Cannabis Flower Sunset Runtz (Hybrid-Indica) Original price (1 @ $50.…" at bounding box center [433, 167] width 279 height 220
click at [107, 70] on div "Loyalty" at bounding box center [71, 70] width 132 height 12
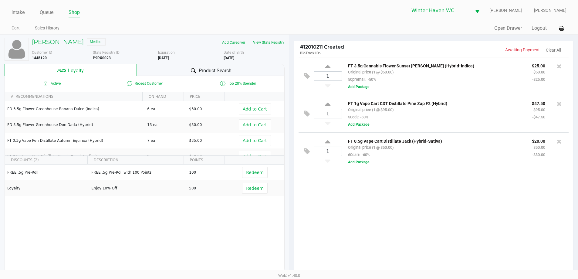
click at [411, 234] on div "1 FT 3.5g Cannabis Flower Sunset Runtz (Hybrid-Indica) Original price (1 @ $50.…" at bounding box center [433, 167] width 279 height 220
click at [410, 234] on div "1 FT 3.5g Cannabis Flower Sunset Runtz (Hybrid-Indica) Original price (1 @ $50.…" at bounding box center [433, 167] width 279 height 220
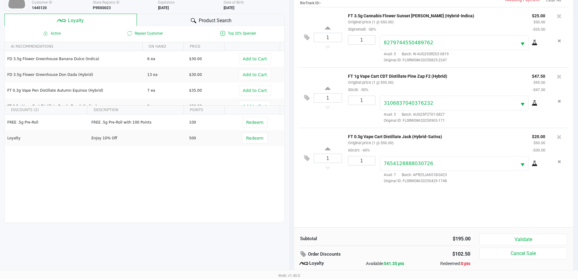
scroll to position [73, 0]
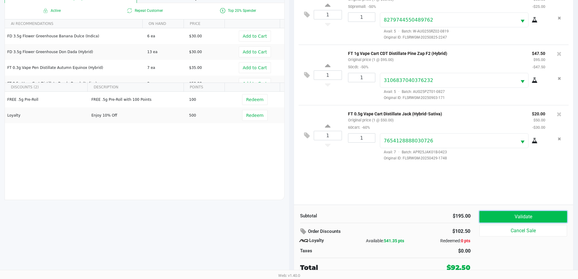
click at [500, 214] on button "Validate" at bounding box center [522, 217] width 87 height 12
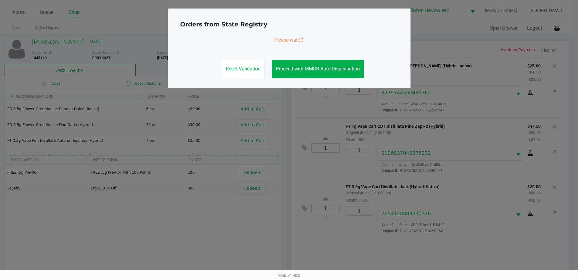
scroll to position [0, 0]
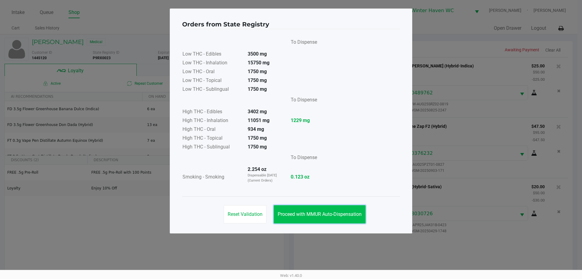
click at [320, 216] on span "Proceed with MMUR Auto-Dispensation" at bounding box center [320, 214] width 84 height 6
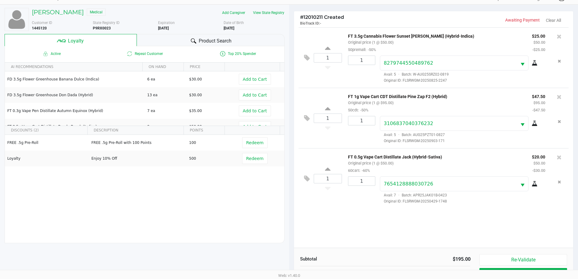
scroll to position [73, 0]
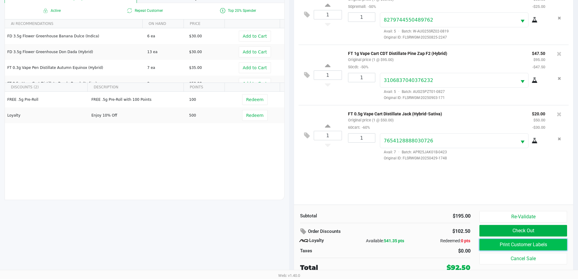
click at [503, 244] on button "Print Customer Labels" at bounding box center [522, 245] width 87 height 12
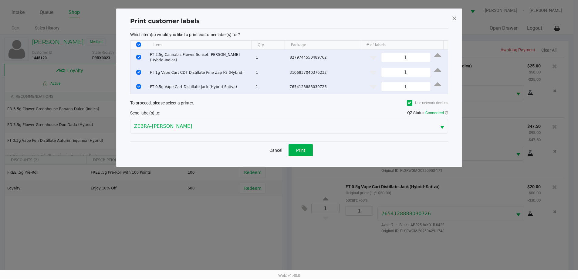
scroll to position [0, 0]
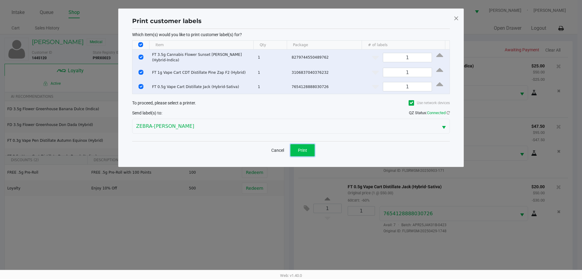
click at [305, 148] on span "Print" at bounding box center [302, 150] width 9 height 5
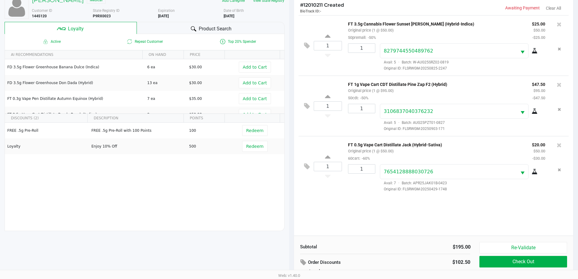
scroll to position [73, 0]
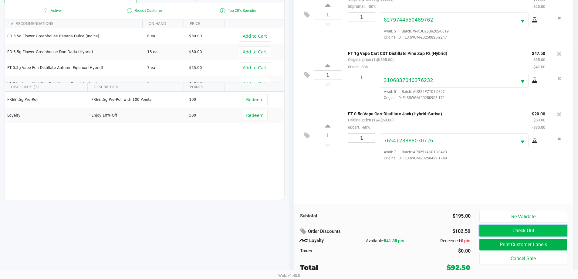
click at [514, 228] on button "Check Out" at bounding box center [522, 231] width 87 height 12
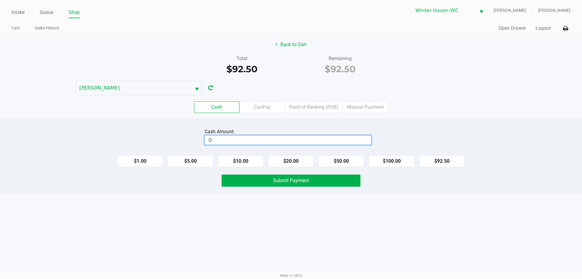
click at [261, 138] on input "0" at bounding box center [288, 140] width 166 height 9
type input "$95.00"
click at [161, 143] on div "Cash Amount $95.00 Clear" at bounding box center [290, 136] width 591 height 19
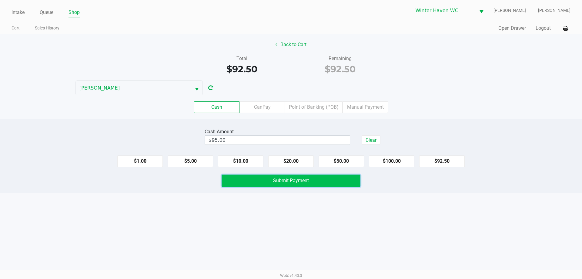
click at [288, 179] on span "Submit Payment" at bounding box center [291, 180] width 36 height 6
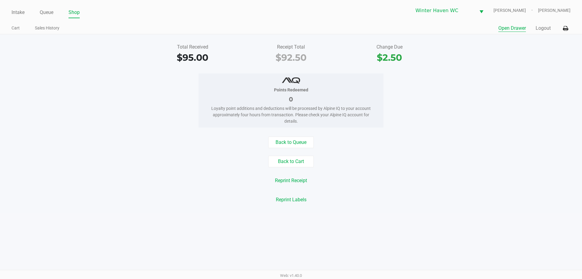
click at [513, 28] on button "Open Drawer" at bounding box center [513, 28] width 28 height 7
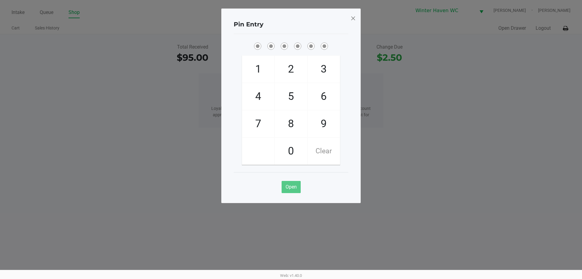
click at [503, 69] on ngb-modal-window "Pin Entry 1 4 7 2 5 8 0 3 6 9 Clear Open" at bounding box center [291, 139] width 582 height 279
checkbox input "true"
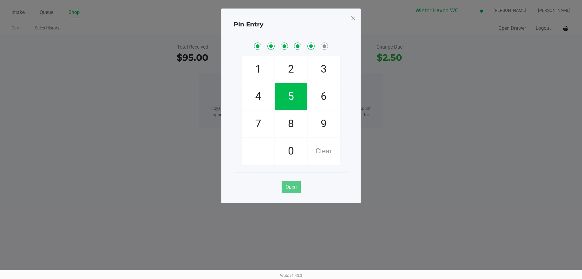
checkbox input "true"
click at [350, 17] on div "Pin Entry 1 4 7 2 5 8 0 3 6 9 Clear Open" at bounding box center [291, 105] width 140 height 194
click at [349, 19] on div "Pin Entry 1 4 7 2 5 8 0 3 6 9 Clear Open" at bounding box center [291, 105] width 140 height 194
click at [355, 19] on span at bounding box center [353, 18] width 5 height 10
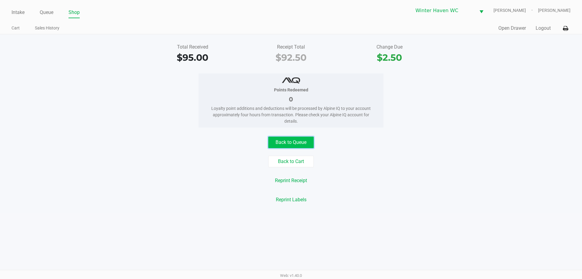
click at [304, 139] on button "Back to Queue" at bounding box center [290, 142] width 45 height 12
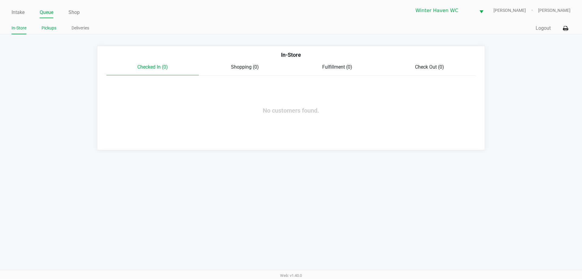
click at [49, 27] on link "Pickups" at bounding box center [49, 28] width 15 height 8
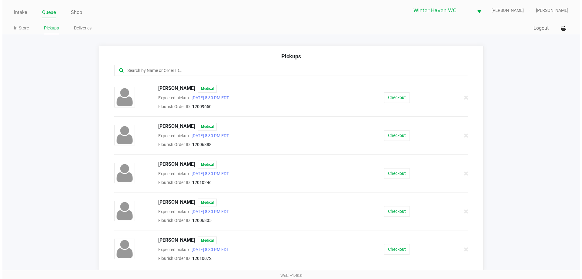
scroll to position [303, 0]
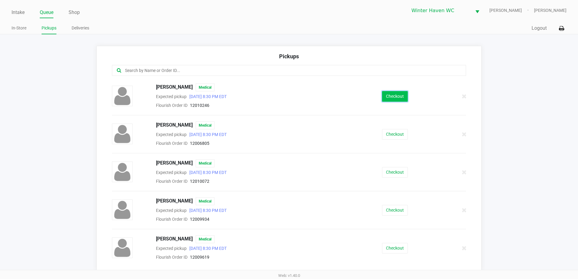
click at [382, 99] on button "Checkout" at bounding box center [395, 96] width 26 height 11
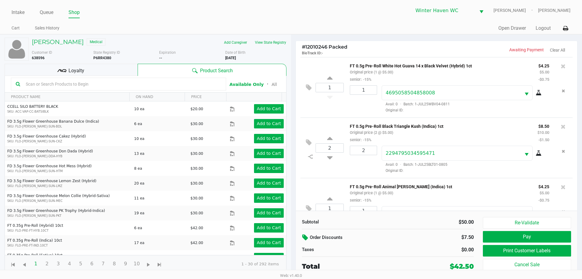
click at [306, 237] on icon at bounding box center [305, 237] width 7 height 7
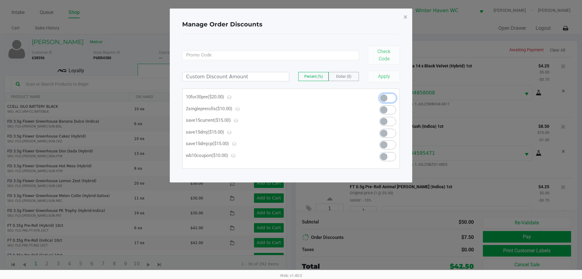
click at [389, 95] on span at bounding box center [387, 97] width 17 height 9
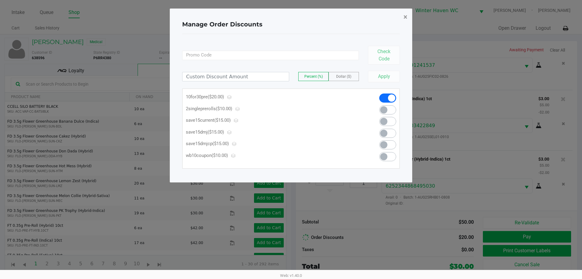
click at [404, 16] on span "×" at bounding box center [406, 17] width 4 height 8
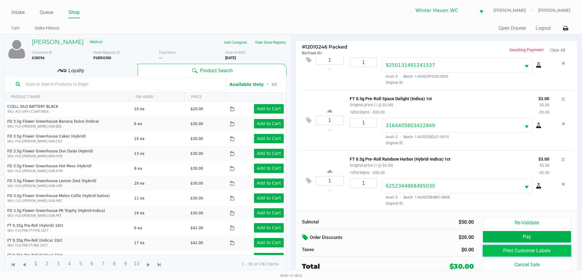
click at [504, 251] on button "Print Customer Labels" at bounding box center [527, 251] width 88 height 12
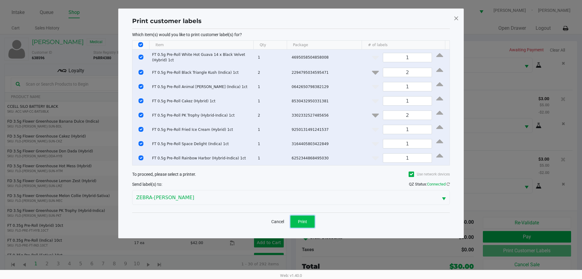
click at [298, 226] on button "Print" at bounding box center [303, 221] width 24 height 12
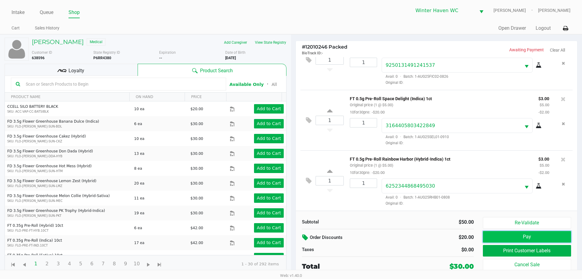
click at [524, 234] on button "Pay" at bounding box center [527, 237] width 88 height 12
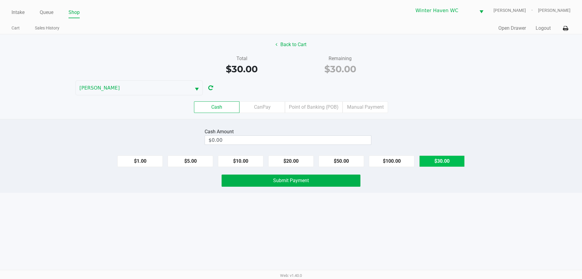
click at [447, 163] on button "$30.00" at bounding box center [441, 161] width 45 height 12
type input "$30.00"
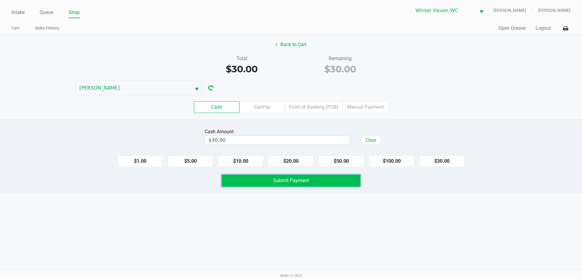
click at [275, 181] on span "Submit Payment" at bounding box center [291, 180] width 36 height 6
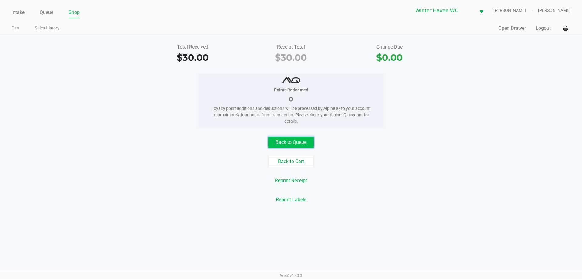
click at [283, 140] on button "Back to Queue" at bounding box center [290, 142] width 45 height 12
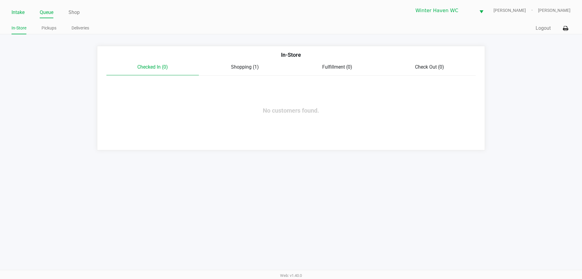
click at [22, 11] on link "Intake" at bounding box center [18, 12] width 13 height 8
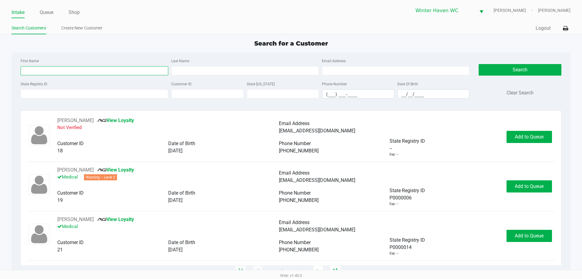
click at [137, 67] on input "First Name" at bounding box center [95, 70] width 148 height 9
type input "ashley"
click at [215, 73] on input "Last Name" at bounding box center [245, 70] width 148 height 9
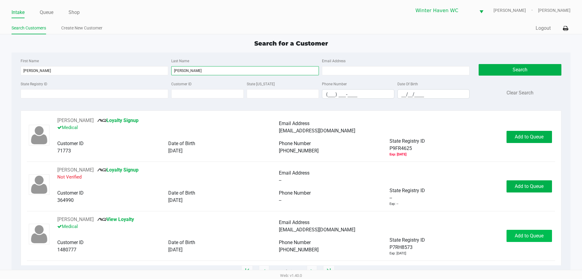
type input "daugherty"
click at [524, 235] on span "Add to Queue" at bounding box center [529, 236] width 29 height 6
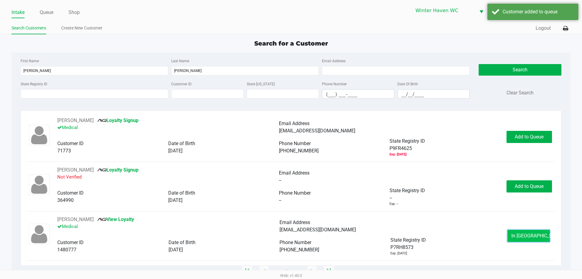
click at [524, 235] on span "In Queue" at bounding box center [537, 236] width 51 height 6
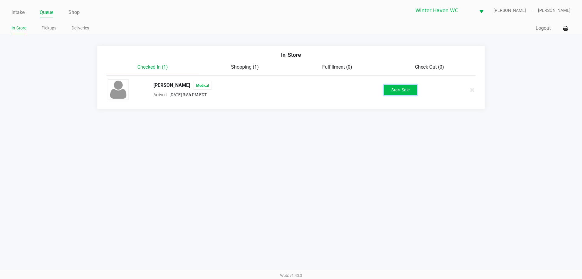
click at [411, 89] on button "Start Sale" at bounding box center [400, 90] width 33 height 11
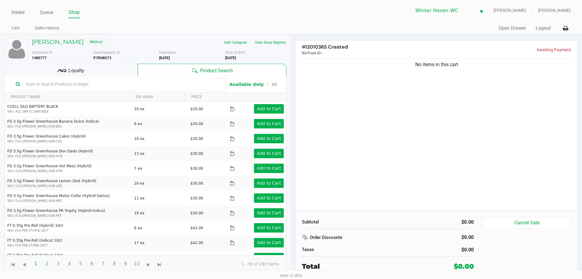
click at [109, 83] on input "text" at bounding box center [122, 83] width 198 height 9
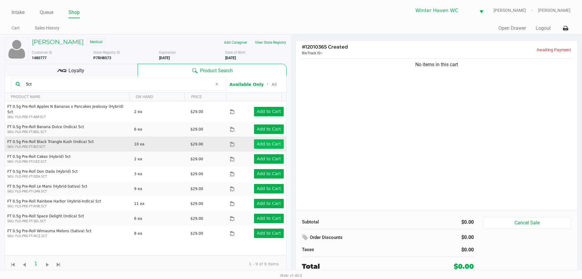
type input "5ct"
click at [272, 141] on app-button-loader "Add to Cart" at bounding box center [269, 143] width 24 height 5
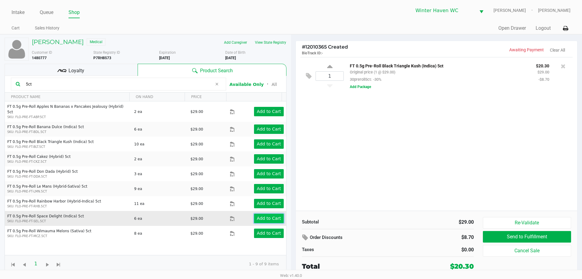
click at [269, 216] on app-button-loader "Add to Cart" at bounding box center [269, 218] width 24 height 5
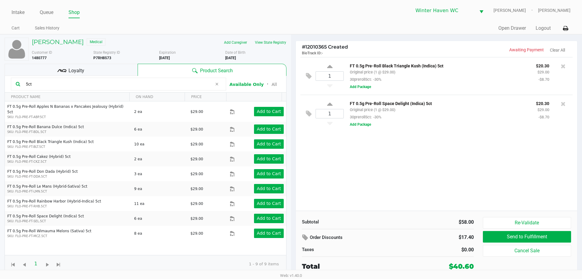
click at [82, 83] on input "5ct" at bounding box center [117, 83] width 189 height 9
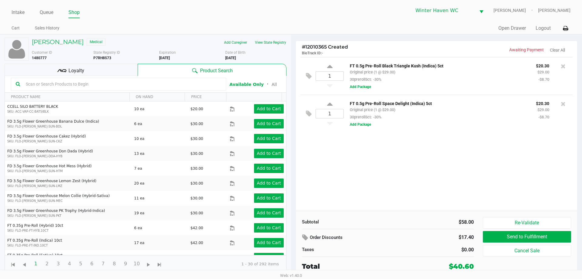
click at [120, 68] on div "Loyalty" at bounding box center [71, 70] width 133 height 12
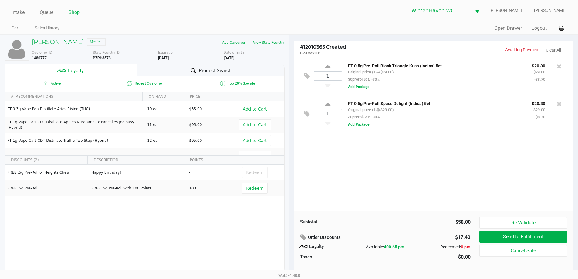
click at [228, 71] on span "Product Search" at bounding box center [215, 70] width 33 height 7
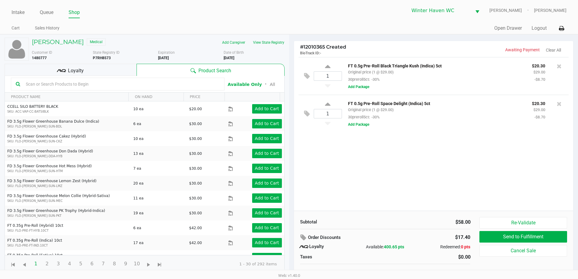
click at [186, 85] on input "text" at bounding box center [121, 83] width 196 height 9
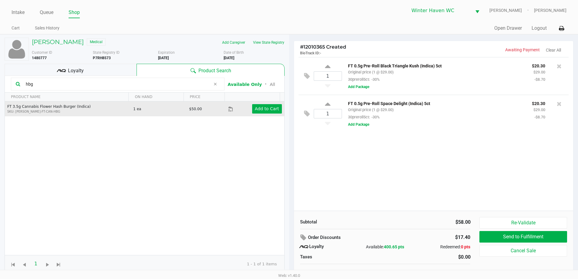
click at [257, 114] on td "Add to Cart" at bounding box center [256, 108] width 56 height 15
click at [258, 112] on button "Add to Cart" at bounding box center [267, 108] width 30 height 9
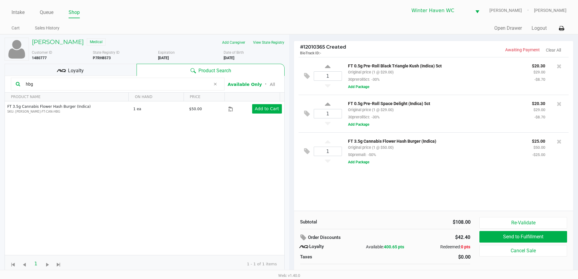
click at [83, 85] on input "hbg" at bounding box center [116, 83] width 187 height 9
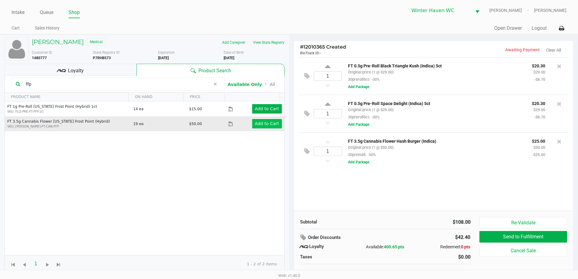
type input "ffp"
click at [273, 124] on app-button-loader "Add to Cart" at bounding box center [267, 123] width 24 height 5
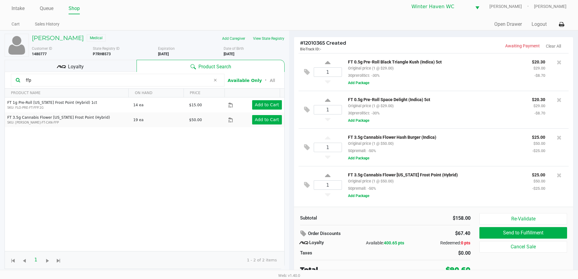
scroll to position [6, 0]
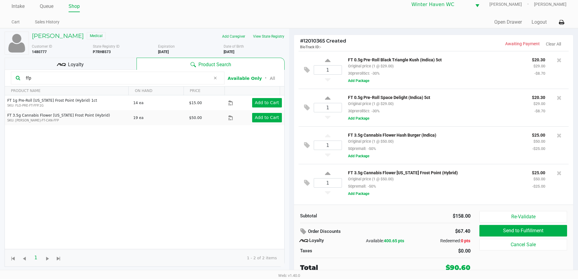
click at [160, 79] on input "ffp" at bounding box center [116, 77] width 187 height 9
drag, startPoint x: 160, startPoint y: 79, endPoint x: 125, endPoint y: 194, distance: 120.1
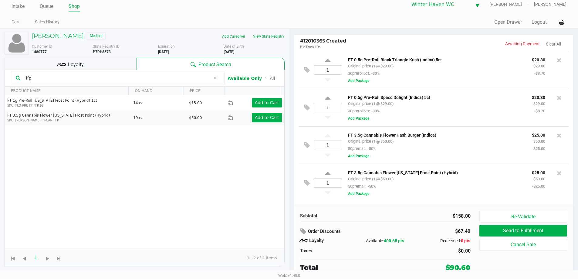
click at [125, 194] on div "FT 1g Pre-Roll Florida Frost Point (Hybrid) 1ct SKU: FLO-PRE-FT-FFP.1G 14 ea $1…" at bounding box center [144, 171] width 279 height 153
click at [75, 62] on span "Loyalty" at bounding box center [76, 64] width 16 height 7
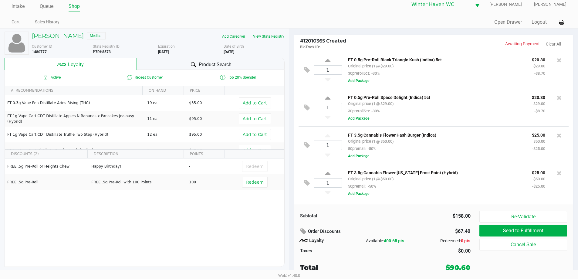
click at [215, 58] on div "ASHLEY DAUGHERTY Medical Add Caregiver View State Registry Customer ID 1480777 …" at bounding box center [145, 149] width 280 height 241
click at [213, 59] on div "Product Search" at bounding box center [211, 64] width 148 height 12
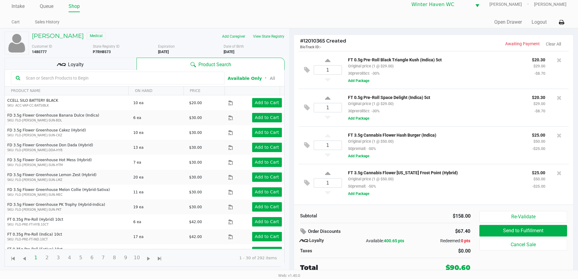
click at [154, 78] on input "text" at bounding box center [121, 77] width 196 height 9
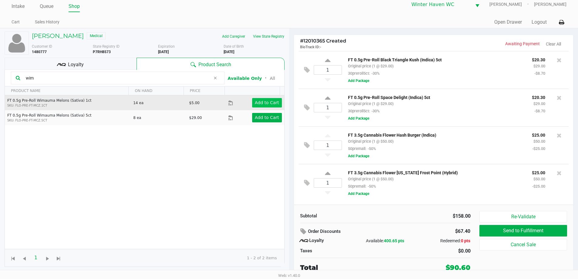
type input "wim"
click at [269, 103] on app-button-loader "Add to Cart" at bounding box center [267, 102] width 24 height 5
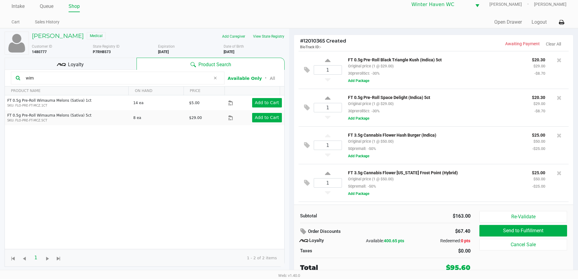
scroll to position [32, 0]
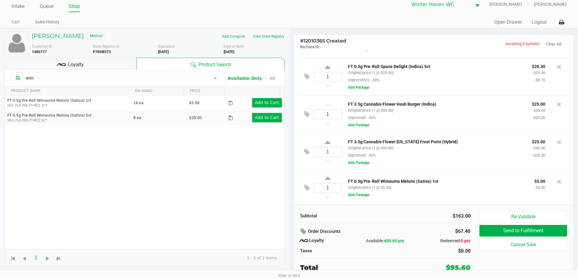
click at [107, 64] on div "Loyalty" at bounding box center [71, 64] width 132 height 12
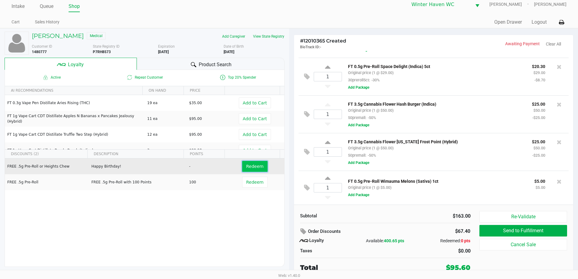
click at [253, 166] on span "Redeem" at bounding box center [254, 166] width 17 height 5
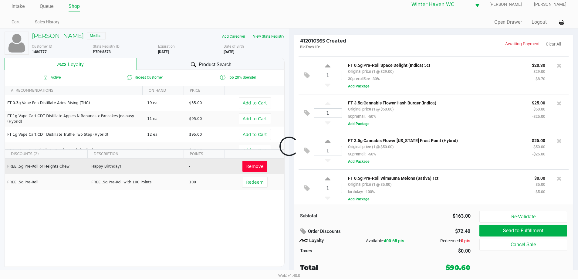
scroll to position [36, 0]
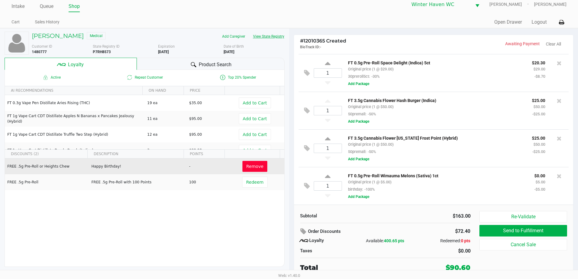
click at [281, 36] on button "View State Registry" at bounding box center [266, 37] width 35 height 10
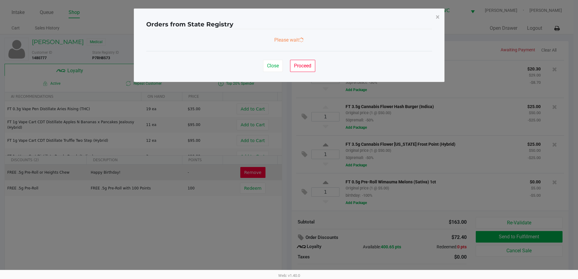
scroll to position [0, 0]
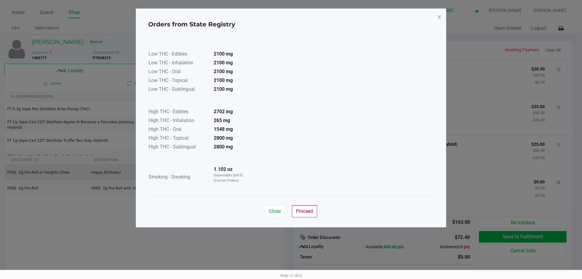
drag, startPoint x: 278, startPoint y: 212, endPoint x: 247, endPoint y: 213, distance: 31.2
click at [247, 213] on div "Close Proceed" at bounding box center [291, 208] width 286 height 25
click at [278, 212] on span "Close" at bounding box center [275, 211] width 12 height 6
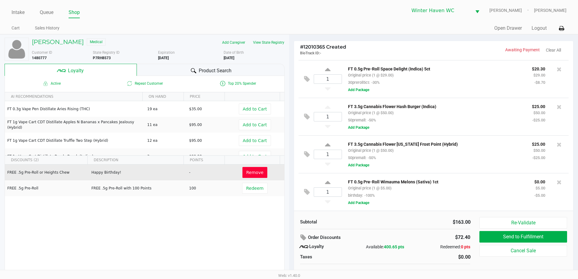
click at [245, 232] on div "FREE .5g Pre-Roll or Heights Chew Happy Birthday! - Remove FREE .5g Pre-Roll FR…" at bounding box center [144, 209] width 279 height 91
click at [245, 231] on div "FREE .5g Pre-Roll or Heights Chew Happy Birthday! - Remove FREE .5g Pre-Roll FR…" at bounding box center [144, 209] width 279 height 91
click at [246, 229] on div "FREE .5g Pre-Roll or Heights Chew Happy Birthday! - Remove FREE .5g Pre-Roll FR…" at bounding box center [144, 209] width 279 height 91
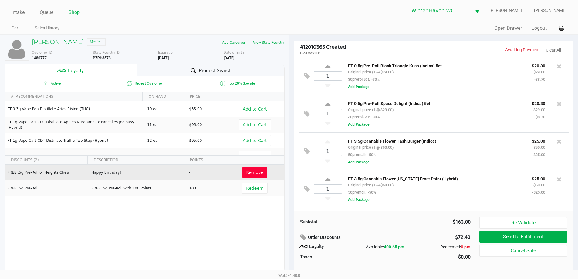
click at [203, 72] on span "Product Search" at bounding box center [215, 70] width 33 height 7
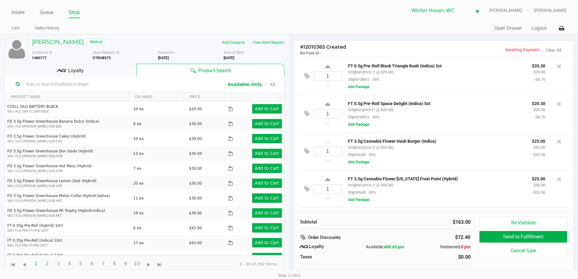
click at [136, 84] on input "text" at bounding box center [121, 83] width 196 height 9
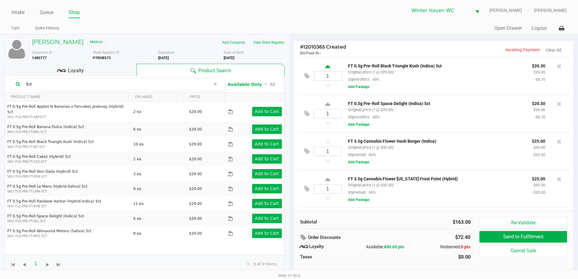
type input "5ct"
click at [327, 66] on icon at bounding box center [327, 68] width 5 height 8
type input "2"
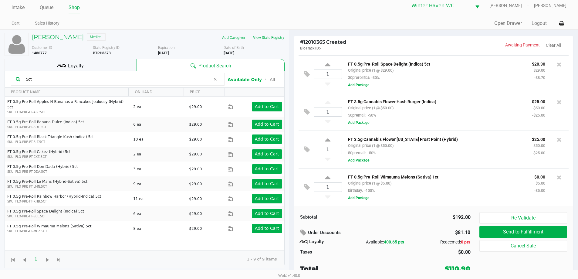
scroll to position [6, 0]
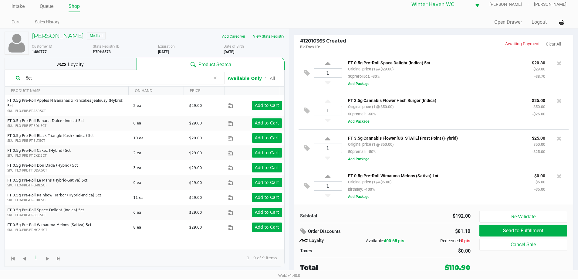
click at [110, 65] on div "Loyalty" at bounding box center [71, 64] width 132 height 12
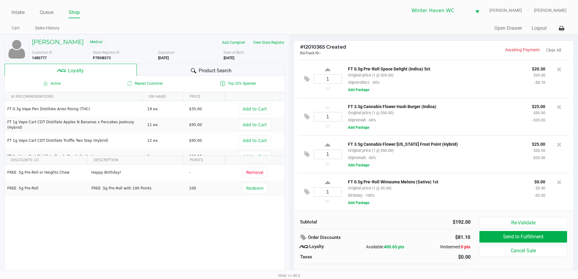
scroll to position [36, 0]
click at [449, 163] on div "FT 3.5g Cannabis Flower Florida Frost Point (Hybrid) Original price (1 @ $50.00…" at bounding box center [453, 154] width 222 height 28
click at [451, 163] on div "FT 3.5g Cannabis Flower Florida Frost Point (Hybrid) Original price (1 @ $50.00…" at bounding box center [453, 154] width 222 height 28
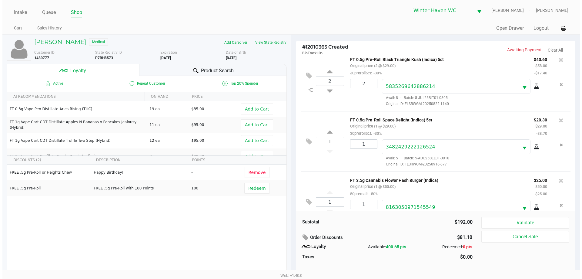
scroll to position [0, 0]
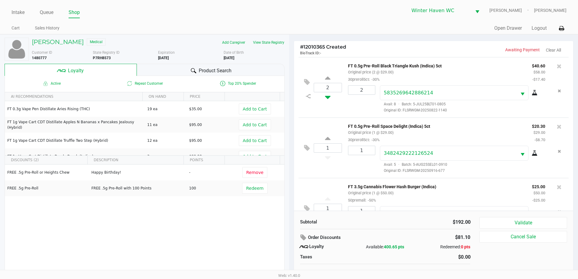
click at [326, 100] on icon at bounding box center [327, 96] width 5 height 8
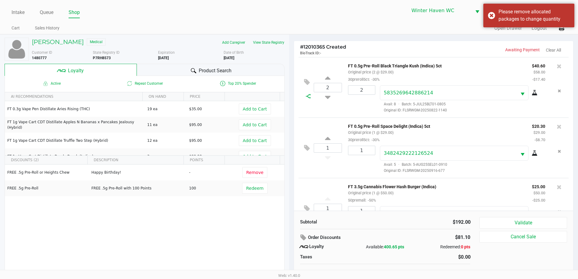
click at [307, 95] on icon at bounding box center [308, 96] width 5 height 5
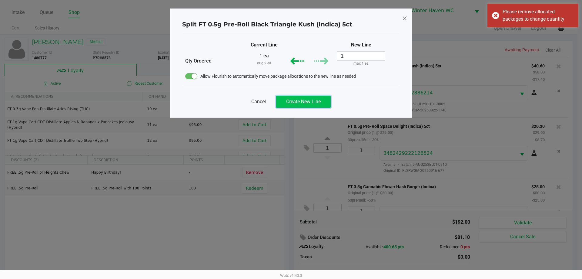
click at [312, 102] on span "Create New Line" at bounding box center [303, 102] width 35 height 6
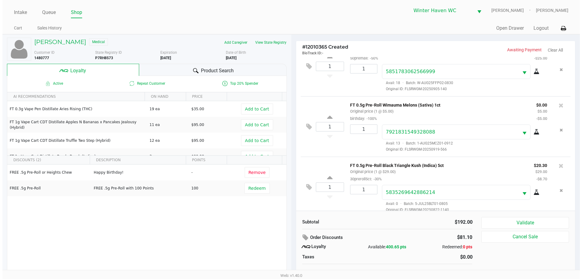
scroll to position [210, 0]
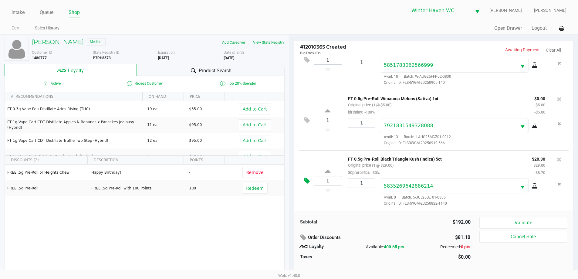
click at [309, 178] on icon at bounding box center [307, 180] width 6 height 7
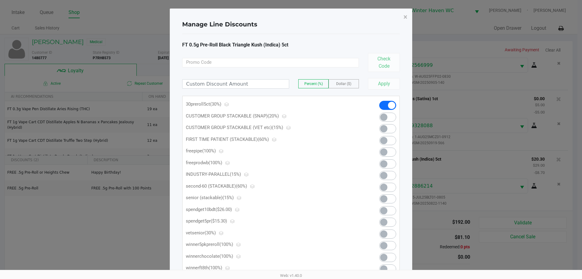
scroll to position [48, 0]
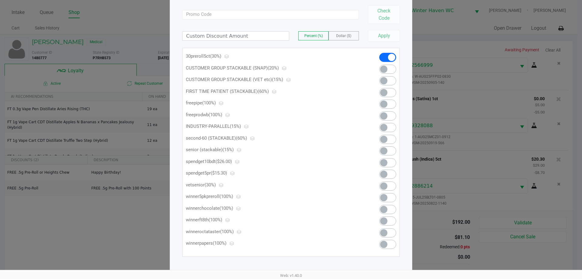
click at [383, 175] on span at bounding box center [383, 173] width 7 height 7
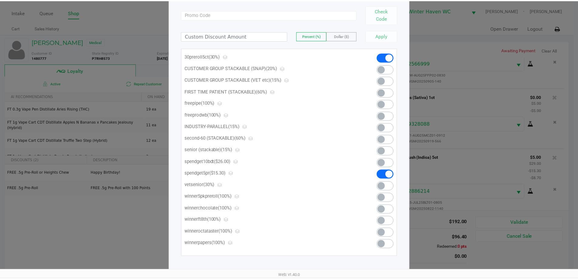
scroll to position [0, 0]
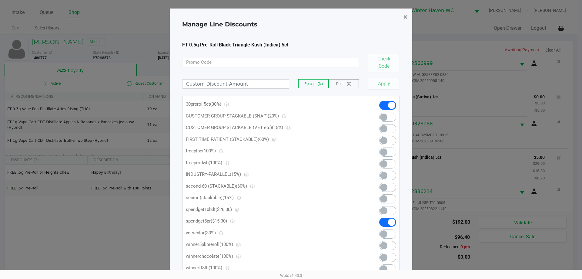
click at [404, 17] on span "×" at bounding box center [406, 17] width 4 height 8
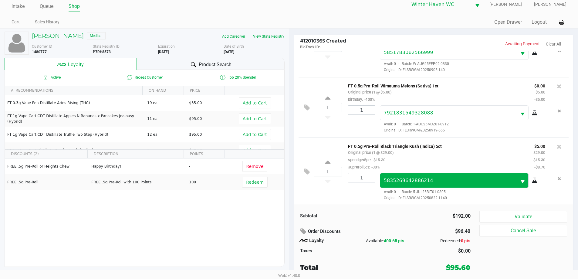
scroll to position [218, 0]
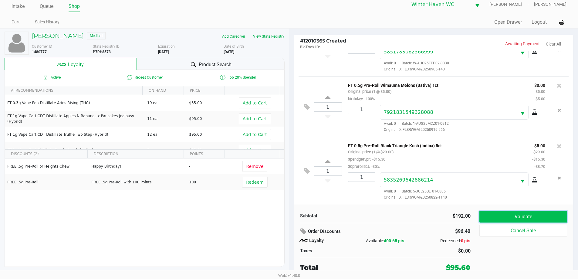
click at [510, 217] on button "Validate" at bounding box center [522, 217] width 87 height 12
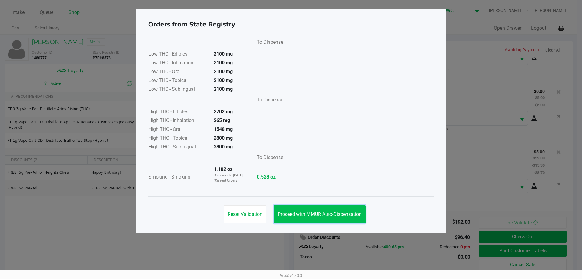
click at [304, 213] on span "Proceed with MMUR Auto-Dispensation" at bounding box center [320, 214] width 84 height 6
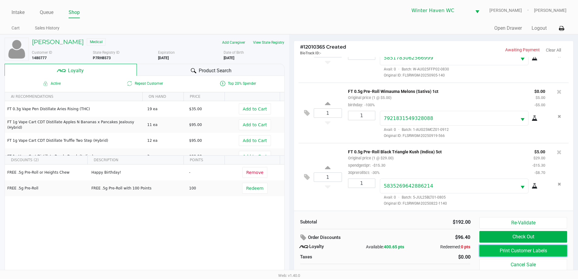
click at [525, 251] on button "Print Customer Labels" at bounding box center [522, 251] width 87 height 12
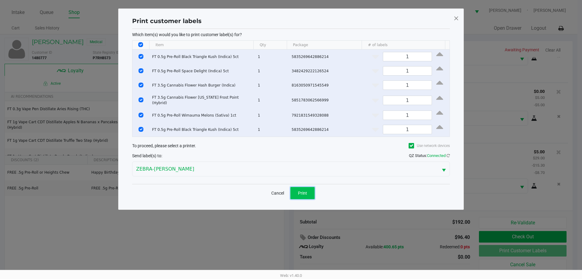
click at [299, 187] on button "Print" at bounding box center [303, 193] width 24 height 12
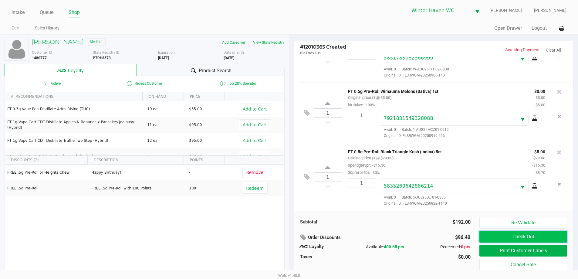
click at [544, 233] on button "Check Out" at bounding box center [522, 237] width 87 height 12
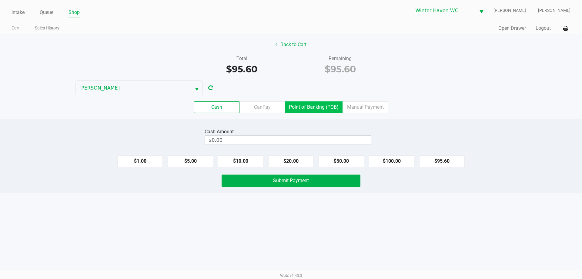
click at [310, 104] on label "Point of Banking (POB)" at bounding box center [314, 107] width 58 height 12
click at [0, 0] on 7 "Point of Banking (POB)" at bounding box center [0, 0] width 0 height 0
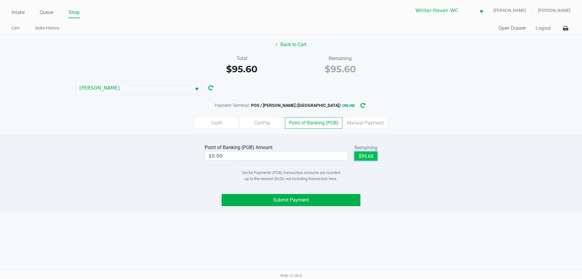
click at [370, 155] on button "$95.60" at bounding box center [366, 155] width 23 height 9
type input "$95.60"
click at [462, 229] on div "Intake Queue Shop Winter Haven WC JAMES-BROWN Ian Albritton Cart Sales History …" at bounding box center [291, 139] width 582 height 279
click at [351, 197] on button "Submit Payment" at bounding box center [291, 200] width 139 height 12
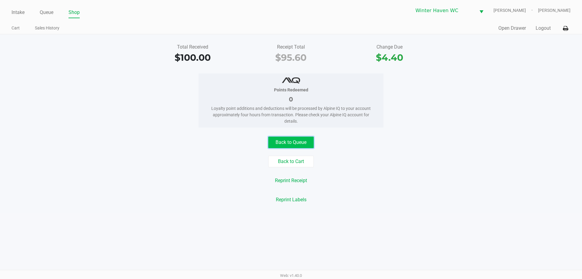
click at [271, 146] on button "Back to Queue" at bounding box center [290, 142] width 45 height 12
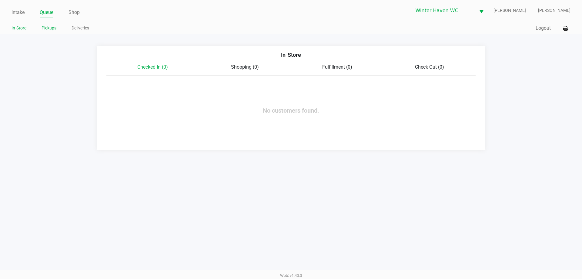
click at [48, 29] on link "Pickups" at bounding box center [49, 28] width 15 height 8
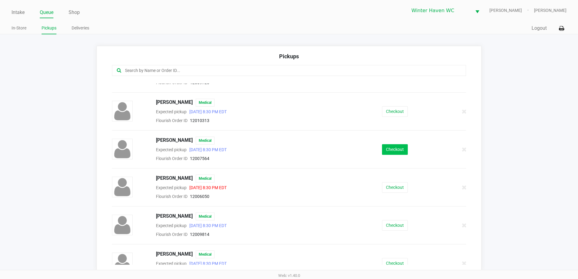
scroll to position [121, 0]
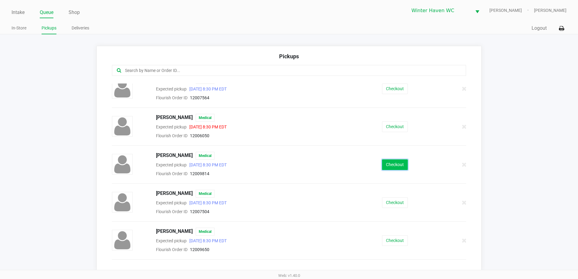
click at [398, 164] on button "Checkout" at bounding box center [395, 164] width 26 height 11
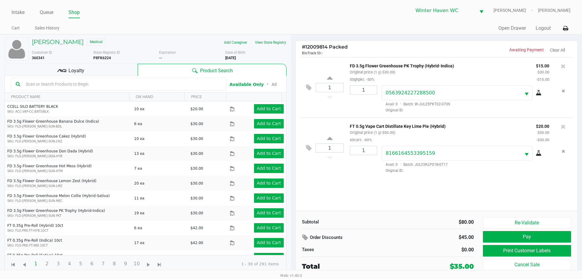
click at [83, 69] on span "Loyalty" at bounding box center [77, 70] width 16 height 7
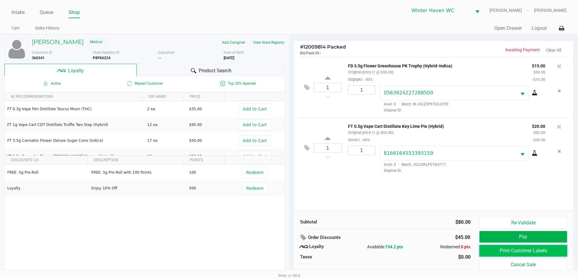
click at [533, 248] on button "Print Customer Labels" at bounding box center [522, 251] width 87 height 12
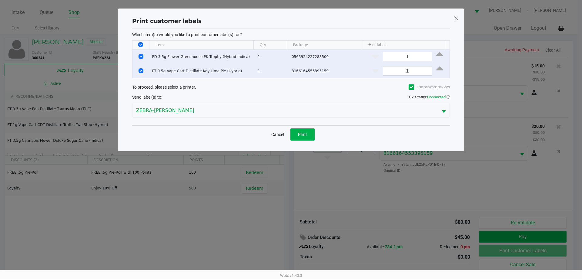
click at [307, 128] on div "Cancel Print" at bounding box center [291, 134] width 318 height 18
click at [306, 132] on span "Print" at bounding box center [302, 134] width 9 height 5
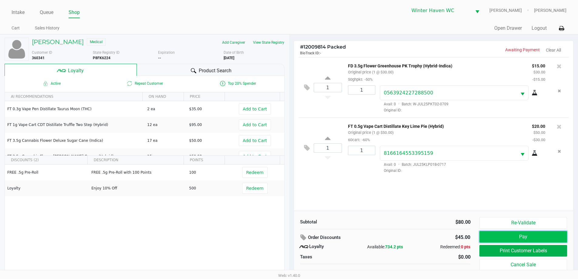
click at [506, 236] on button "Pay" at bounding box center [522, 237] width 87 height 12
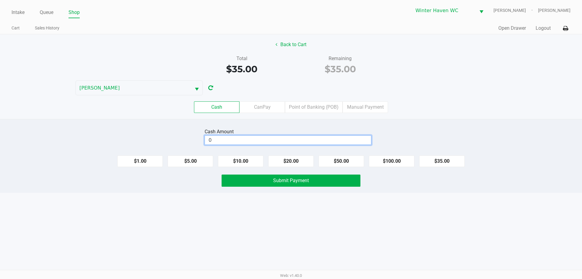
click at [259, 139] on input "0" at bounding box center [288, 140] width 166 height 9
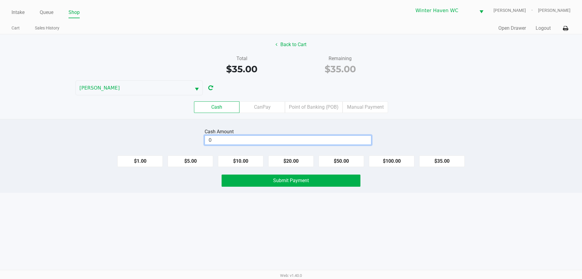
drag, startPoint x: 259, startPoint y: 139, endPoint x: 247, endPoint y: 137, distance: 12.8
click at [257, 139] on input "0" at bounding box center [288, 140] width 166 height 9
click at [295, 161] on button "$20.00" at bounding box center [290, 161] width 45 height 12
type input "$40.00"
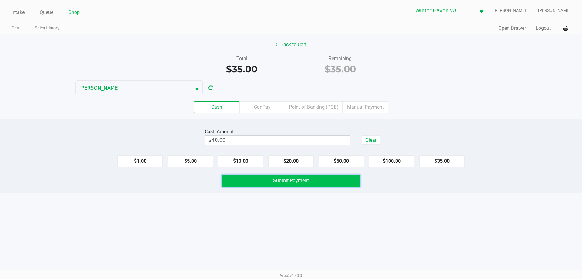
click at [296, 180] on span "Submit Payment" at bounding box center [291, 180] width 36 height 6
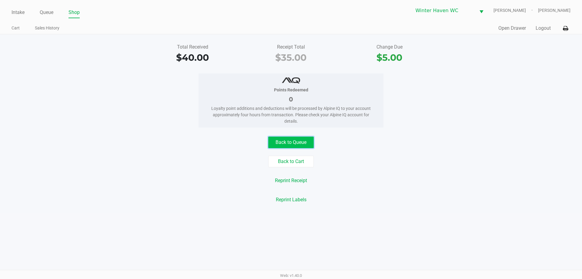
click at [300, 146] on button "Back to Queue" at bounding box center [290, 142] width 45 height 12
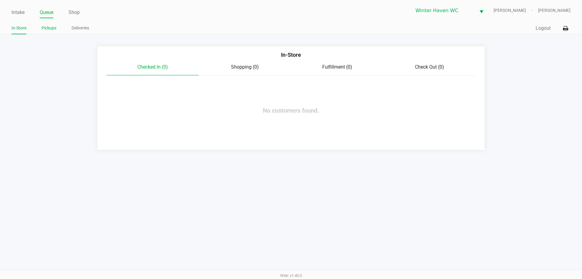
click at [54, 28] on link "Pickups" at bounding box center [49, 28] width 15 height 8
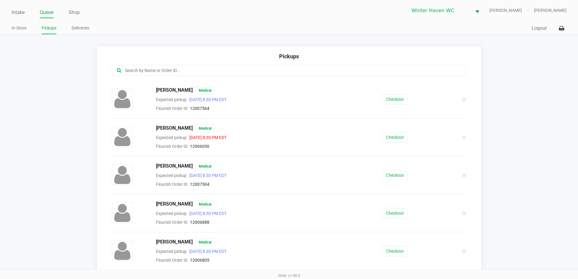
scroll to position [121, 0]
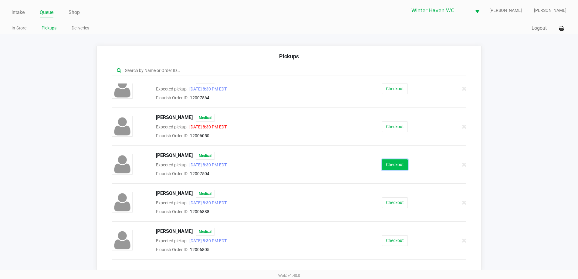
click at [397, 164] on button "Checkout" at bounding box center [395, 164] width 26 height 11
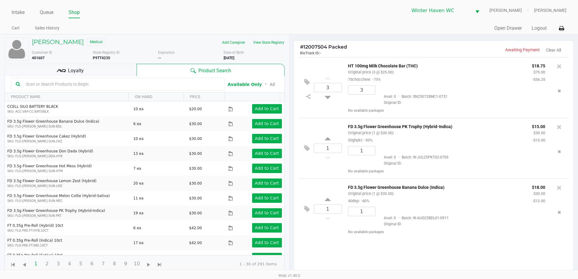
click at [100, 80] on input "text" at bounding box center [121, 83] width 196 height 9
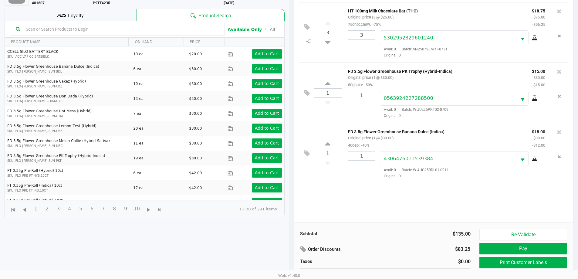
scroll to position [66, 0]
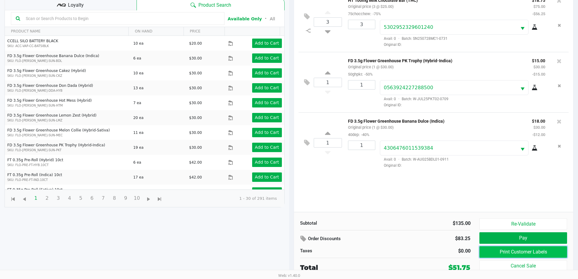
click at [497, 253] on button "Print Customer Labels" at bounding box center [522, 252] width 87 height 12
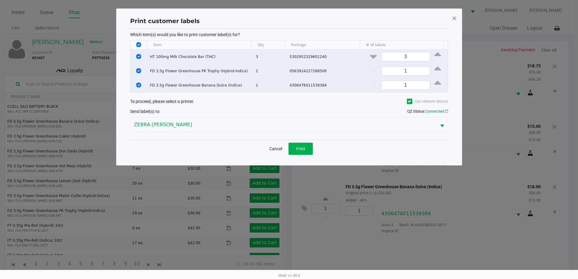
scroll to position [0, 0]
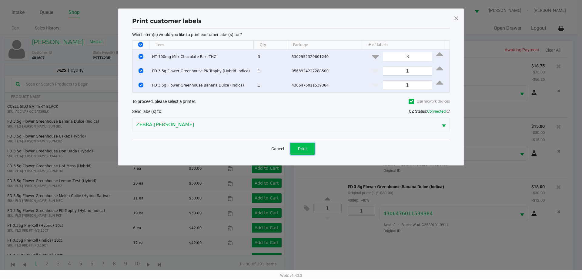
click at [305, 149] on span "Print" at bounding box center [302, 148] width 9 height 5
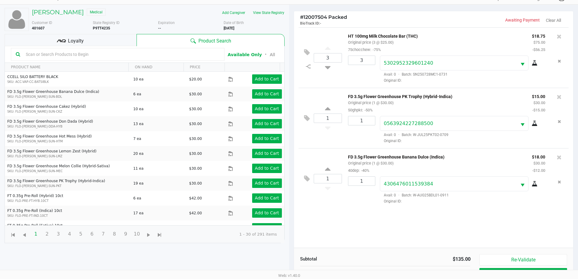
scroll to position [66, 0]
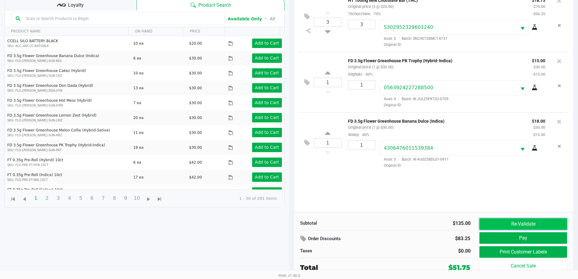
click at [496, 227] on button "Re-Validate" at bounding box center [522, 224] width 87 height 12
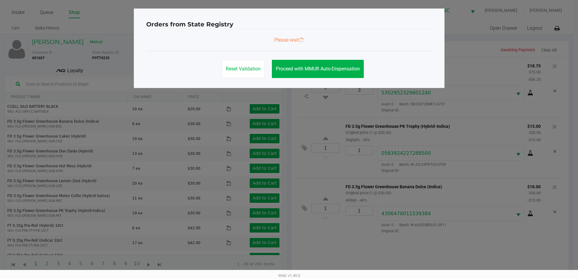
scroll to position [0, 0]
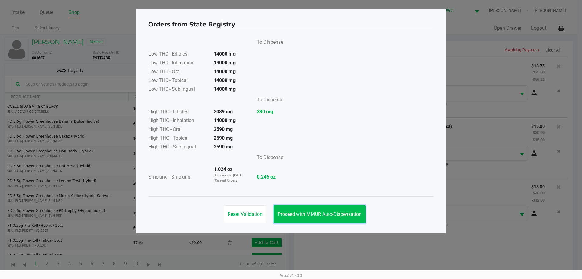
click at [313, 212] on span "Proceed with MMUR Auto-Dispensation" at bounding box center [320, 214] width 84 height 6
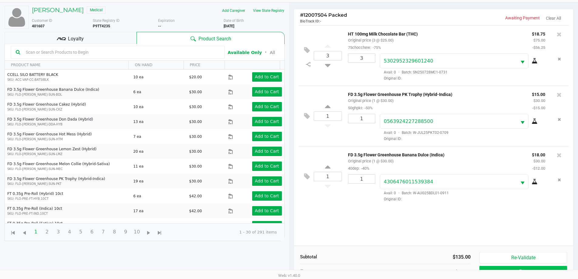
scroll to position [66, 0]
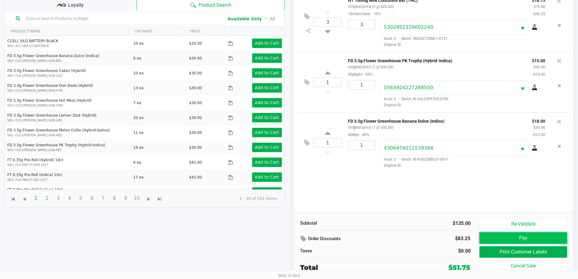
click at [505, 236] on button "Pay" at bounding box center [522, 238] width 87 height 12
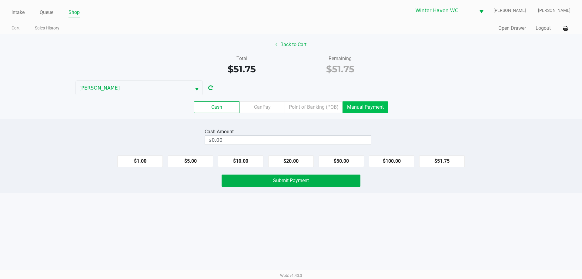
click at [370, 109] on label "Manual Payment" at bounding box center [365, 107] width 45 height 12
click at [0, 0] on 8 "Manual Payment" at bounding box center [0, 0] width 0 height 0
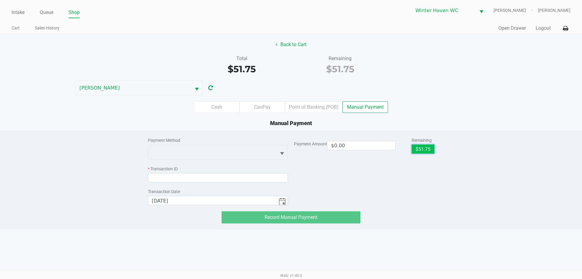
click at [423, 146] on button "$51.75" at bounding box center [423, 148] width 23 height 9
type input "$51.75"
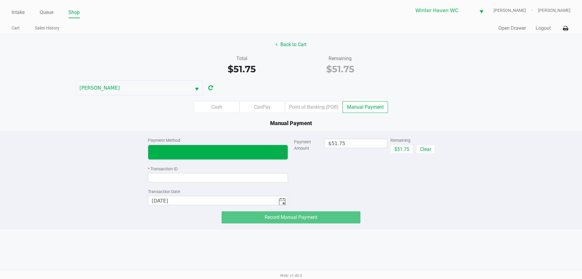
click at [197, 153] on span at bounding box center [212, 151] width 121 height 7
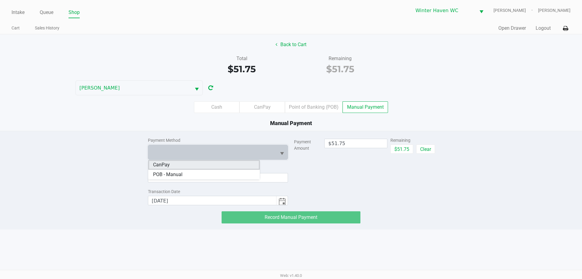
click at [186, 166] on li "CanPay" at bounding box center [204, 165] width 112 height 10
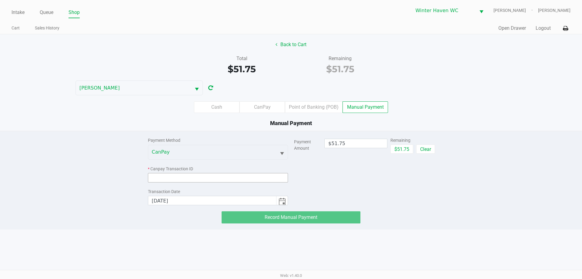
click at [180, 182] on input at bounding box center [218, 177] width 140 height 9
paste input "4AWEPA1AJA7I"
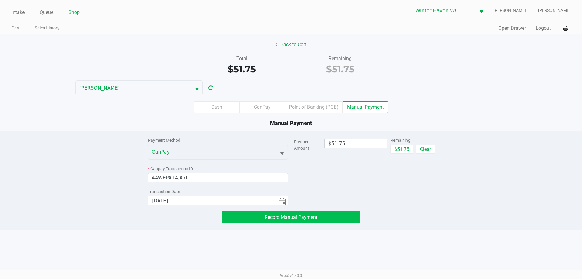
type input "4AWEPA1AJA7I"
click at [254, 220] on button "Record Manual Payment" at bounding box center [291, 217] width 139 height 12
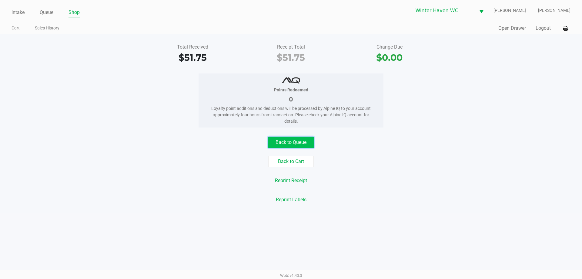
click at [298, 146] on button "Back to Queue" at bounding box center [290, 142] width 45 height 12
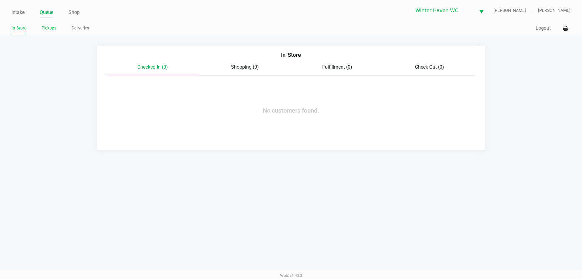
click at [45, 28] on link "Pickups" at bounding box center [49, 28] width 15 height 8
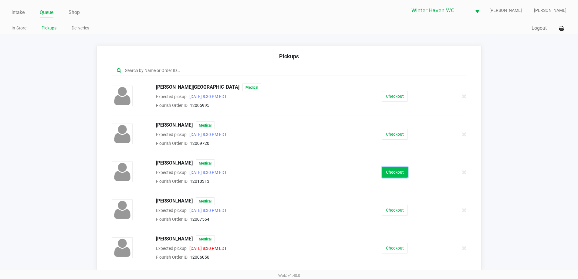
click at [390, 170] on button "Checkout" at bounding box center [395, 172] width 26 height 11
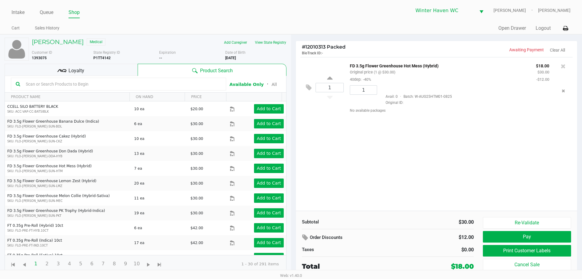
click at [391, 159] on div "1 FD 3.5g Flower Greenhouse Hot Mess (Hybrid) Original price (1 @ $30.00) 40dep…" at bounding box center [436, 133] width 281 height 153
click at [527, 252] on button "Print Customer Labels" at bounding box center [527, 251] width 88 height 12
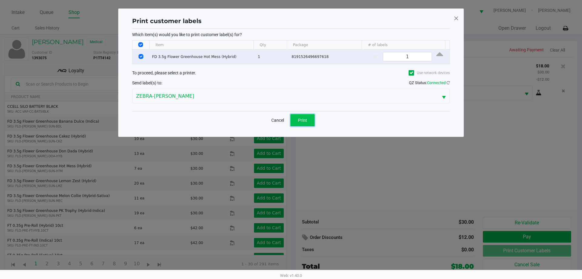
click at [306, 119] on span "Print" at bounding box center [302, 120] width 9 height 5
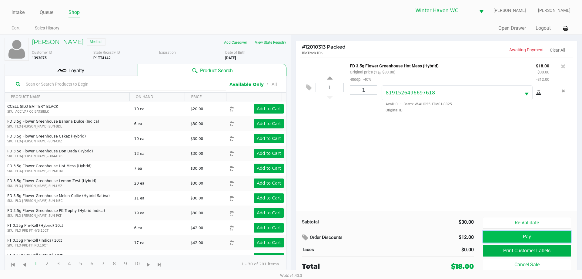
click at [501, 240] on button "Pay" at bounding box center [527, 237] width 88 height 12
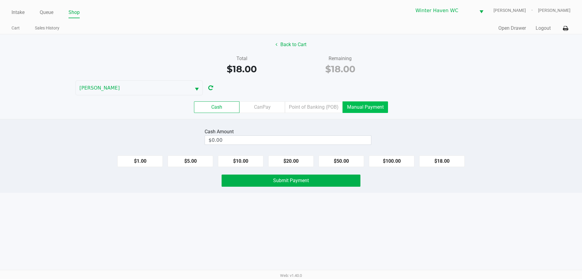
click at [350, 106] on label "Manual Payment" at bounding box center [365, 107] width 45 height 12
click at [0, 0] on 8 "Manual Payment" at bounding box center [0, 0] width 0 height 0
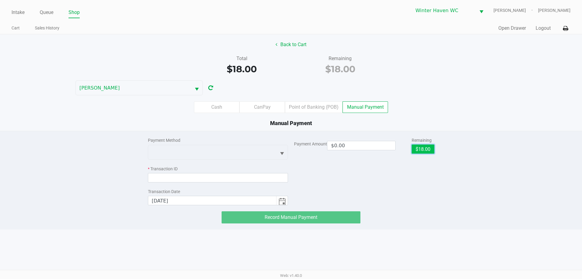
click at [422, 151] on button "$18.00" at bounding box center [423, 148] width 23 height 9
type input "$18.00"
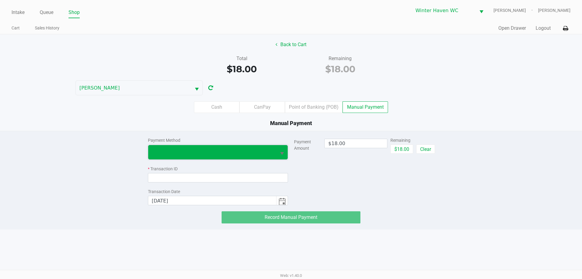
click at [212, 147] on span at bounding box center [212, 152] width 128 height 14
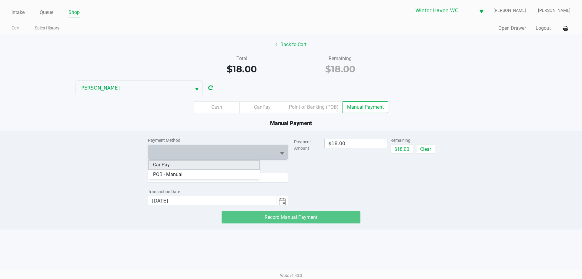
click at [187, 168] on li "CanPay" at bounding box center [204, 165] width 112 height 10
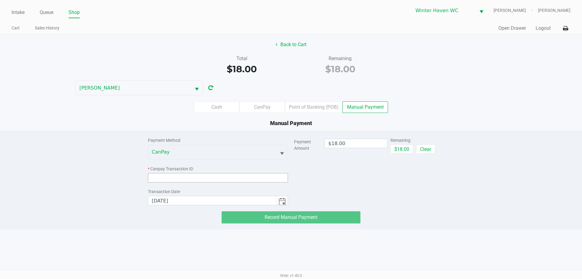
click at [195, 177] on input at bounding box center [218, 177] width 140 height 9
paste input "LEKUYEDI2EHE"
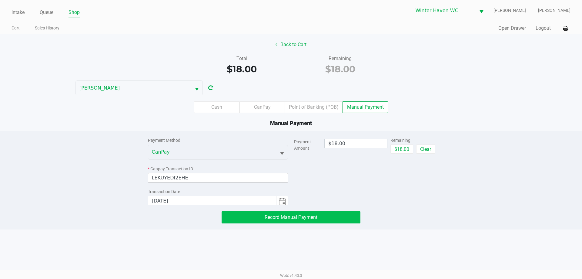
type input "LEKUYEDI2EHE"
click at [291, 223] on button "Record Manual Payment" at bounding box center [291, 217] width 139 height 12
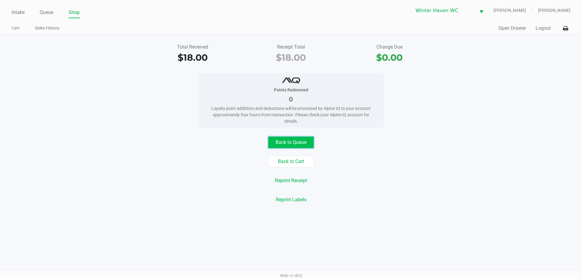
click at [295, 143] on button "Back to Queue" at bounding box center [290, 142] width 45 height 12
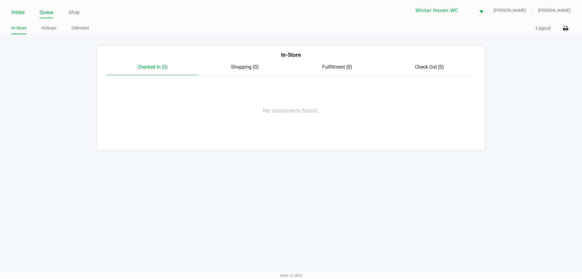
click at [12, 8] on li "Intake" at bounding box center [18, 13] width 13 height 11
click at [16, 12] on link "Intake" at bounding box center [18, 12] width 13 height 8
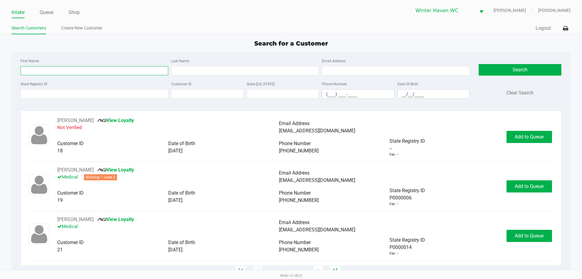
click at [89, 72] on input "First Name" at bounding box center [95, 70] width 148 height 9
type input "adrian"
click at [177, 73] on input "Last Name" at bounding box center [245, 70] width 148 height 9
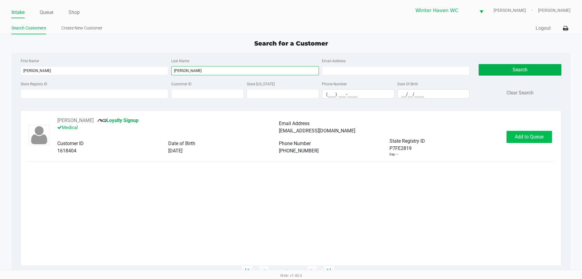
type input "cortes"
click at [524, 139] on span "Add to Queue" at bounding box center [529, 137] width 29 height 6
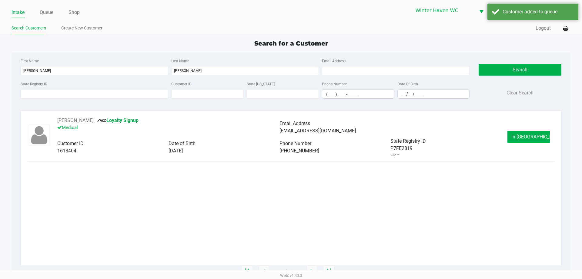
click at [528, 138] on span "In Queue" at bounding box center [537, 137] width 51 height 6
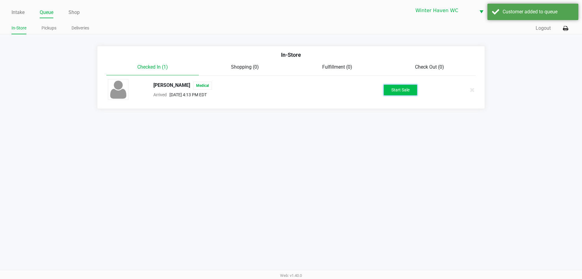
click at [391, 89] on button "Start Sale" at bounding box center [400, 90] width 33 height 11
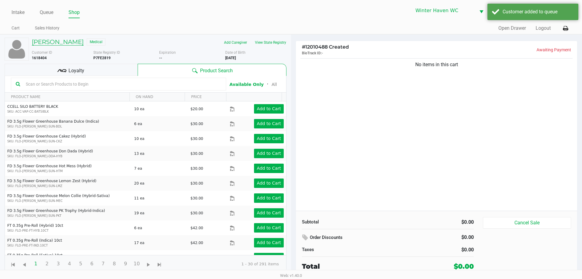
click at [67, 44] on h5 "ADRIAN CORTES" at bounding box center [58, 41] width 52 height 7
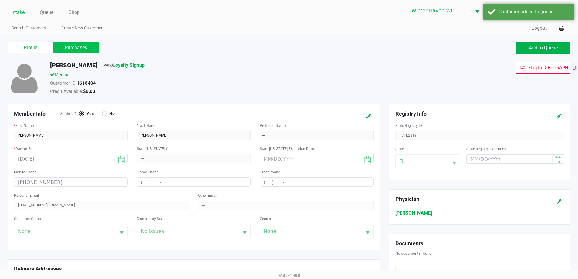
click at [86, 47] on label "Purchases" at bounding box center [75, 48] width 45 height 12
click at [0, 0] on 1 "Purchases" at bounding box center [0, 0] width 0 height 0
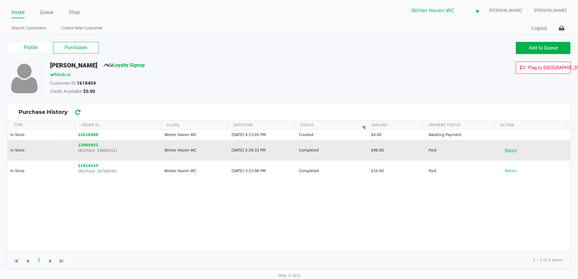
click at [503, 153] on button "Return" at bounding box center [510, 150] width 20 height 10
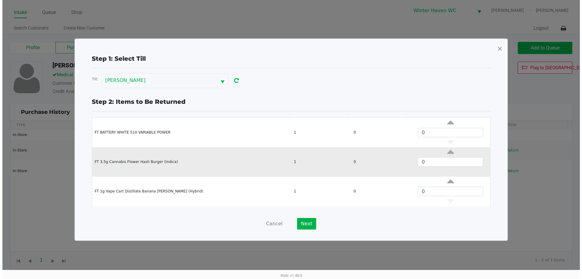
scroll to position [52, 0]
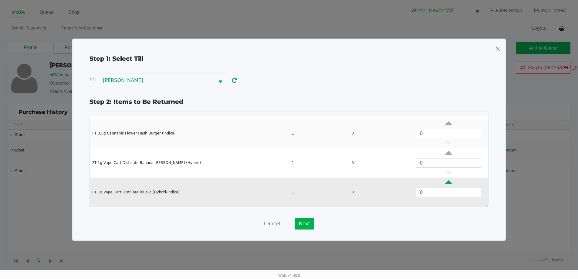
click at [445, 182] on icon "Data table" at bounding box center [448, 184] width 7 height 8
type input "1"
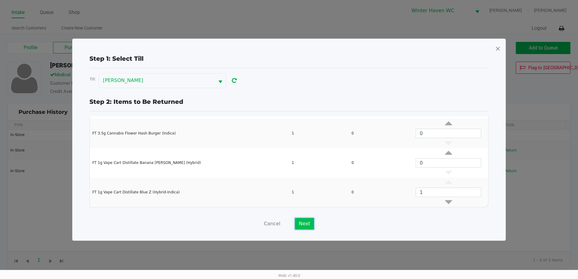
click at [308, 225] on button "Next" at bounding box center [304, 224] width 19 height 12
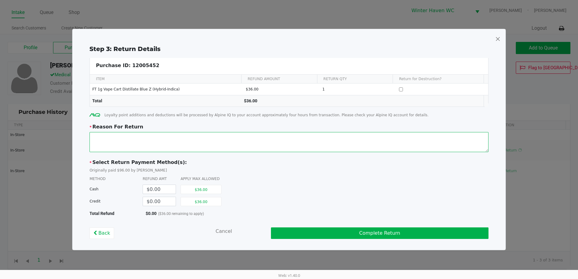
click at [253, 142] on textarea at bounding box center [288, 142] width 399 height 20
click at [195, 200] on button "$36.00" at bounding box center [200, 201] width 41 height 9
type input "$36.00"
click at [163, 136] on textarea at bounding box center [288, 142] width 399 height 20
type textarea "Cart fell apart on the customer"
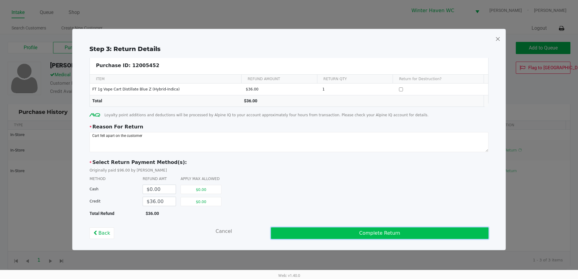
click at [399, 234] on button "Complete Return" at bounding box center [379, 233] width 217 height 12
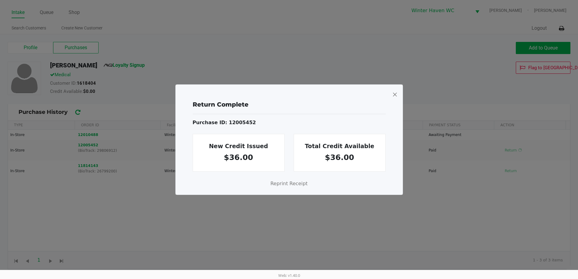
click at [396, 94] on span at bounding box center [394, 94] width 5 height 10
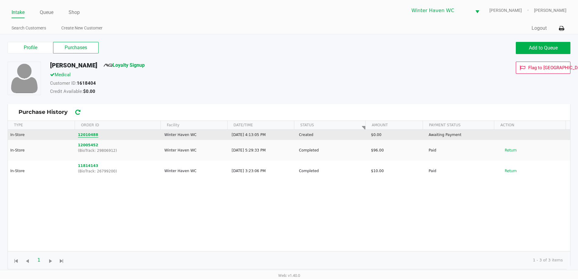
click at [93, 134] on button "12010488" at bounding box center [88, 134] width 20 height 5
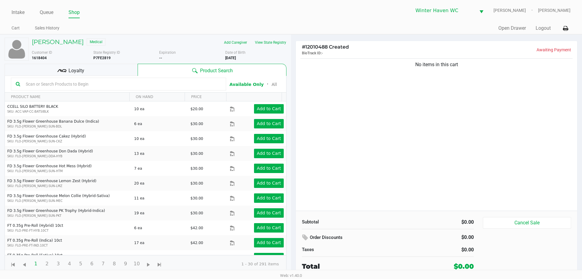
click at [131, 86] on input "text" at bounding box center [122, 83] width 198 height 9
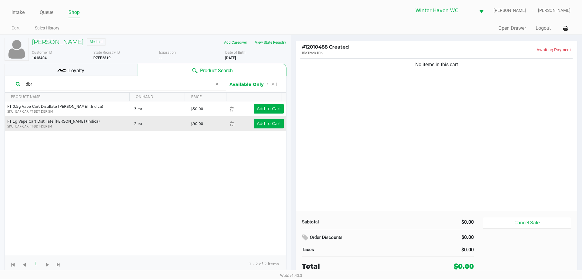
type input "dbr"
click at [251, 124] on div "Add to Cart" at bounding box center [263, 123] width 50 height 9
click at [260, 125] on app-button-loader "Add to Cart" at bounding box center [269, 123] width 24 height 5
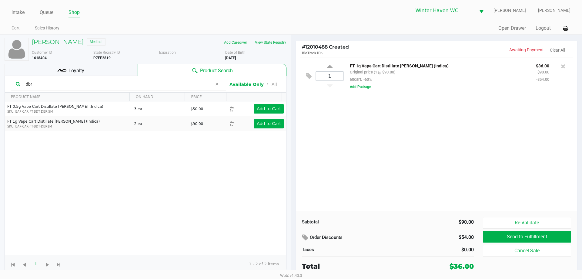
click at [445, 195] on div "1 FT 1g Vape Cart Distillate Donny Burger (Indica) Original price (1 @ $90.00) …" at bounding box center [436, 133] width 281 height 153
click at [454, 200] on div "1 FT 1g Vape Cart Distillate Donny Burger (Indica) Original price (1 @ $90.00) …" at bounding box center [436, 133] width 281 height 153
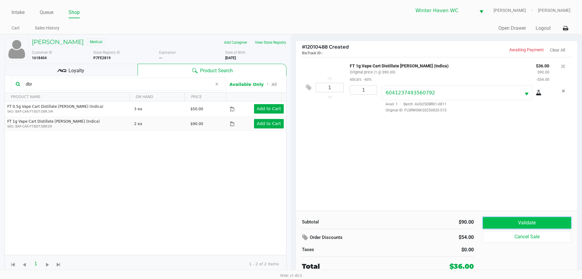
click at [518, 223] on button "Validate" at bounding box center [527, 223] width 88 height 12
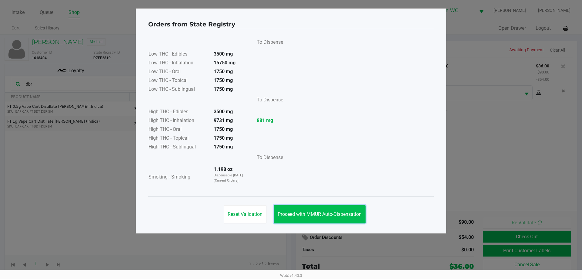
click at [338, 213] on span "Proceed with MMUR Auto-Dispensation" at bounding box center [320, 214] width 84 height 6
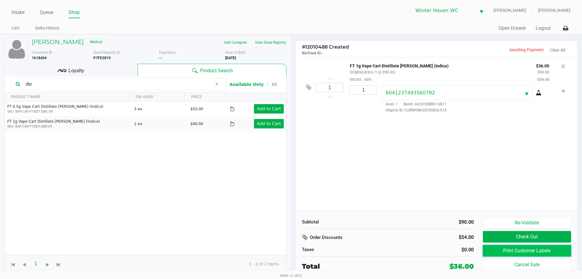
click at [503, 250] on button "Print Customer Labels" at bounding box center [527, 251] width 88 height 12
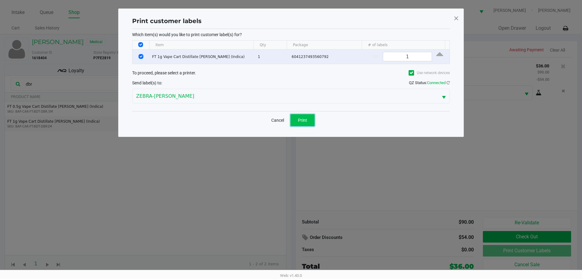
click at [312, 119] on button "Print" at bounding box center [303, 120] width 24 height 12
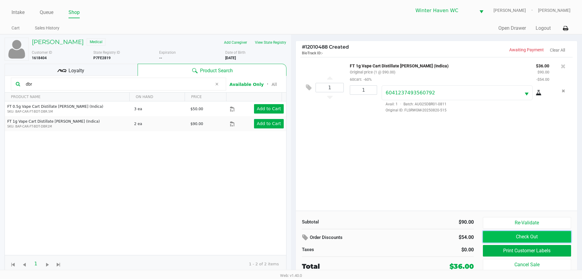
click at [523, 236] on button "Check Out" at bounding box center [527, 237] width 88 height 12
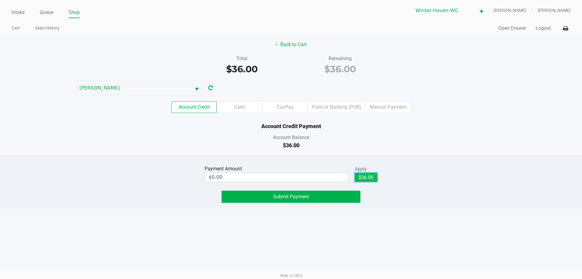
click at [357, 178] on button "$36.00" at bounding box center [366, 177] width 23 height 9
type input "$36.00"
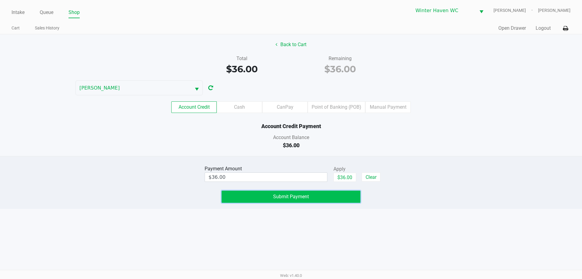
click at [307, 195] on span "Submit Payment" at bounding box center [291, 197] width 36 height 6
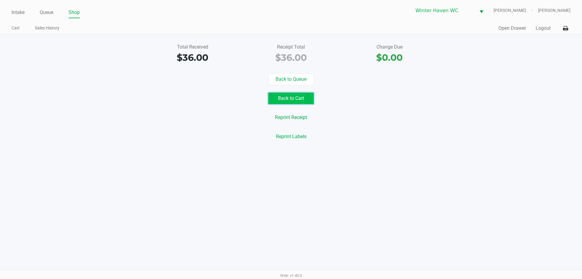
click at [289, 95] on button "Back to Cart" at bounding box center [290, 99] width 45 height 12
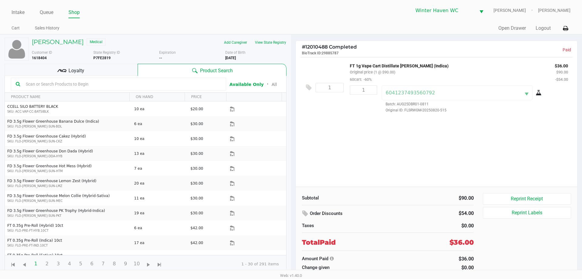
drag, startPoint x: 50, startPoint y: 58, endPoint x: 32, endPoint y: 60, distance: 18.9
click at [32, 60] on div "Customer ID 1618404" at bounding box center [60, 55] width 66 height 11
copy b "1618404"
click at [60, 42] on h5 "ADRIAN CORTES" at bounding box center [58, 41] width 52 height 7
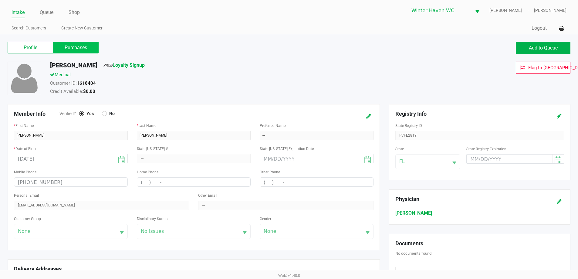
click at [93, 49] on label "Purchases" at bounding box center [75, 48] width 45 height 12
click at [0, 0] on 1 "Purchases" at bounding box center [0, 0] width 0 height 0
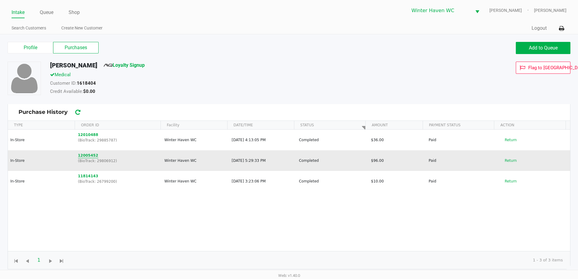
click at [86, 156] on button "12005452" at bounding box center [88, 155] width 20 height 5
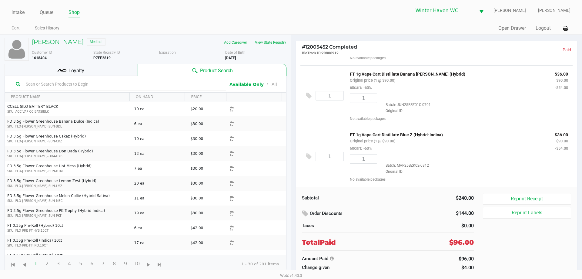
scroll to position [113, 0]
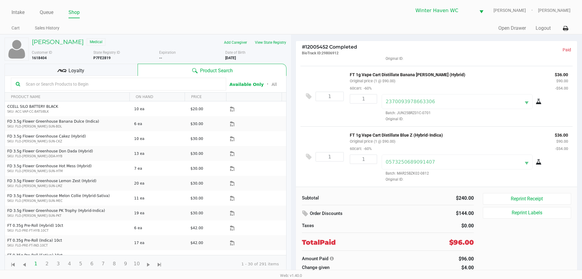
drag, startPoint x: 430, startPoint y: 165, endPoint x: 426, endPoint y: 165, distance: 4.0
click at [426, 165] on div "0573250689091407" at bounding box center [457, 161] width 151 height 15
drag, startPoint x: 432, startPoint y: 172, endPoint x: 397, endPoint y: 172, distance: 34.6
click at [397, 172] on div "0573250689091407 Batch: MAR25BZK02-0812 Original ID:" at bounding box center [465, 168] width 177 height 28
copy span "MAR25BZK02-0812"
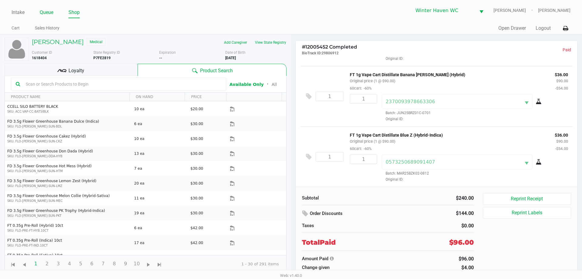
click at [47, 18] on li "Queue" at bounding box center [47, 13] width 14 height 11
click at [44, 8] on li "Queue" at bounding box center [47, 13] width 14 height 11
click at [45, 16] on link "Queue" at bounding box center [47, 12] width 14 height 8
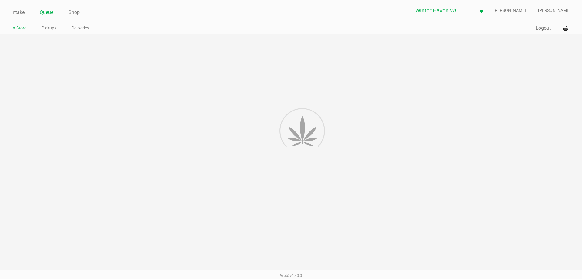
click at [45, 21] on div "Intake Queue Shop Winter Haven WC JAMES-BROWN Ian Albritton In-Store Pickups De…" at bounding box center [291, 17] width 582 height 34
drag, startPoint x: 46, startPoint y: 22, endPoint x: 47, endPoint y: 26, distance: 3.6
click at [46, 24] on div "Intake Queue Shop Winter Haven WC JAMES-BROWN Ian Albritton In-Store Pickups De…" at bounding box center [291, 17] width 582 height 34
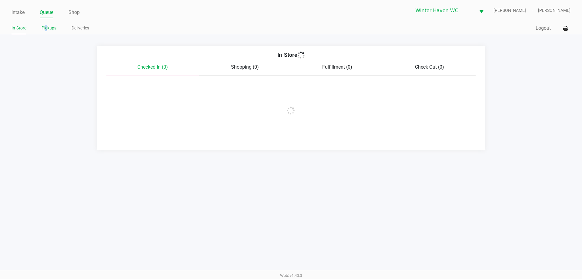
click at [47, 26] on link "Pickups" at bounding box center [49, 28] width 15 height 8
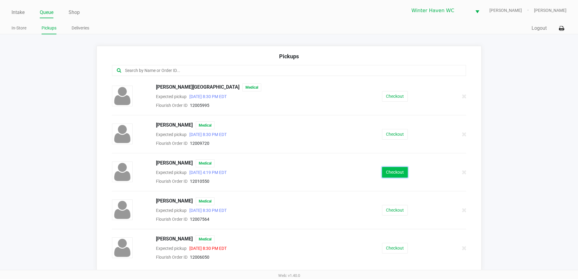
click at [390, 173] on button "Checkout" at bounding box center [395, 172] width 26 height 11
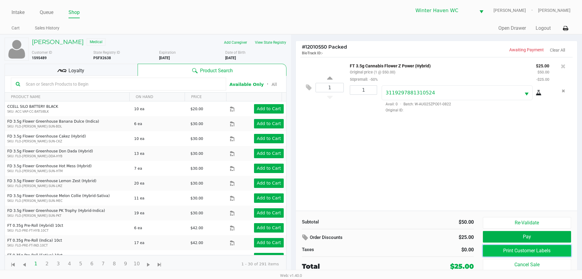
click at [515, 249] on button "Print Customer Labels" at bounding box center [527, 251] width 88 height 12
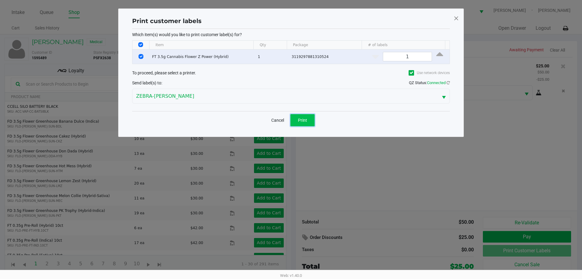
click at [300, 120] on span "Print" at bounding box center [302, 120] width 9 height 5
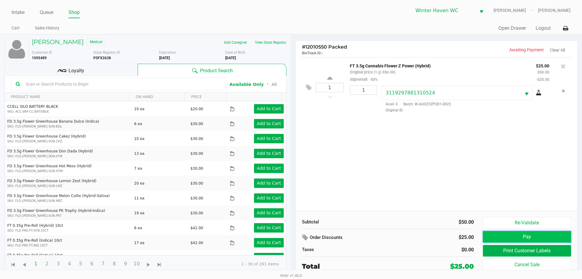
click at [543, 239] on button "Pay" at bounding box center [527, 237] width 88 height 12
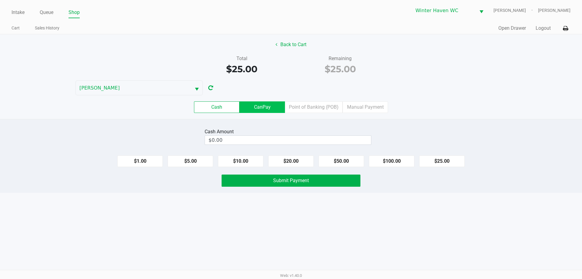
click at [260, 108] on label "CanPay" at bounding box center [262, 107] width 45 height 12
click at [0, 0] on 2 "CanPay" at bounding box center [0, 0] width 0 height 0
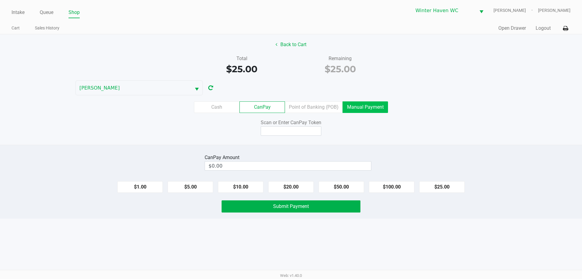
click at [379, 109] on label "Manual Payment" at bounding box center [365, 107] width 45 height 12
click at [0, 0] on 8 "Manual Payment" at bounding box center [0, 0] width 0 height 0
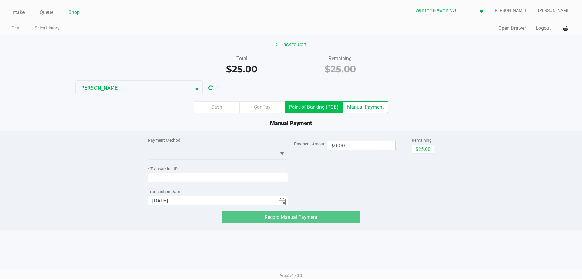
click at [306, 106] on label "Point of Banking (POB)" at bounding box center [314, 107] width 58 height 12
click at [0, 0] on 7 "Point of Banking (POB)" at bounding box center [0, 0] width 0 height 0
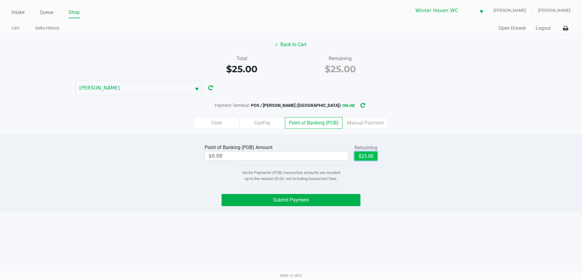
click at [372, 155] on button "$25.00" at bounding box center [366, 155] width 23 height 9
type input "$25.00"
click at [302, 196] on button "Submit Payment" at bounding box center [291, 200] width 139 height 12
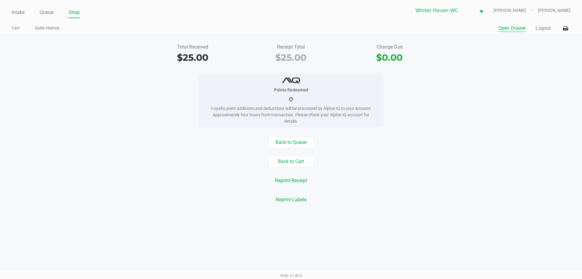
click at [514, 29] on button "Open Drawer" at bounding box center [513, 28] width 28 height 7
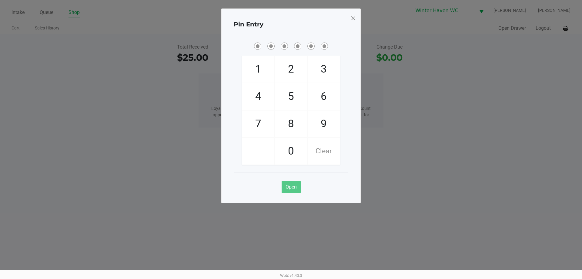
click at [514, 66] on ngb-modal-window "Pin Entry 1 4 7 2 5 8 0 3 6 9 Clear Open" at bounding box center [291, 139] width 582 height 279
checkbox input "true"
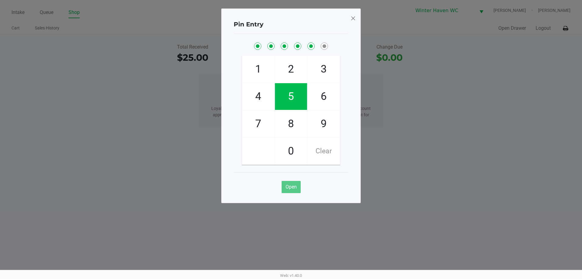
checkbox input "true"
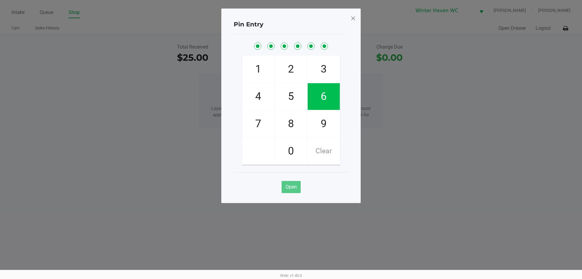
checkbox input "true"
click at [354, 16] on span at bounding box center [353, 18] width 5 height 10
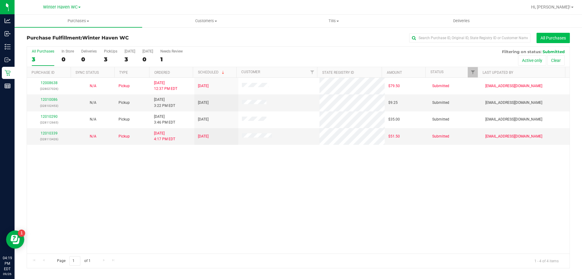
click at [544, 38] on button "All Purchases" at bounding box center [553, 38] width 33 height 10
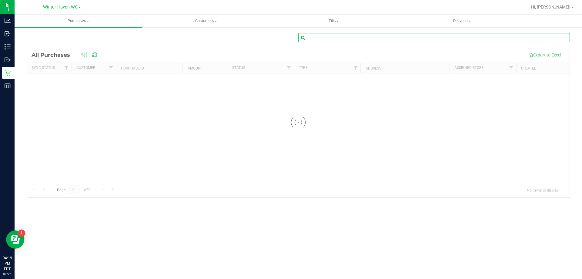
click at [456, 39] on input "text" at bounding box center [434, 37] width 272 height 9
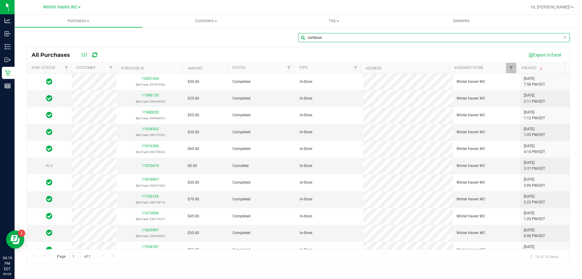
type input "corteous"
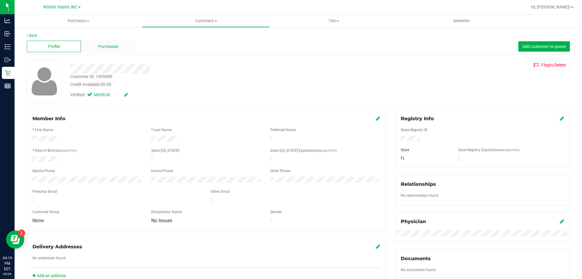
click at [116, 48] on span "Purchases" at bounding box center [108, 46] width 20 height 6
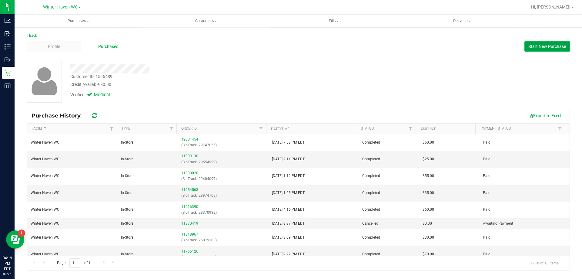
click at [548, 48] on span "Start New Purchase" at bounding box center [548, 46] width 38 height 5
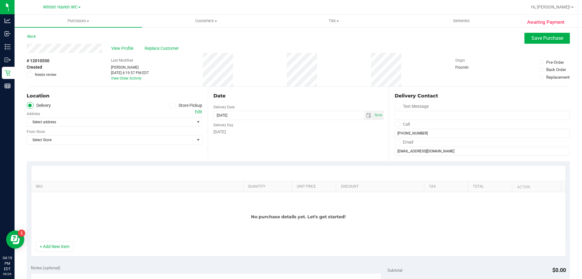
click at [171, 105] on icon at bounding box center [173, 105] width 4 height 0
click at [0, 0] on input "Store Pickup" at bounding box center [0, 0] width 0 height 0
click at [157, 122] on span "Select Store" at bounding box center [110, 122] width 167 height 8
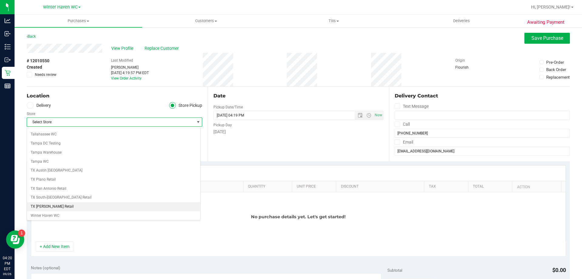
scroll to position [441, 0]
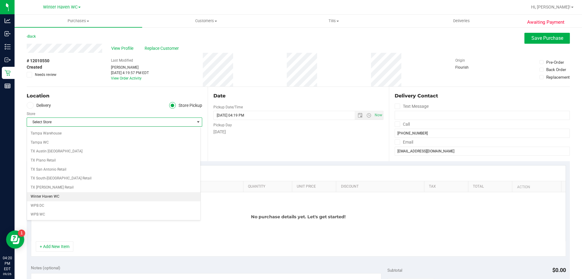
click at [120, 197] on li "Winter Haven WC" at bounding box center [113, 196] width 173 height 9
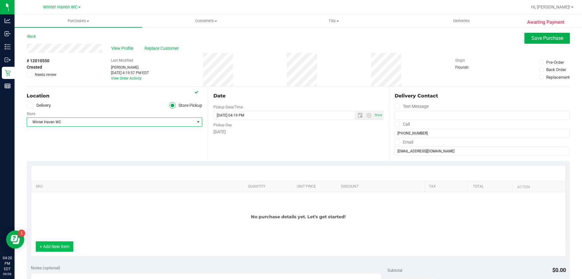
click at [67, 247] on button "+ Add New Item" at bounding box center [55, 246] width 38 height 10
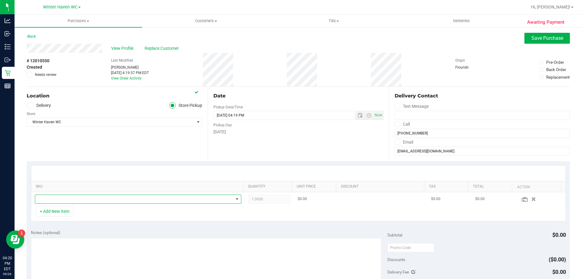
click at [75, 197] on span "NO DATA FOUND" at bounding box center [134, 199] width 198 height 8
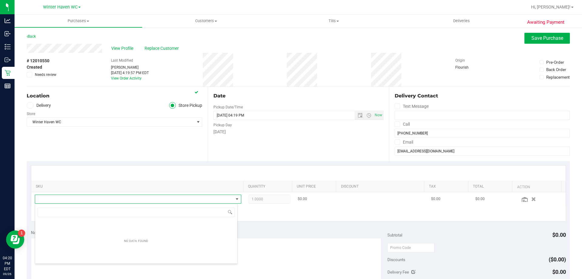
scroll to position [9, 201]
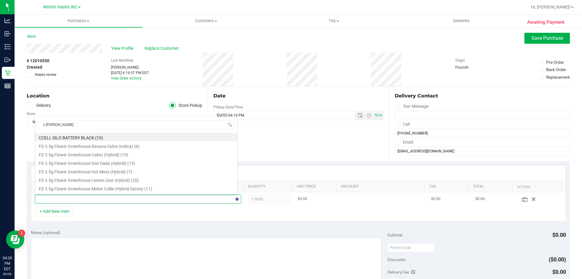
type input "z power"
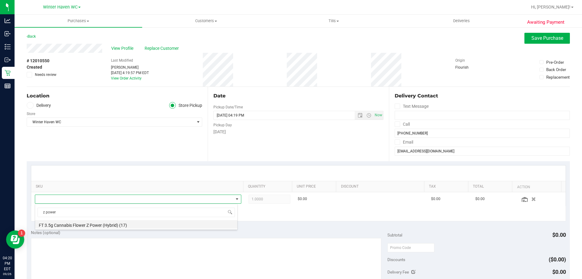
click at [127, 228] on li "FT 3.5g Cannabis Flower Z Power (Hybrid) (17)" at bounding box center [136, 224] width 202 height 8
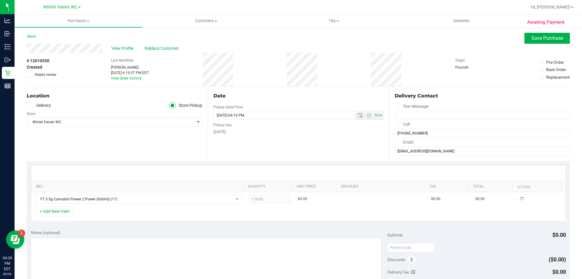
click at [145, 220] on div "+ Add New Item" at bounding box center [298, 213] width 535 height 15
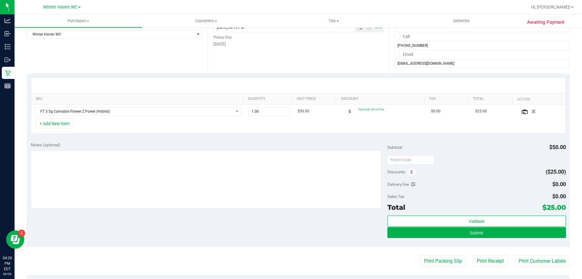
scroll to position [91, 0]
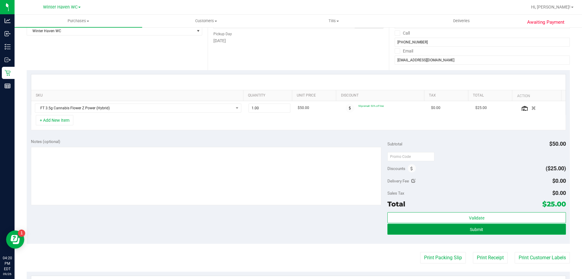
click at [466, 232] on button "Submit" at bounding box center [477, 229] width 178 height 11
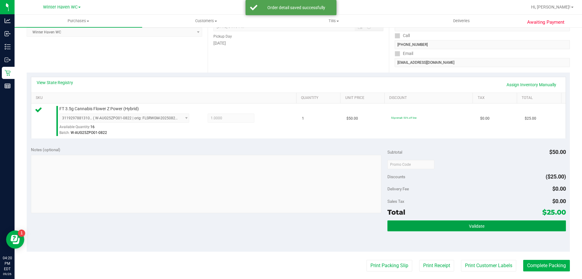
click at [453, 229] on button "Validate" at bounding box center [477, 225] width 178 height 11
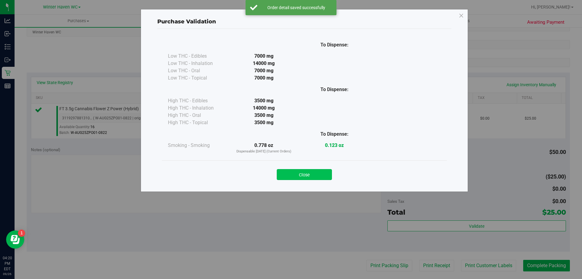
click at [311, 175] on button "Close" at bounding box center [304, 174] width 55 height 11
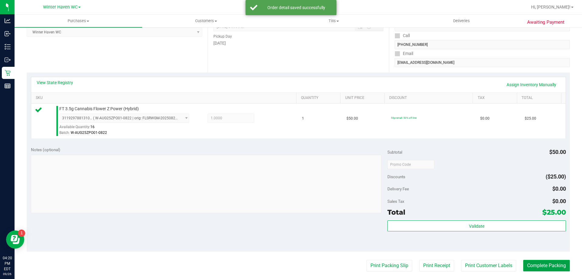
click at [529, 268] on button "Complete Packing" at bounding box center [547, 266] width 47 height 12
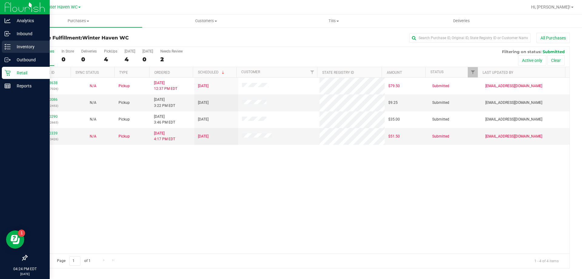
click at [8, 47] on line at bounding box center [8, 47] width 3 height 0
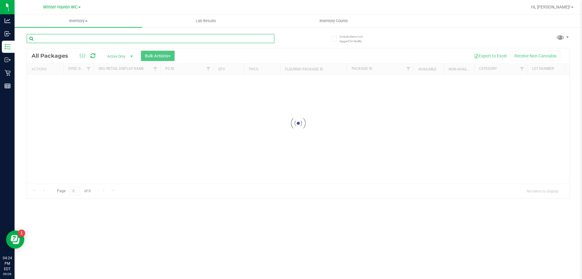
click at [122, 37] on input "text" at bounding box center [151, 38] width 248 height 9
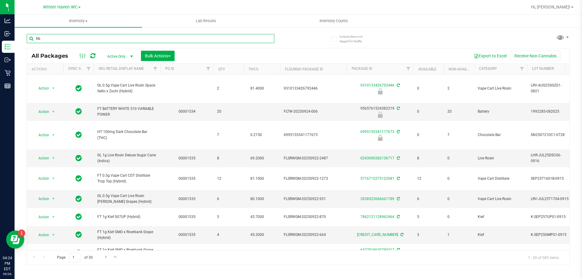
type input "hbg"
